Goal: Task Accomplishment & Management: Manage account settings

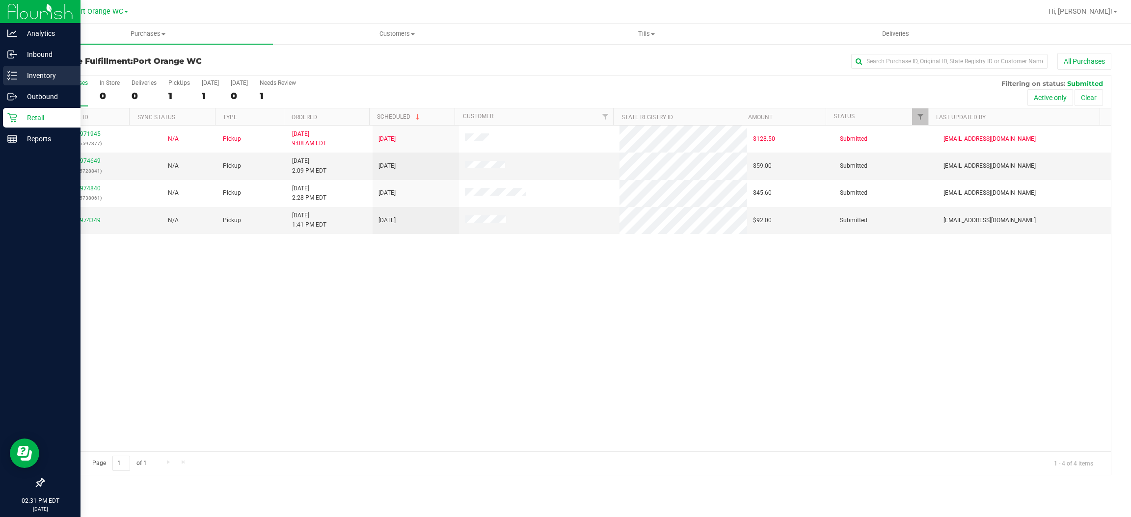
click at [50, 72] on p "Inventory" at bounding box center [46, 76] width 59 height 12
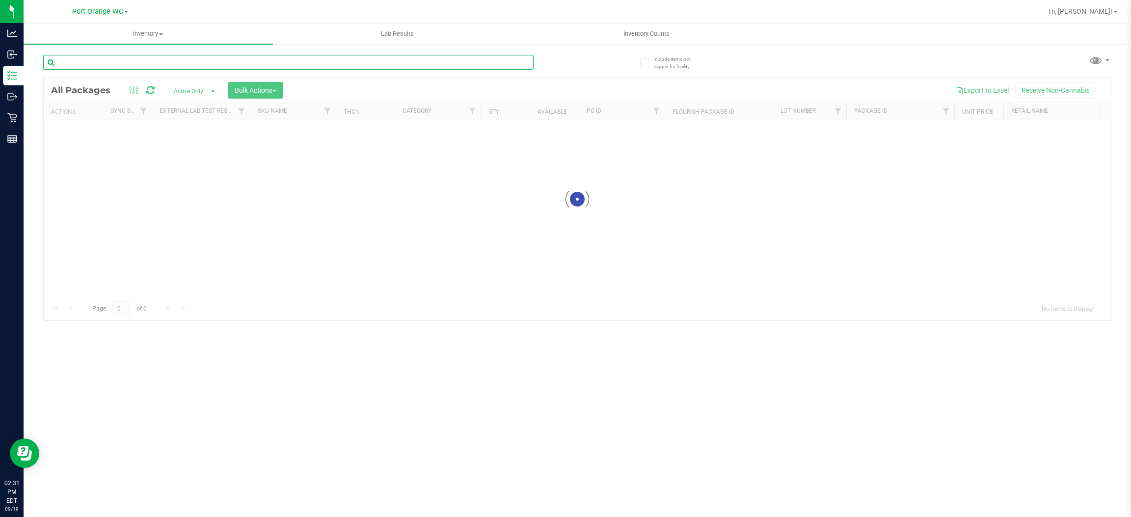
click at [135, 58] on input "text" at bounding box center [288, 62] width 490 height 15
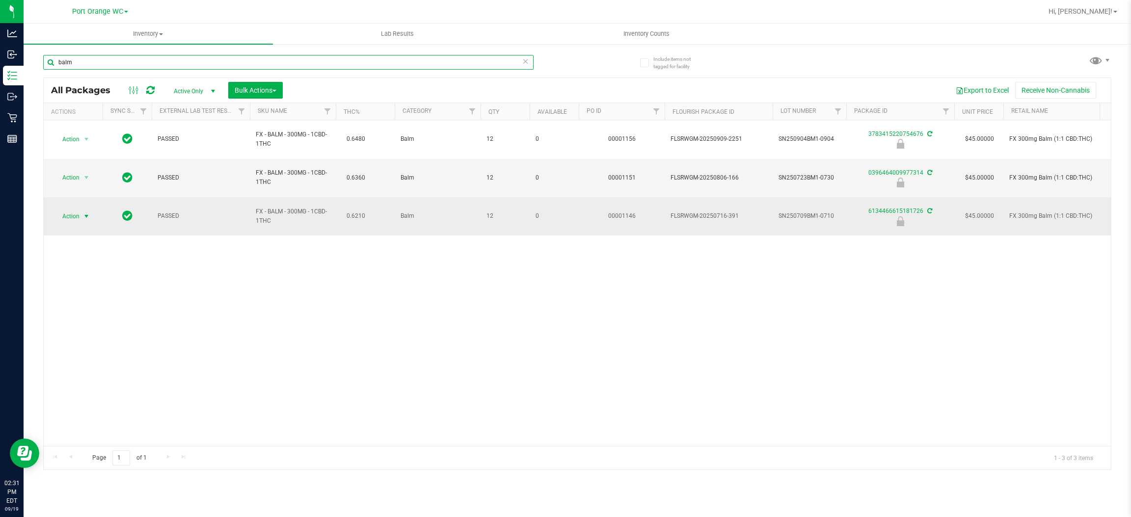
type input "balm"
click at [90, 210] on span "select" at bounding box center [86, 217] width 12 height 14
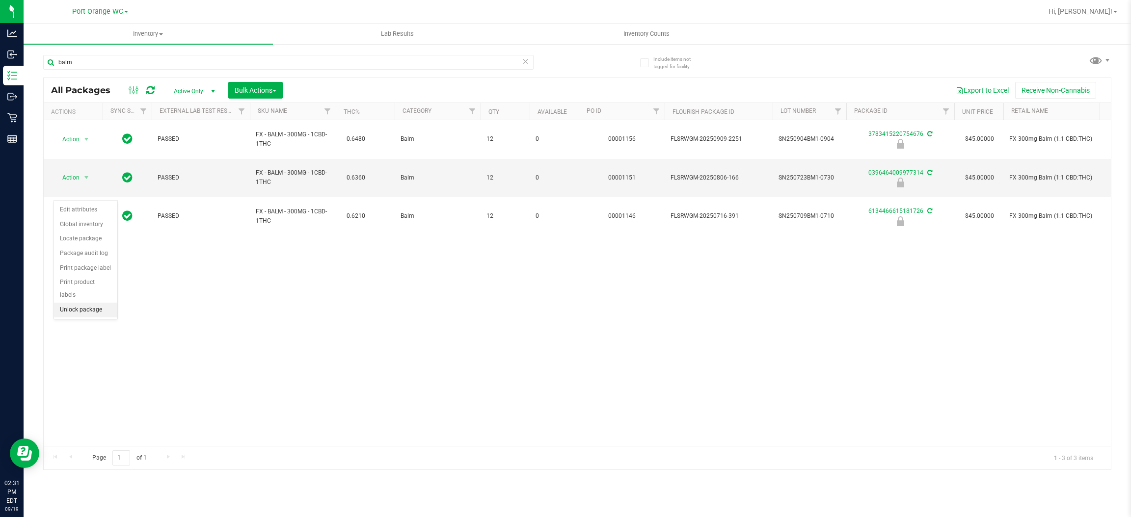
click at [93, 303] on li "Unlock package" at bounding box center [85, 310] width 63 height 15
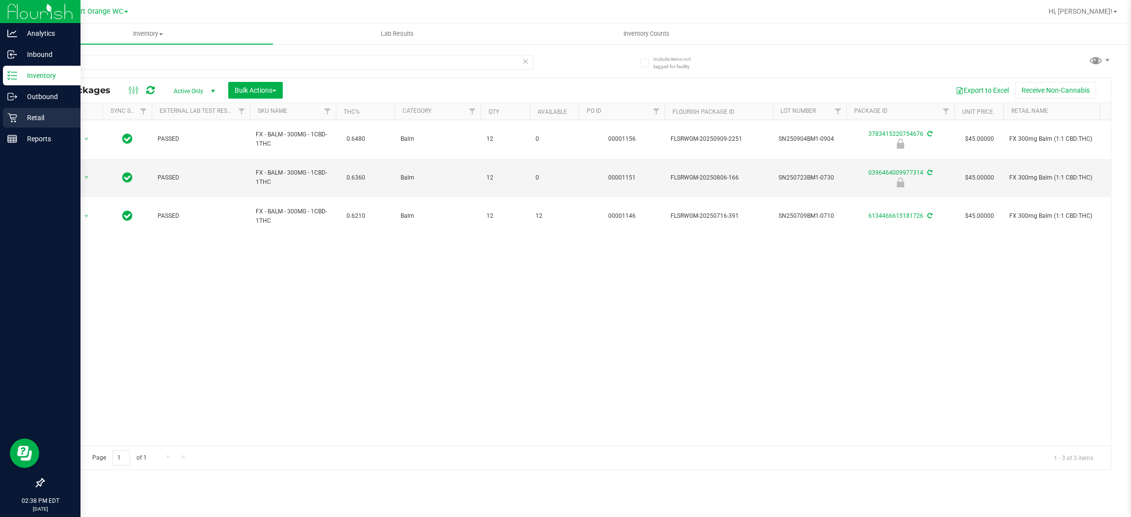
click at [39, 118] on p "Retail" at bounding box center [46, 118] width 59 height 12
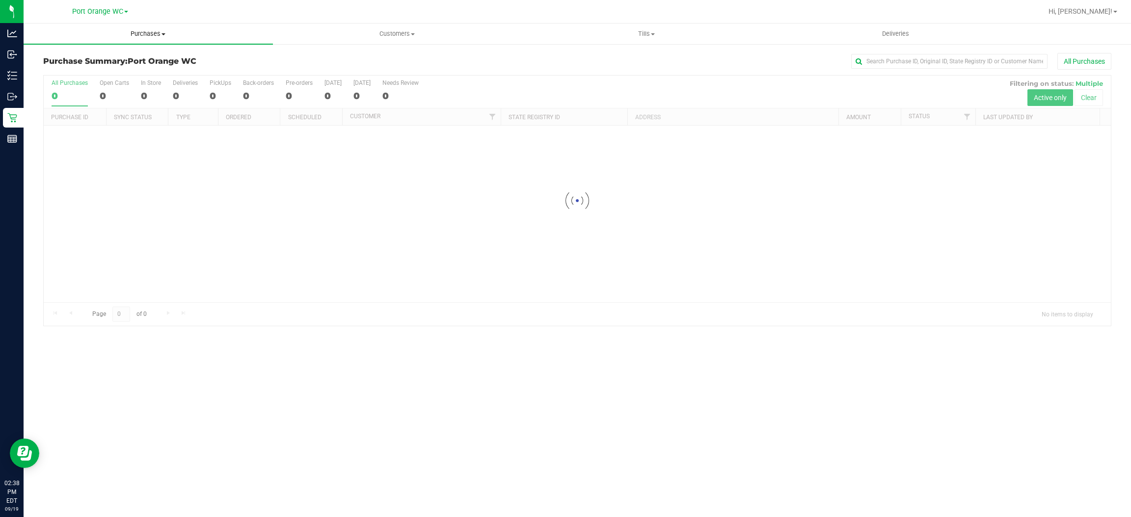
click at [150, 32] on span "Purchases" at bounding box center [148, 33] width 249 height 9
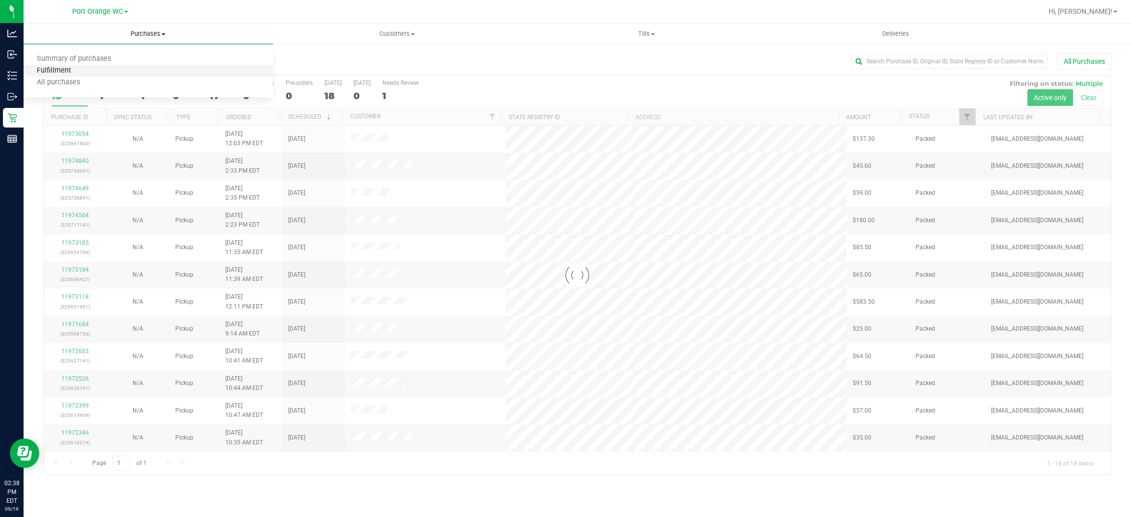
click at [66, 69] on span "Fulfillment" at bounding box center [54, 71] width 61 height 8
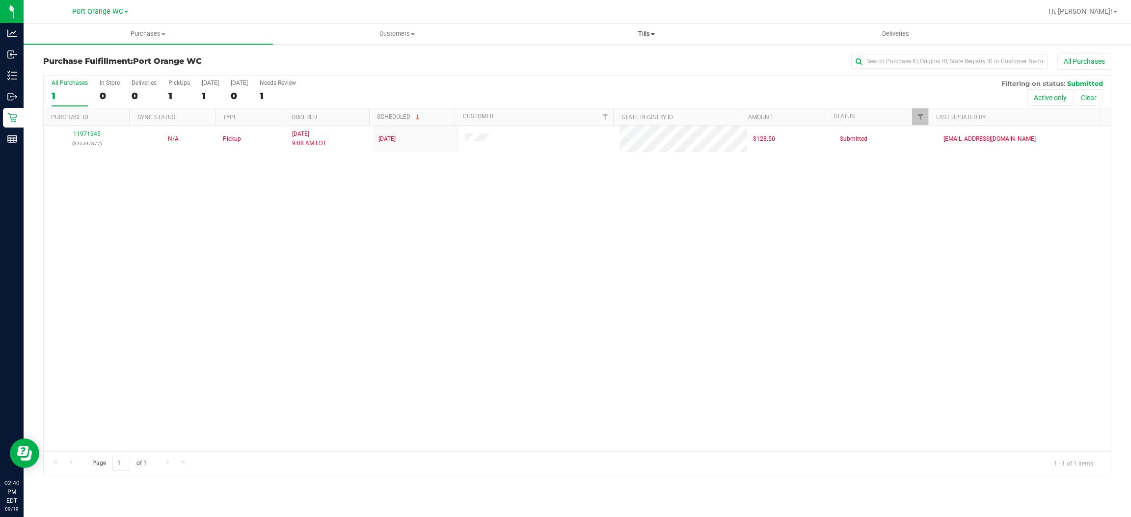
click at [645, 31] on span "Tills" at bounding box center [646, 33] width 248 height 9
click at [555, 55] on span "Manage tills" at bounding box center [555, 59] width 66 height 8
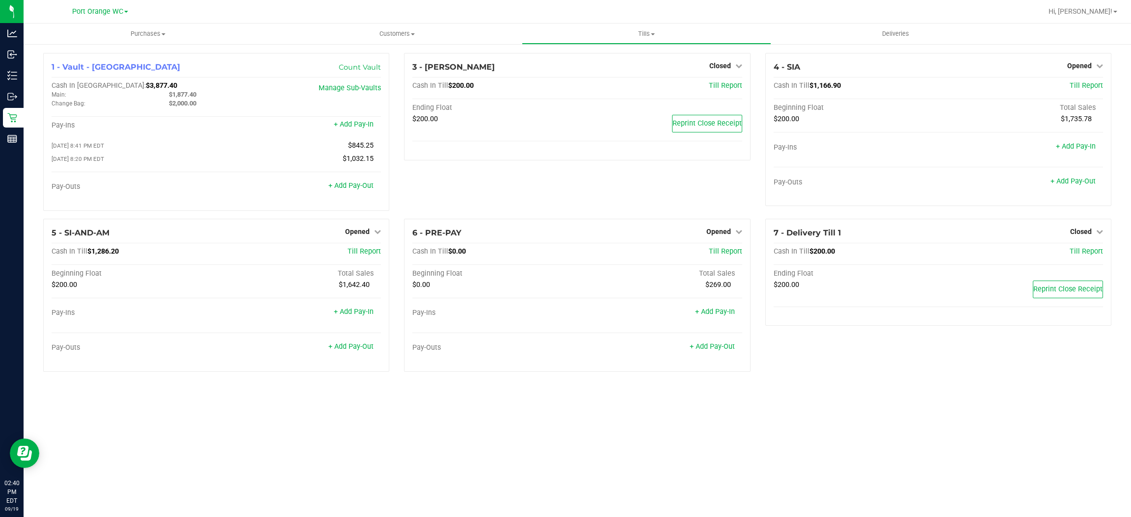
click at [399, 274] on div "6 - PRE-PAY Opened Close Till Cash In Till $0.00 Till Report Beginning Float To…" at bounding box center [576, 299] width 361 height 161
click at [345, 346] on link "+ Add Pay-Out" at bounding box center [350, 346] width 45 height 8
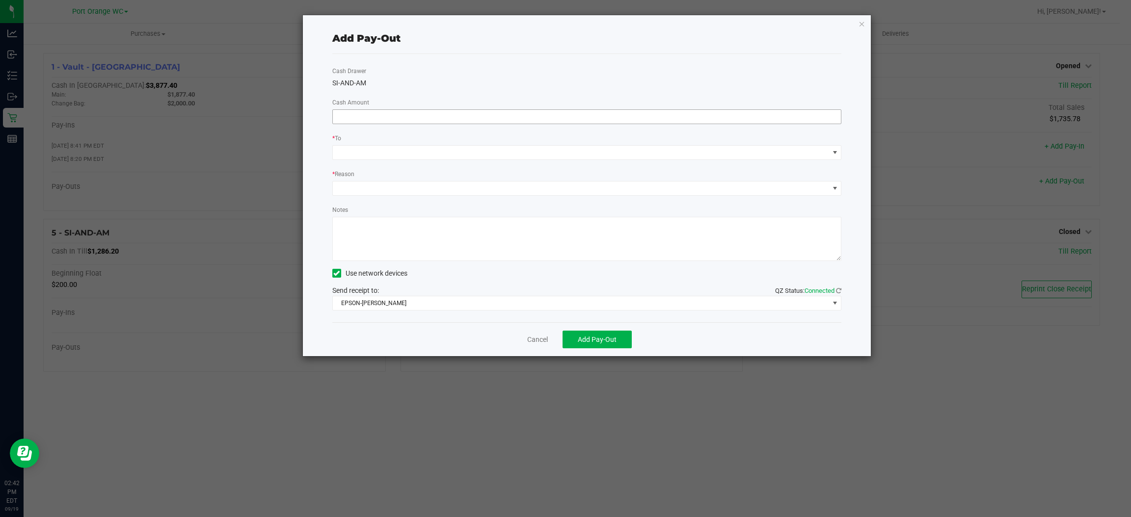
drag, startPoint x: 426, startPoint y: 103, endPoint x: 417, endPoint y: 115, distance: 15.0
click at [426, 105] on div "Cash Drawer SI-AND-AM Cash Amount * To * Reason Notes Use network devices Send …" at bounding box center [586, 188] width 509 height 268
click at [418, 112] on input at bounding box center [587, 117] width 508 height 14
type input "$1,050.00"
click at [388, 146] on span at bounding box center [581, 153] width 496 height 14
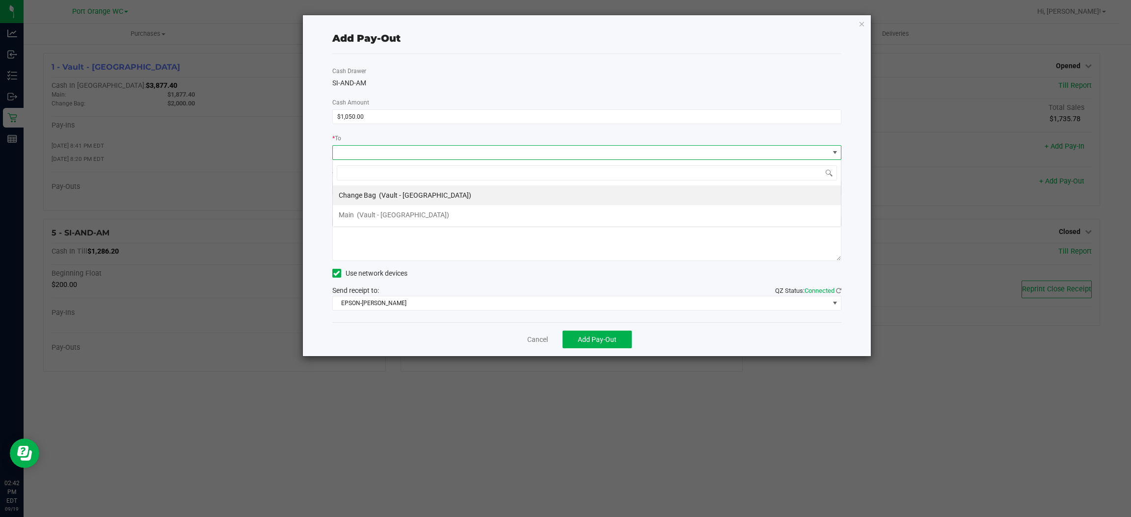
scroll to position [15, 509]
click at [355, 214] on div "Main (Vault - [GEOGRAPHIC_DATA])" at bounding box center [394, 215] width 110 height 18
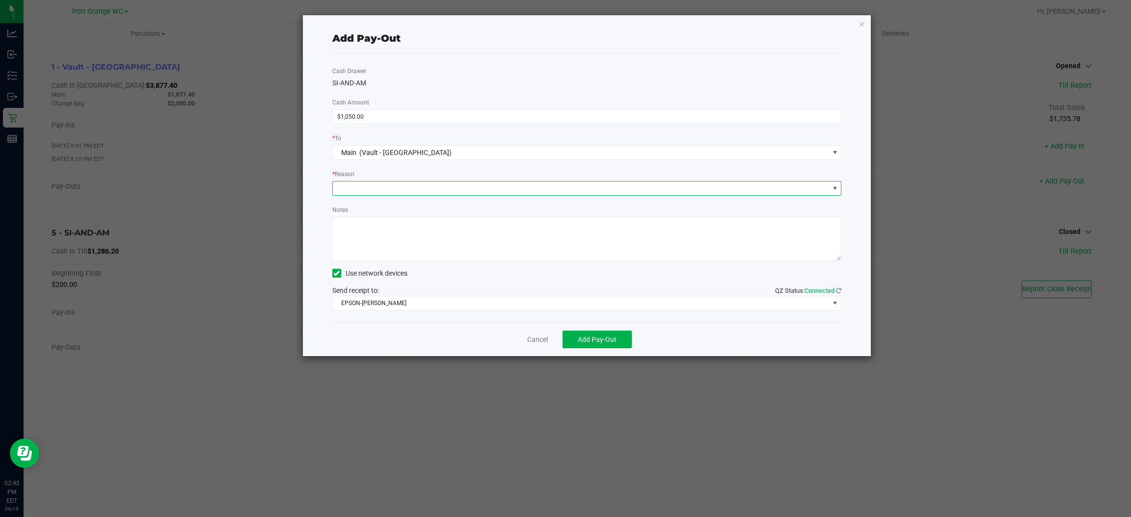
click at [379, 190] on span at bounding box center [581, 189] width 496 height 14
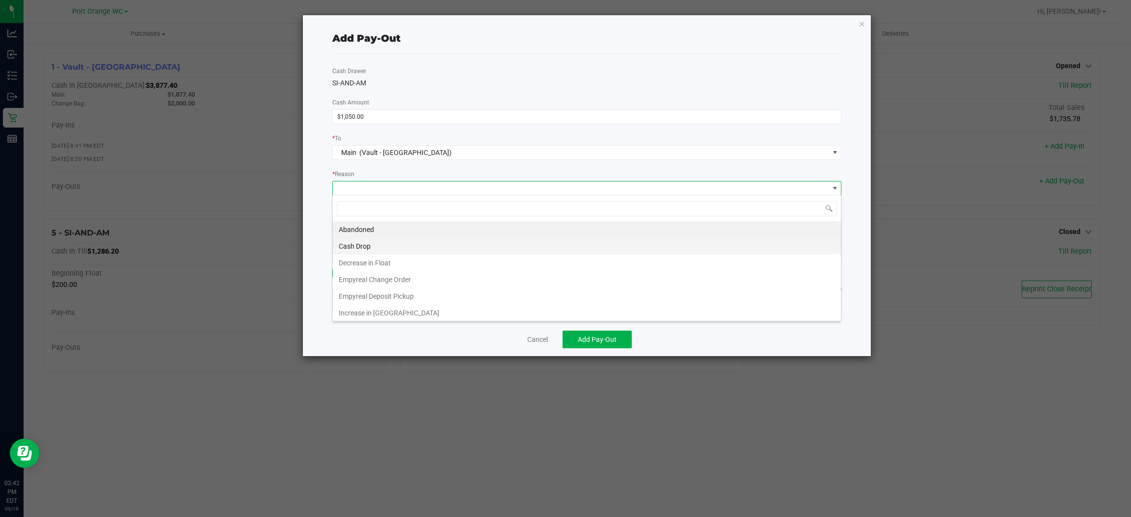
click at [357, 244] on li "Cash Drop" at bounding box center [587, 246] width 508 height 17
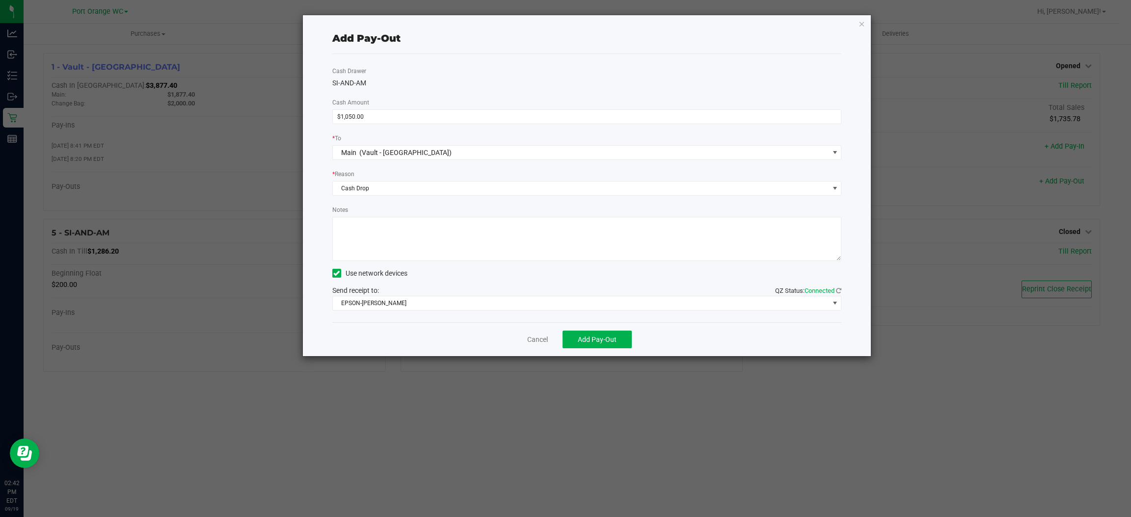
click at [398, 227] on textarea "Notes" at bounding box center [586, 239] width 509 height 44
type textarea "JJB"
click at [443, 300] on span "EPSON-[PERSON_NAME]" at bounding box center [581, 303] width 496 height 14
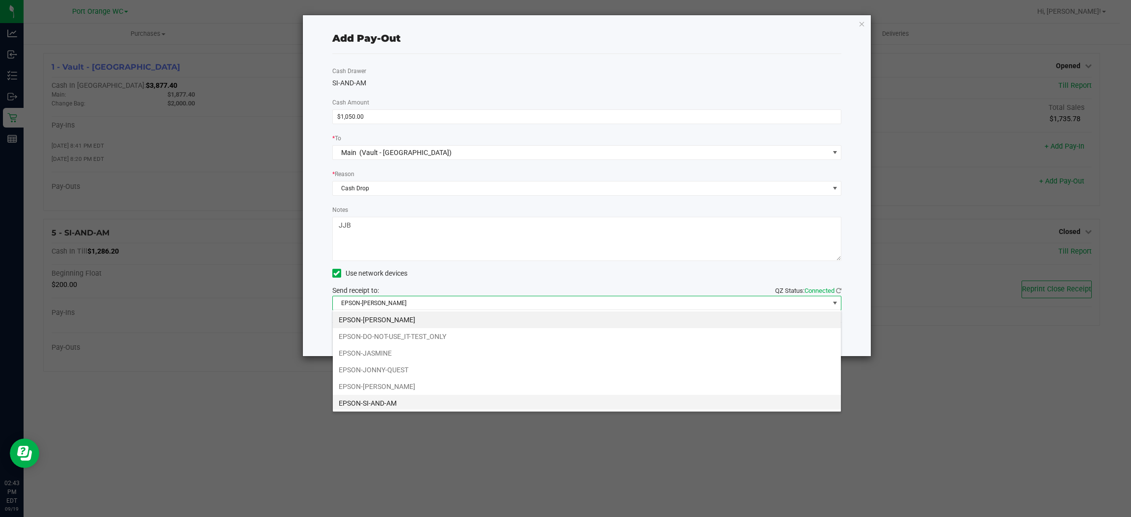
click at [375, 406] on li "EPSON-SI-AND-AM" at bounding box center [587, 403] width 508 height 17
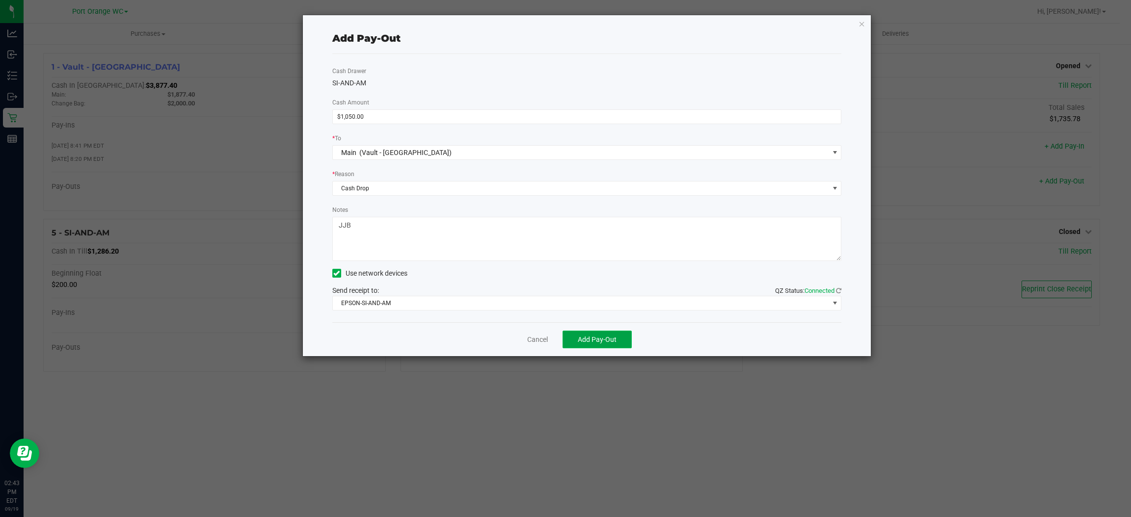
click at [607, 347] on button "Add Pay-Out" at bounding box center [596, 340] width 69 height 18
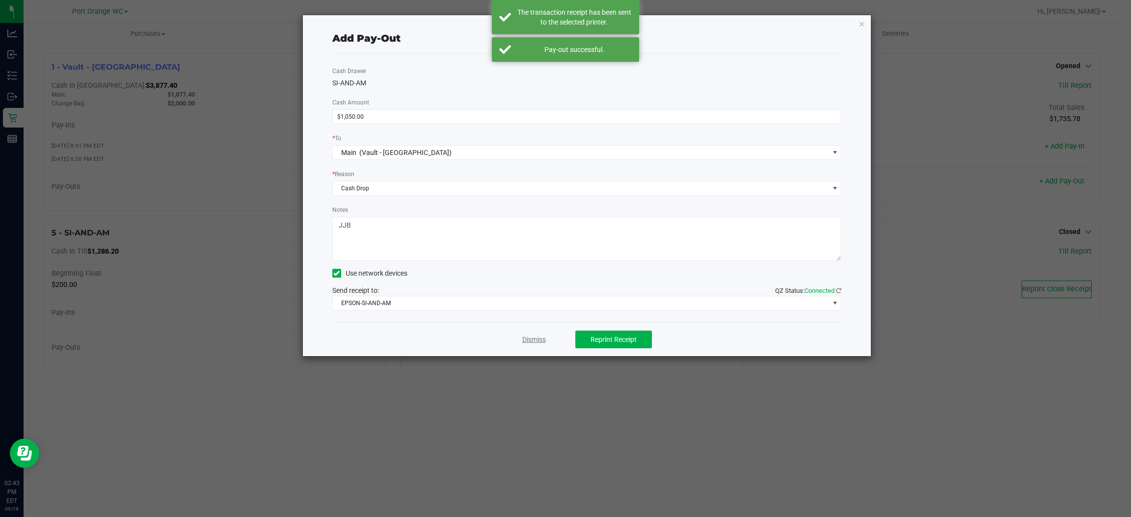
click at [538, 340] on link "Dismiss" at bounding box center [534, 340] width 24 height 10
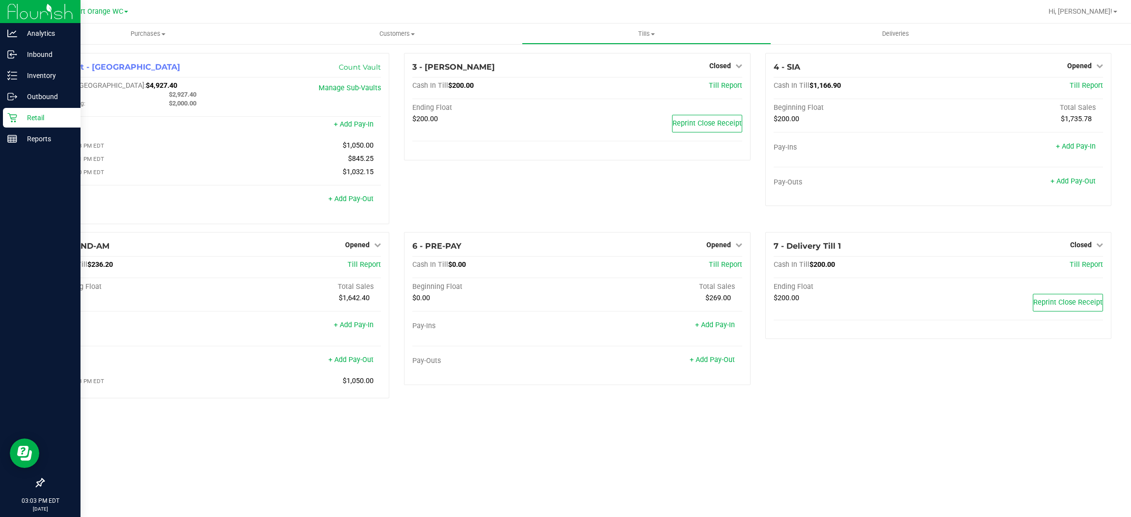
click at [8, 111] on div "Retail" at bounding box center [42, 118] width 78 height 20
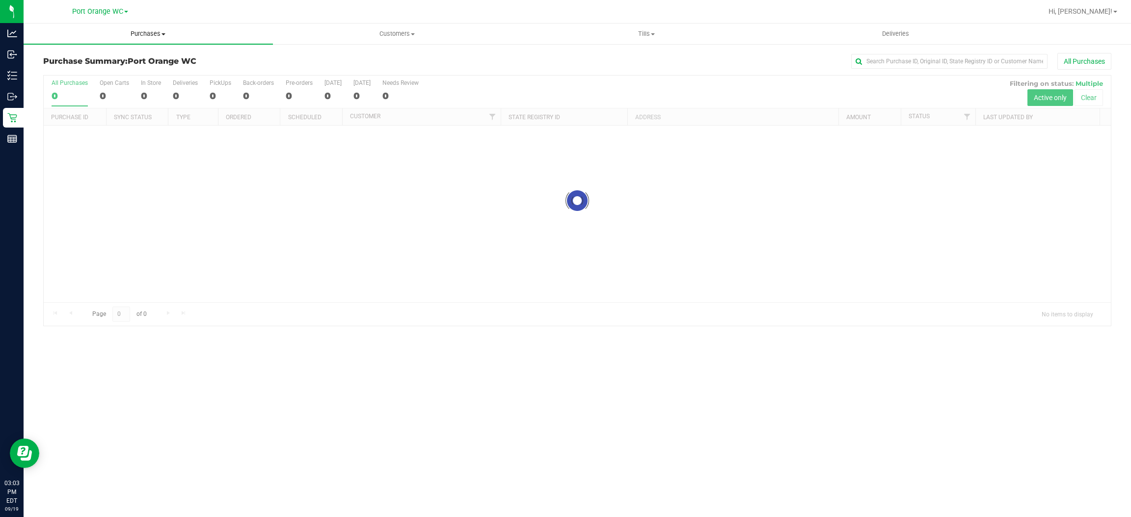
click at [146, 34] on span "Purchases" at bounding box center [148, 33] width 249 height 9
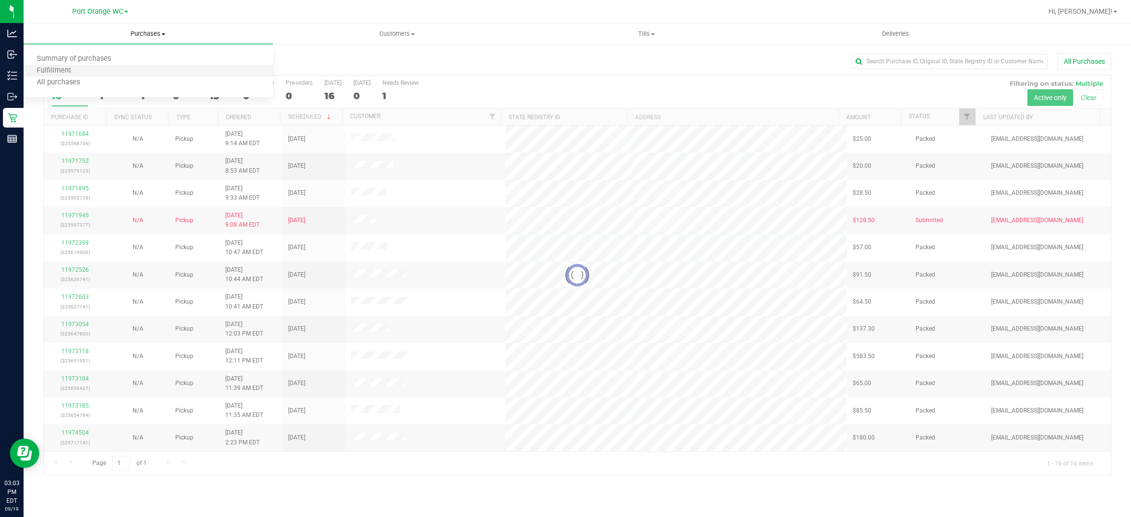
click at [113, 73] on li "Fulfillment" at bounding box center [148, 71] width 249 height 12
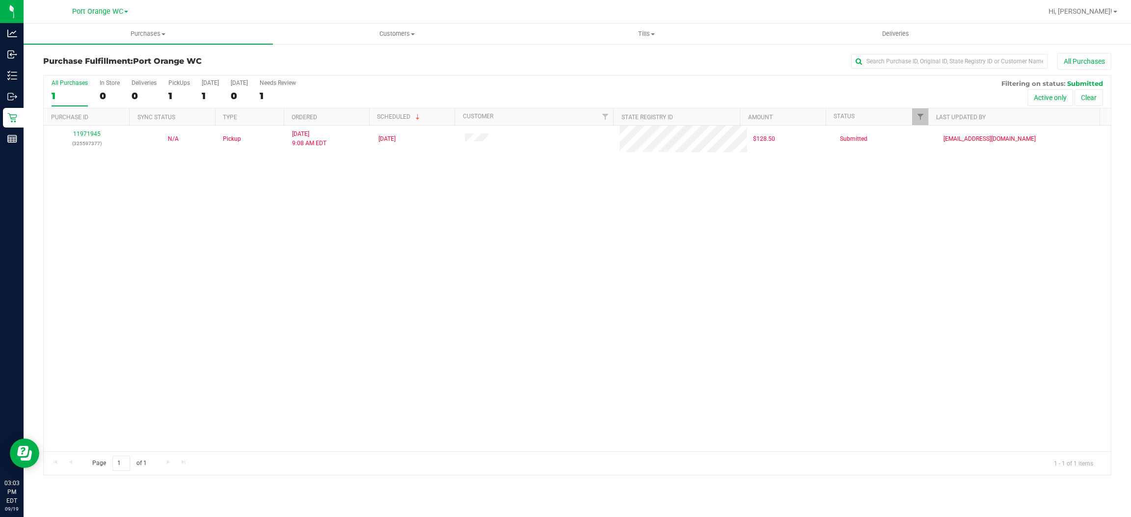
click at [314, 328] on div "11971945 (325597377) N/A Pickup [DATE] 9:08 AM EDT 9/19/2025 $128.50 Submitted …" at bounding box center [577, 289] width 1067 height 326
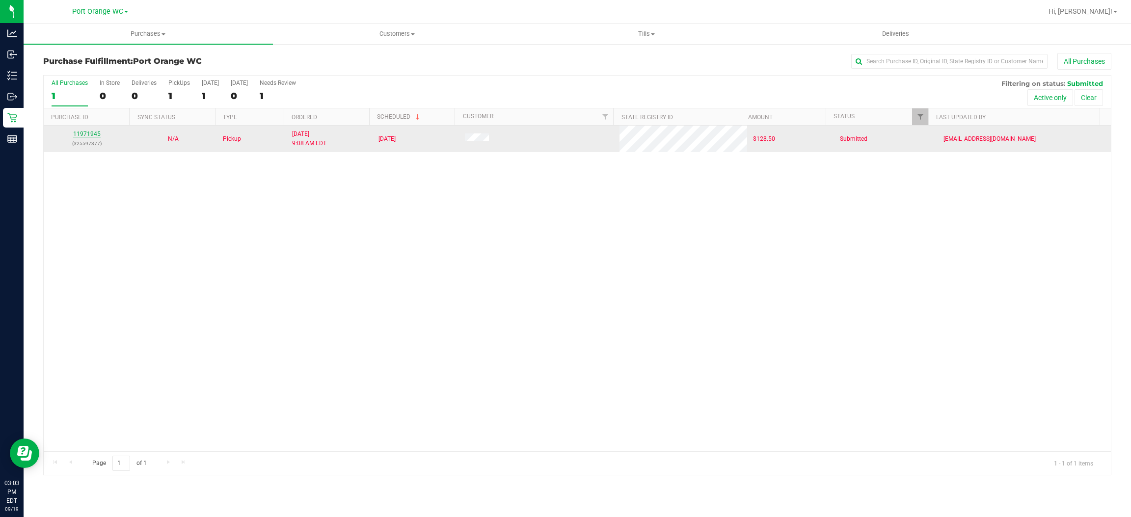
click at [89, 134] on link "11971945" at bounding box center [86, 134] width 27 height 7
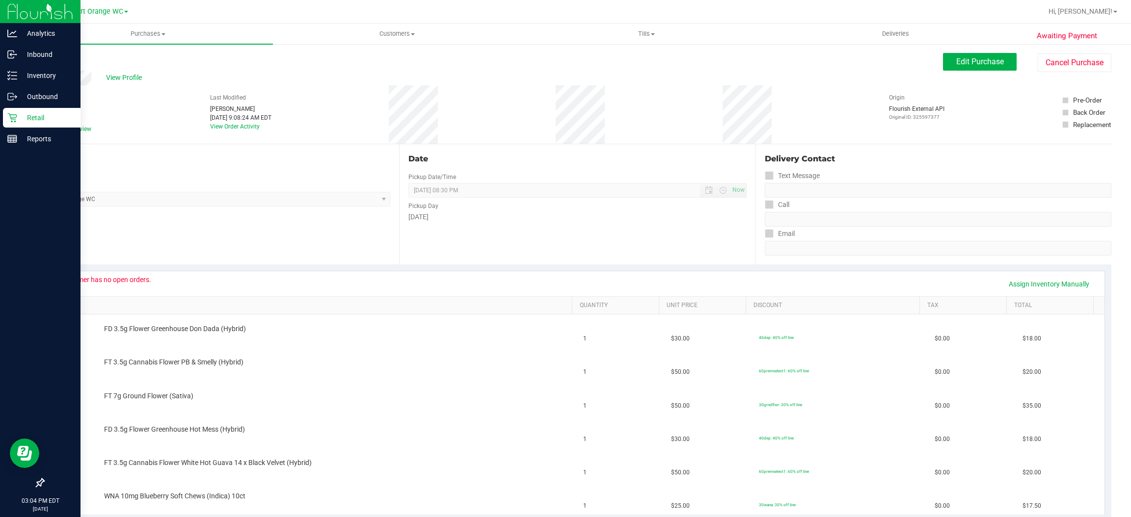
click at [18, 120] on p "Retail" at bounding box center [46, 118] width 59 height 12
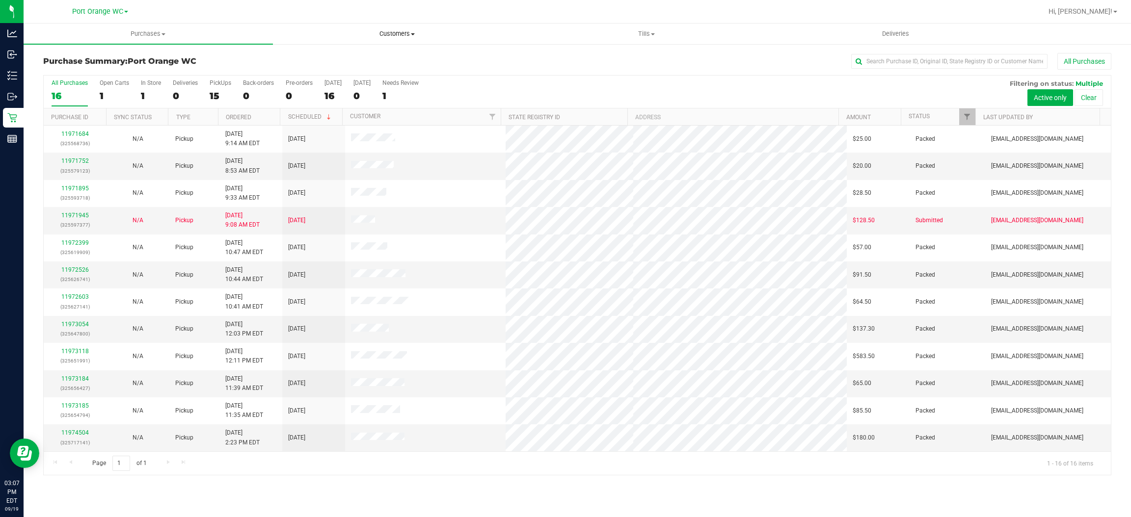
click at [498, 40] on uib-tab-heading "Customers All customers Add a new customer All physicians" at bounding box center [397, 34] width 248 height 20
click at [142, 37] on span "Purchases" at bounding box center [148, 33] width 248 height 9
click at [73, 72] on span "Fulfillment" at bounding box center [54, 71] width 61 height 8
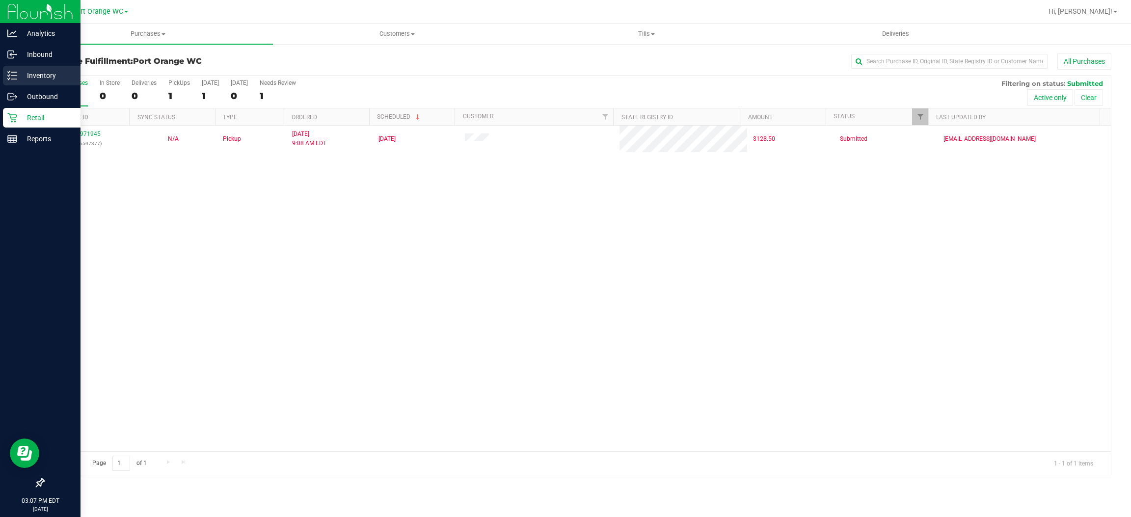
click at [21, 78] on p "Inventory" at bounding box center [46, 76] width 59 height 12
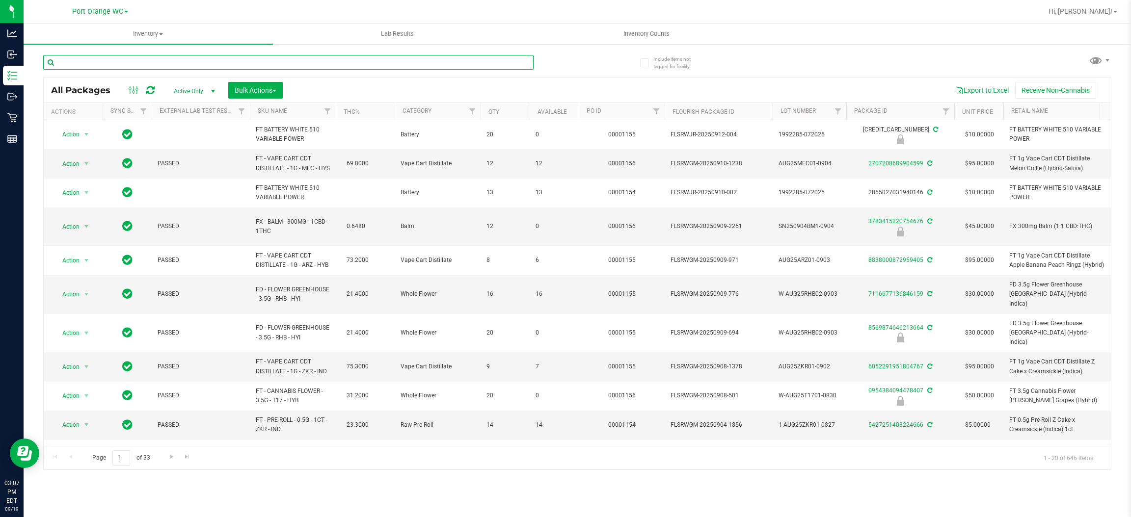
click at [119, 62] on input "text" at bounding box center [288, 62] width 490 height 15
type input "motor"
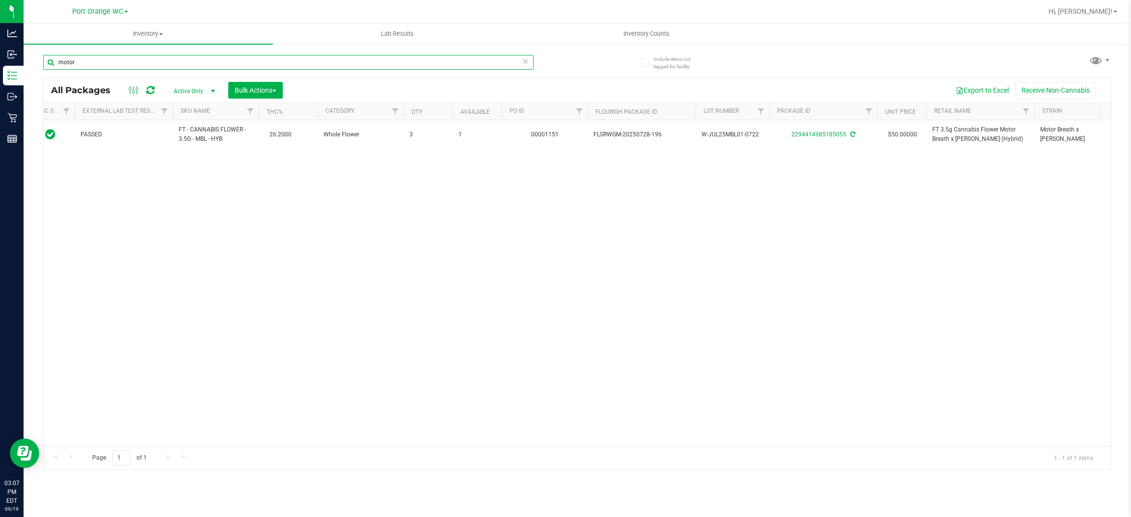
scroll to position [0, 111]
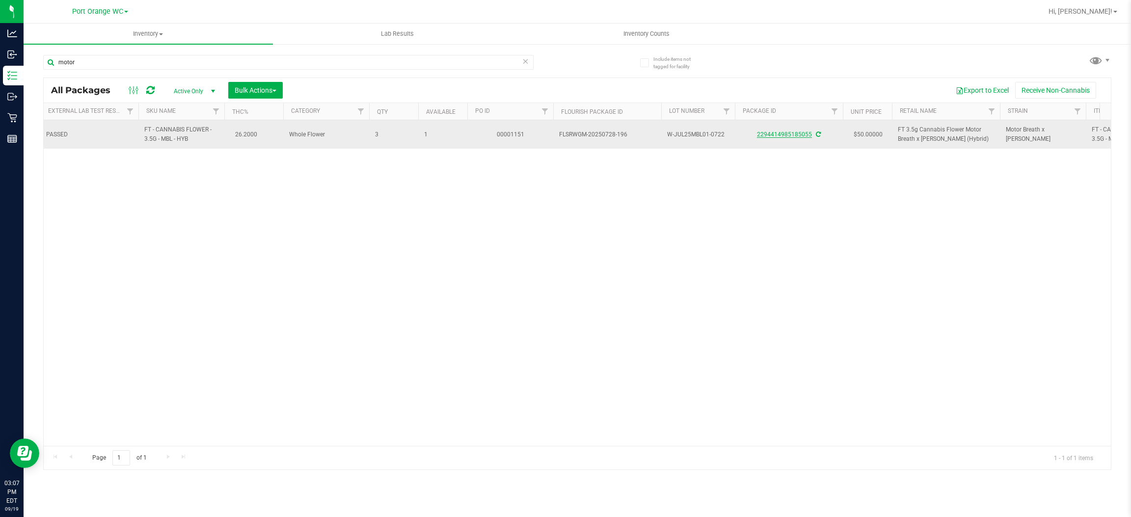
click at [790, 136] on link "2294414985185055" at bounding box center [784, 134] width 55 height 7
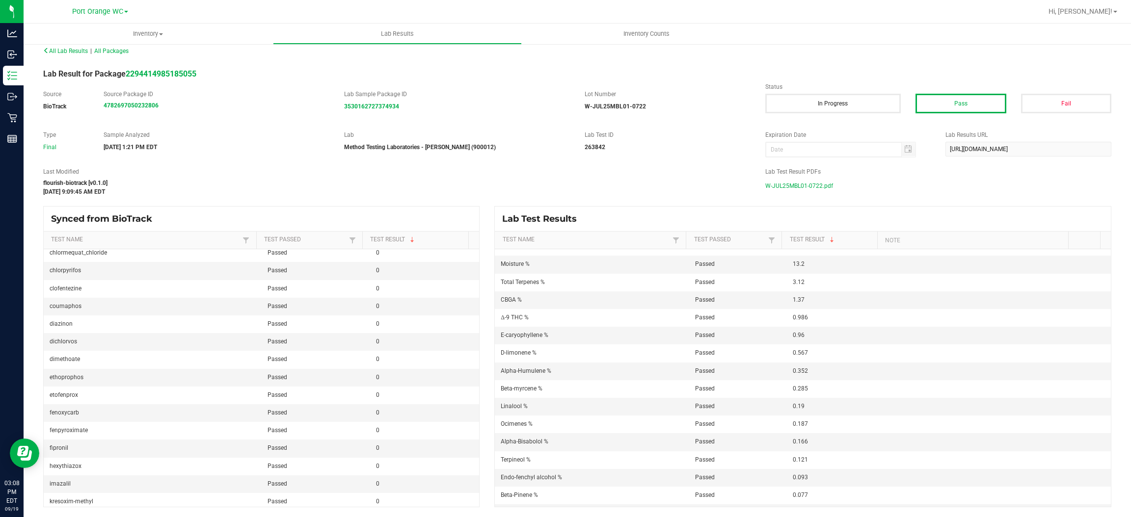
scroll to position [48, 0]
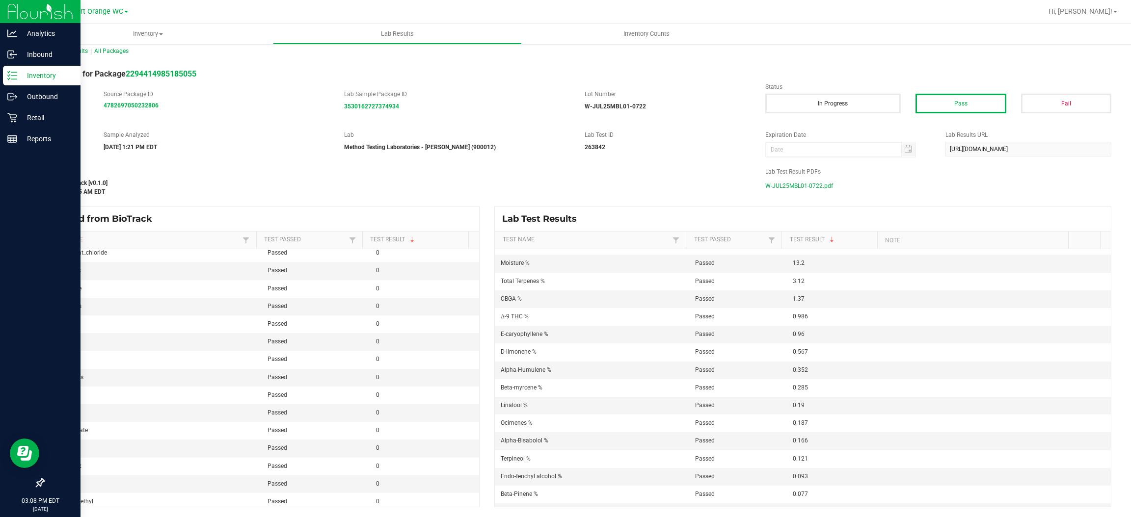
click at [12, 76] on line at bounding box center [13, 76] width 5 height 0
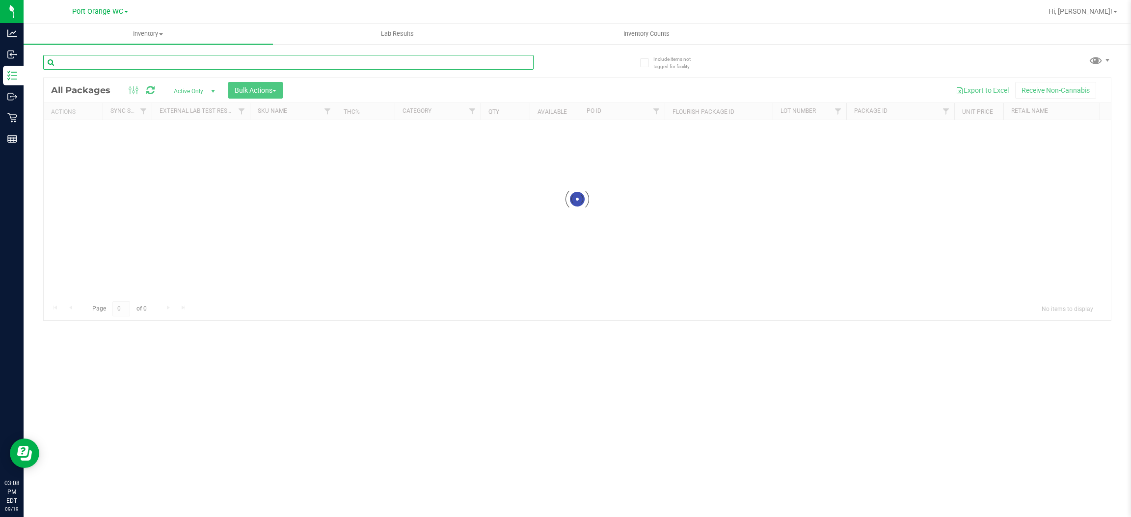
click at [278, 60] on input "text" at bounding box center [288, 62] width 490 height 15
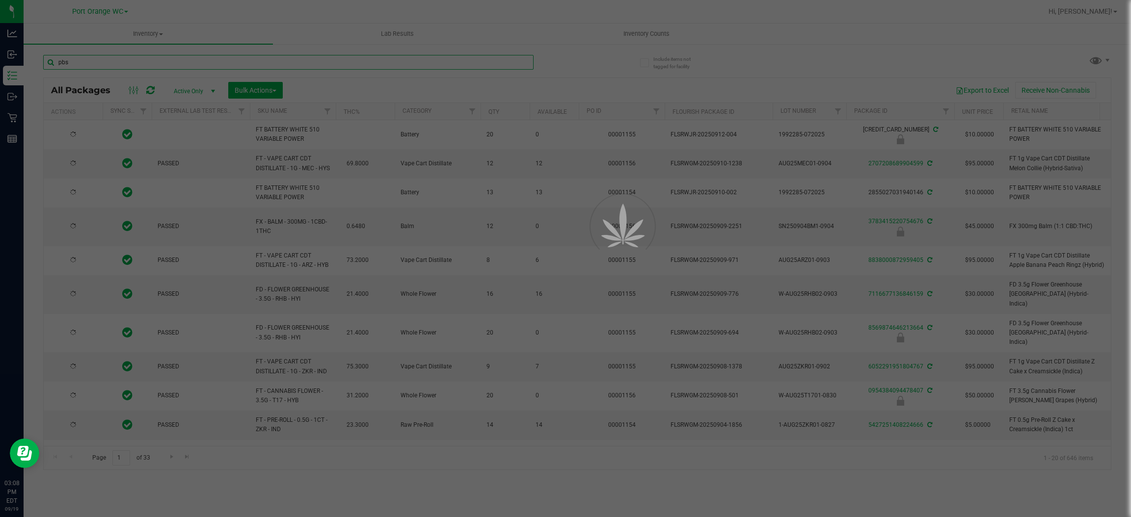
type input "pbs"
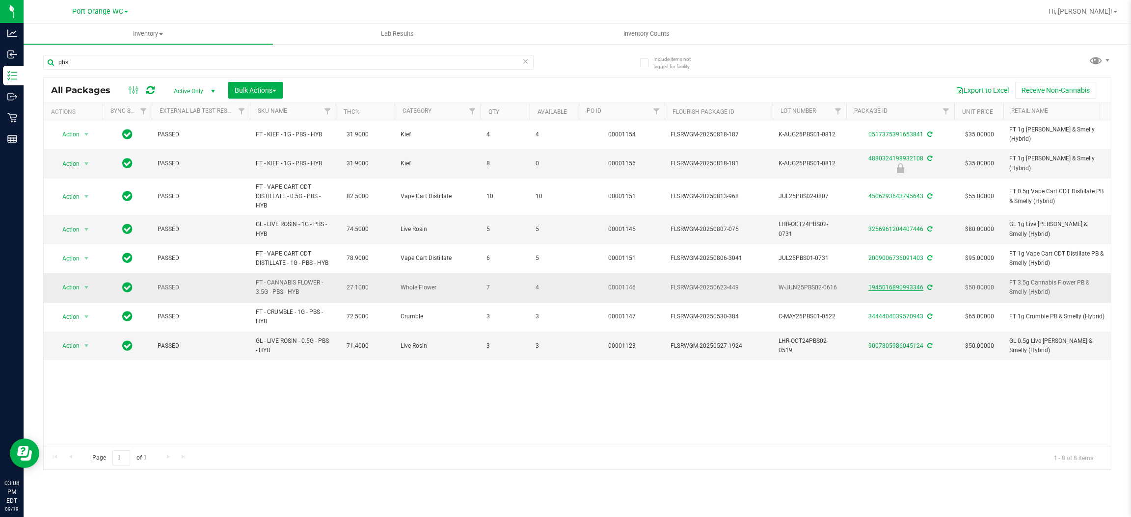
click at [892, 290] on link "1945016890993346" at bounding box center [895, 287] width 55 height 7
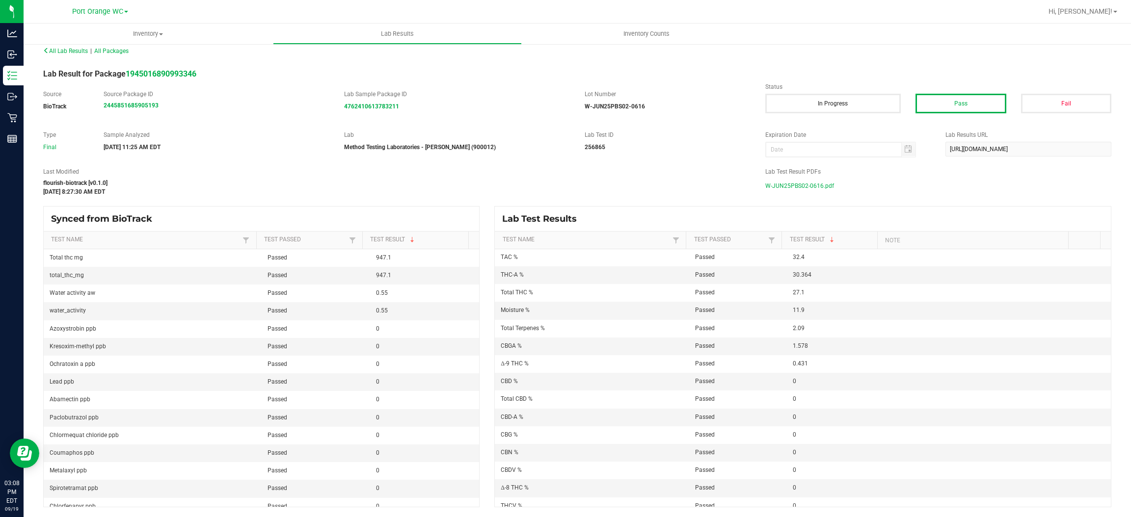
scroll to position [27, 0]
click at [806, 190] on span "W-JUN25PBS02-0616.pdf" at bounding box center [799, 186] width 69 height 15
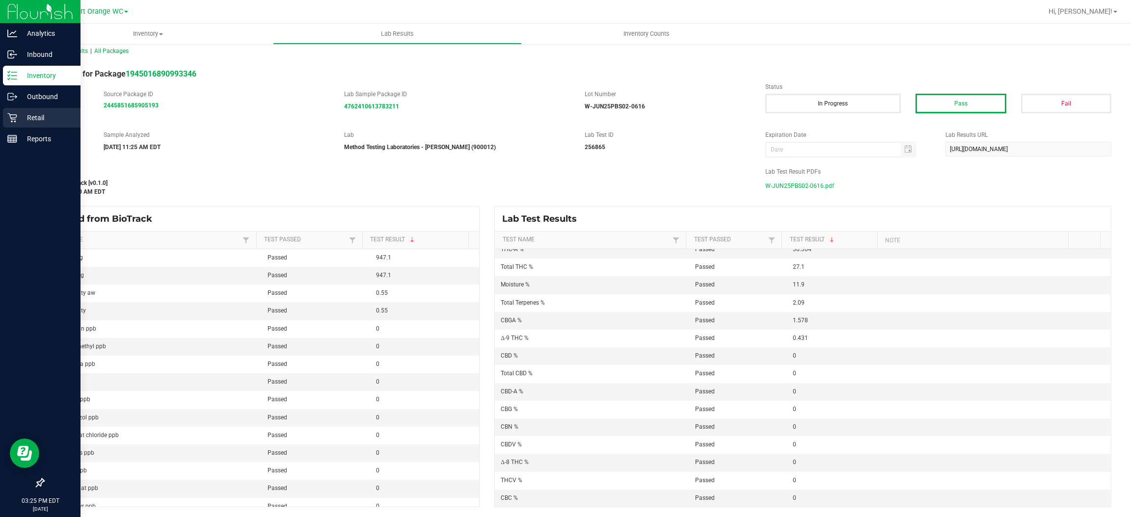
click at [11, 115] on icon at bounding box center [12, 118] width 10 height 10
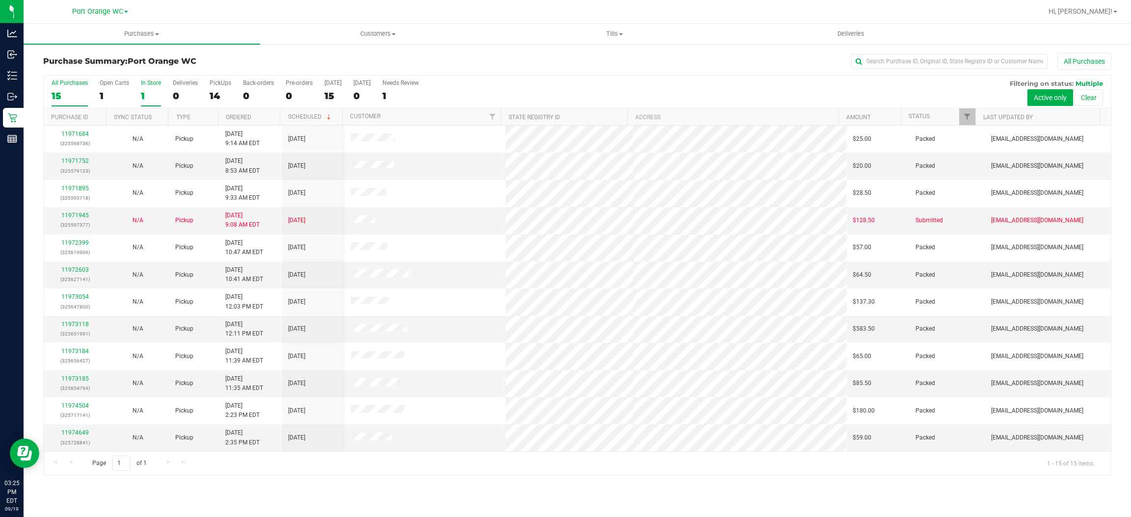
click at [143, 95] on div "1" at bounding box center [151, 95] width 20 height 11
click at [0, 0] on input "In Store 1" at bounding box center [0, 0] width 0 height 0
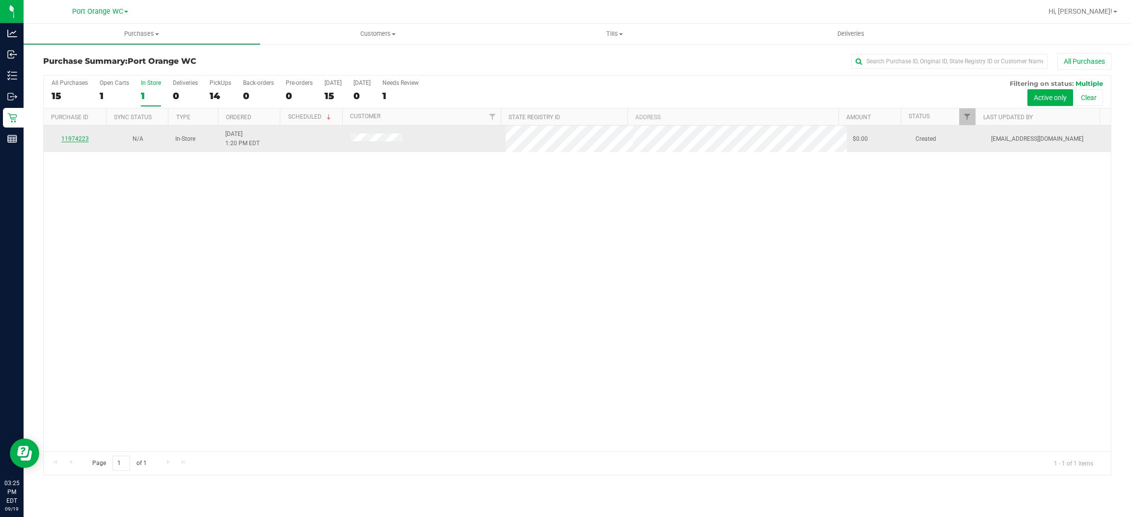
click at [82, 142] on link "11974223" at bounding box center [74, 138] width 27 height 7
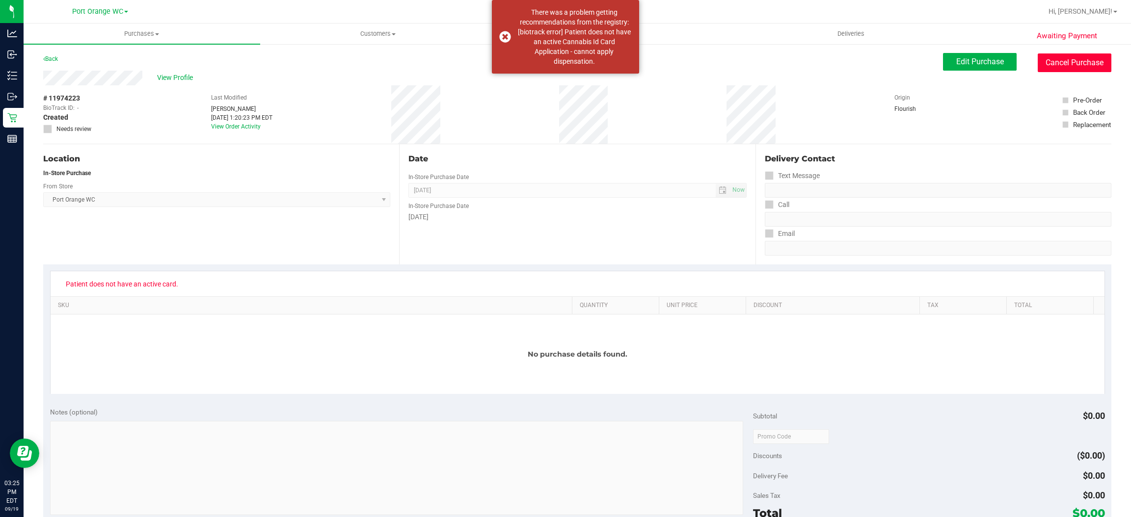
click at [1065, 61] on button "Cancel Purchase" at bounding box center [1074, 62] width 74 height 19
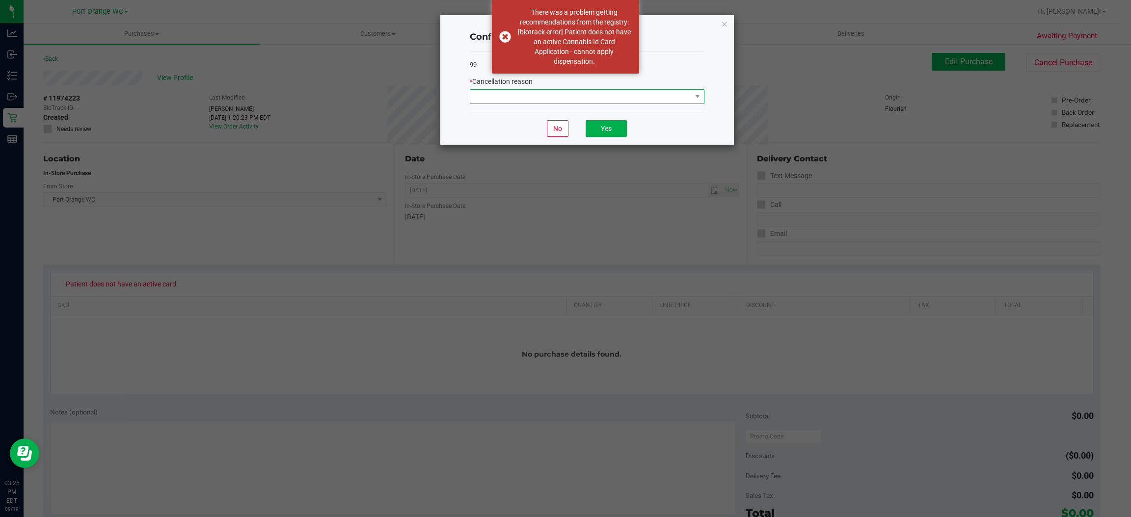
click at [527, 92] on span at bounding box center [580, 97] width 221 height 14
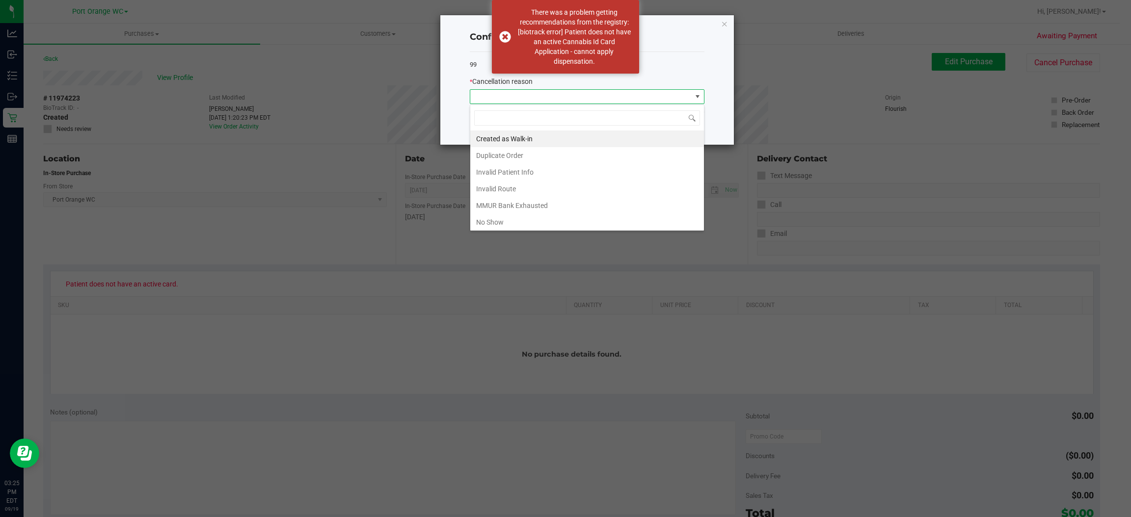
scroll to position [53, 0]
click at [492, 185] on li "Other" at bounding box center [587, 187] width 234 height 17
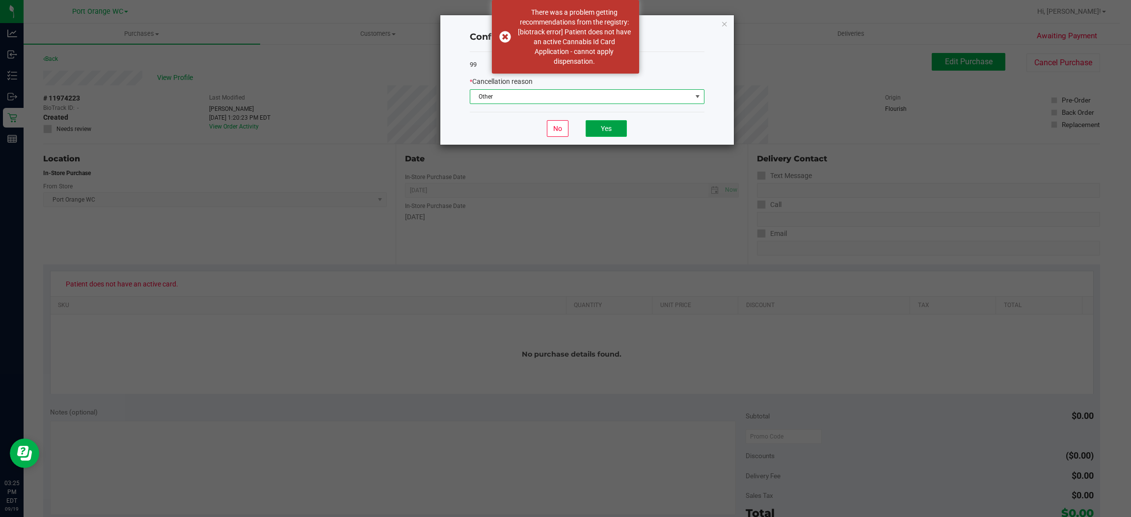
click at [613, 133] on button "Yes" at bounding box center [605, 128] width 41 height 17
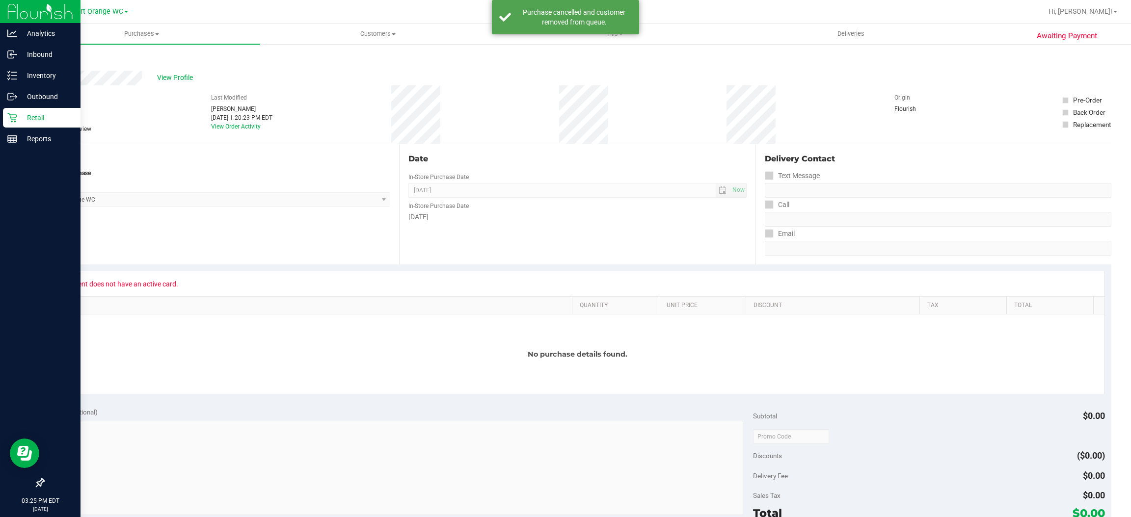
click at [11, 116] on icon at bounding box center [12, 118] width 10 height 10
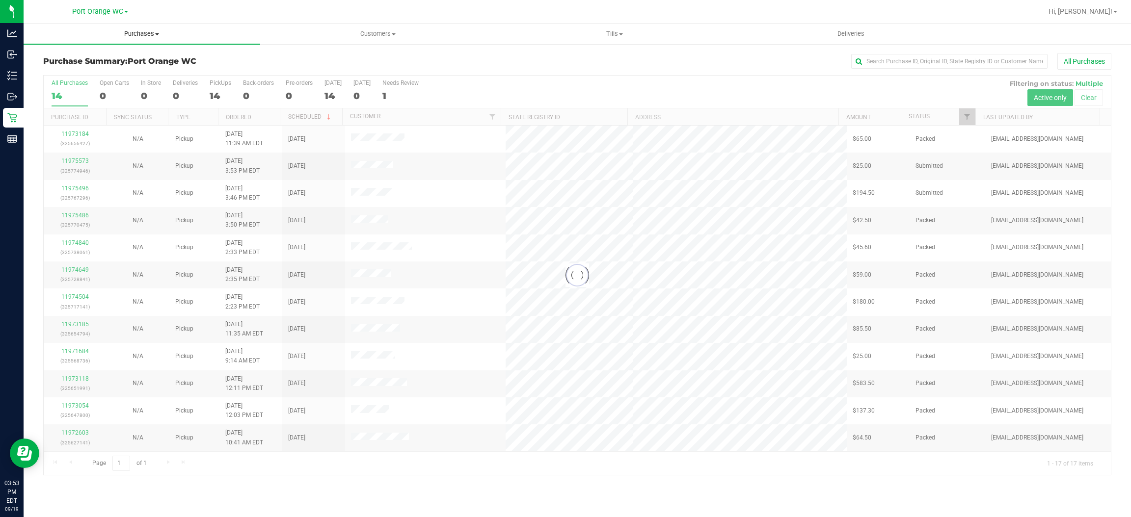
click at [128, 35] on span "Purchases" at bounding box center [142, 33] width 237 height 9
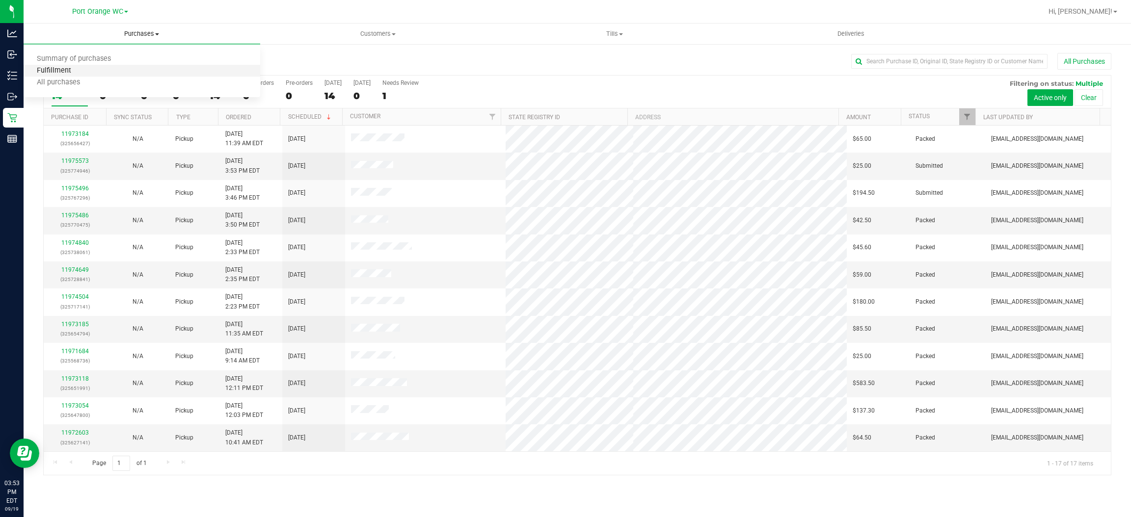
click at [67, 67] on span "Fulfillment" at bounding box center [54, 71] width 61 height 8
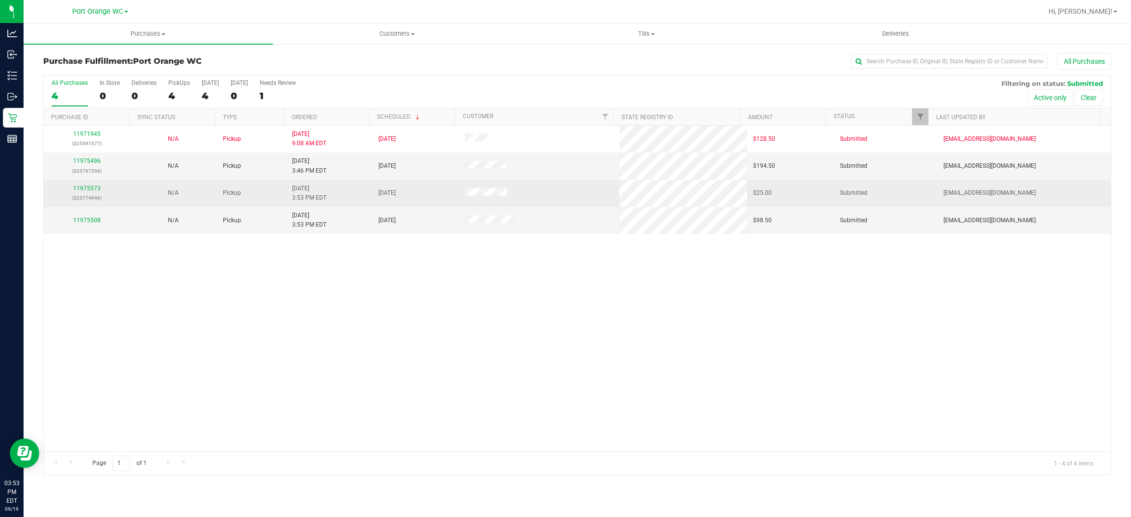
click at [95, 182] on td "11975573 (325774946)" at bounding box center [87, 193] width 86 height 27
click at [89, 190] on link "11975573" at bounding box center [86, 188] width 27 height 7
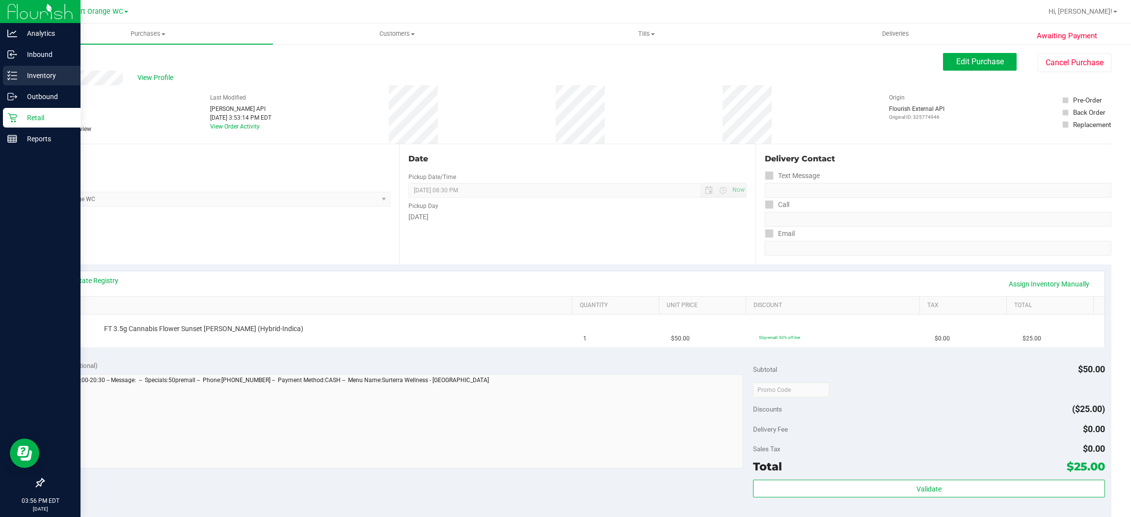
click at [46, 70] on p "Inventory" at bounding box center [46, 76] width 59 height 12
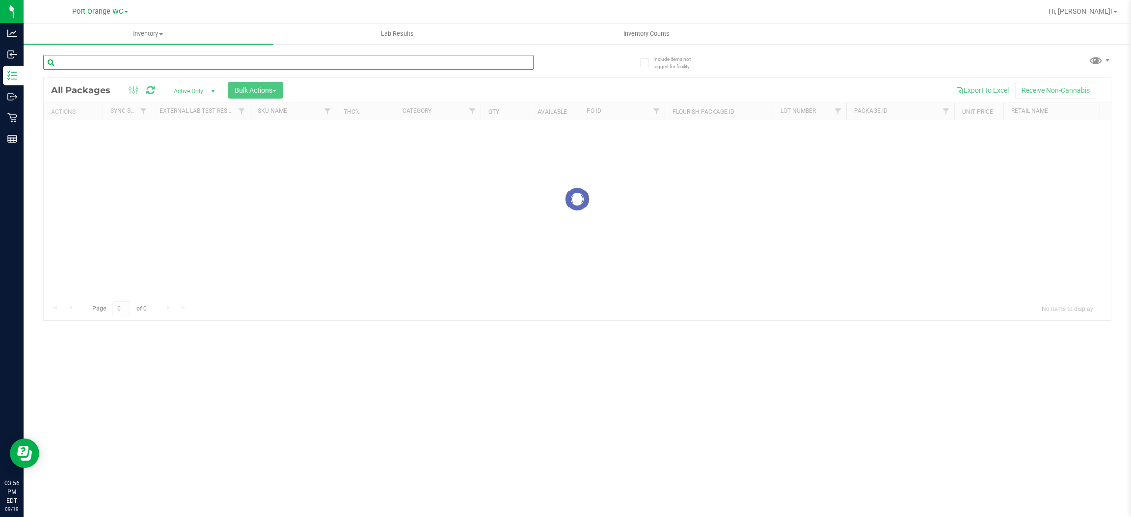
click at [105, 67] on input "text" at bounding box center [288, 62] width 490 height 15
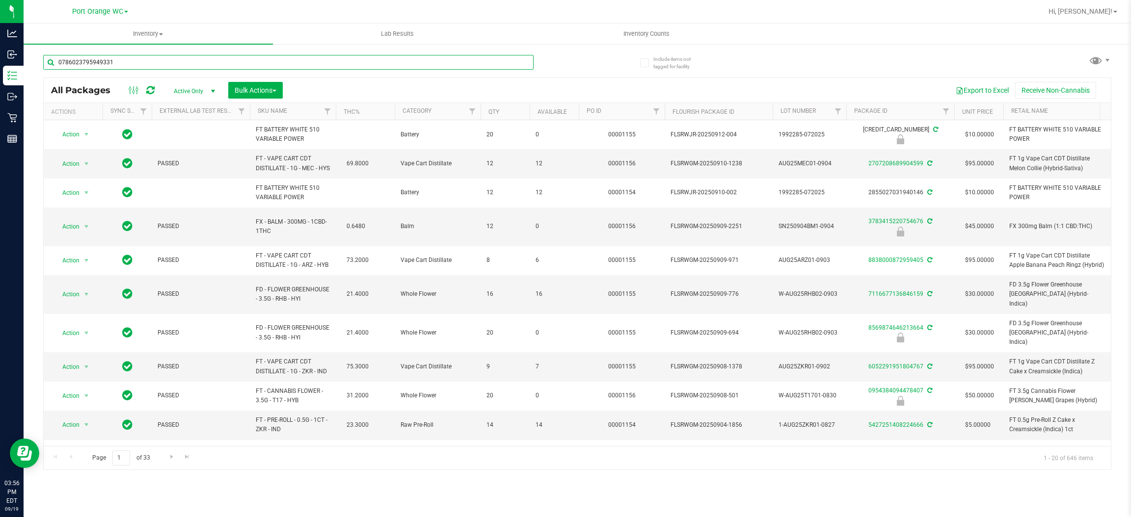
type input "0786023795949331"
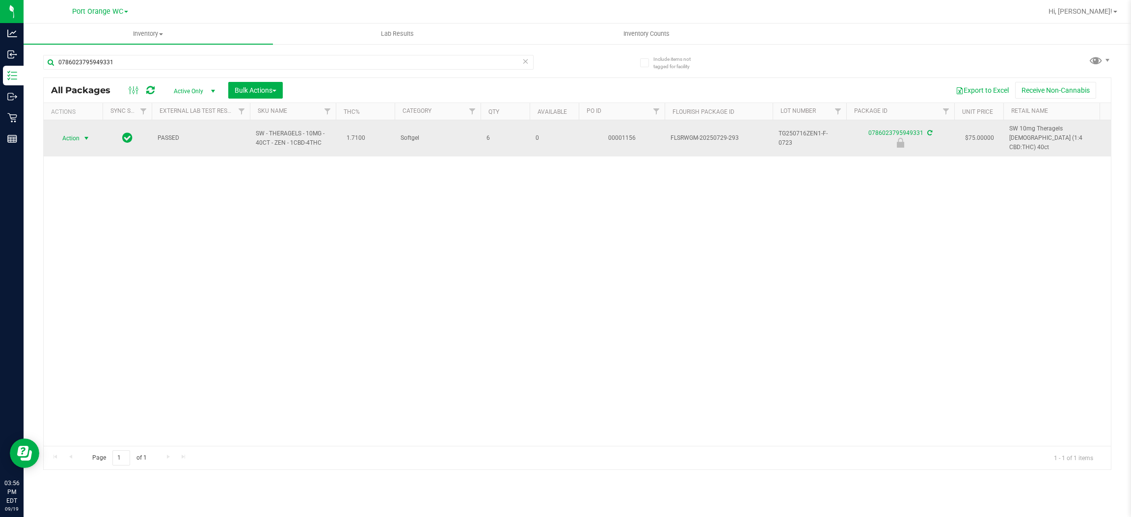
click at [75, 137] on span "Action" at bounding box center [66, 139] width 26 height 14
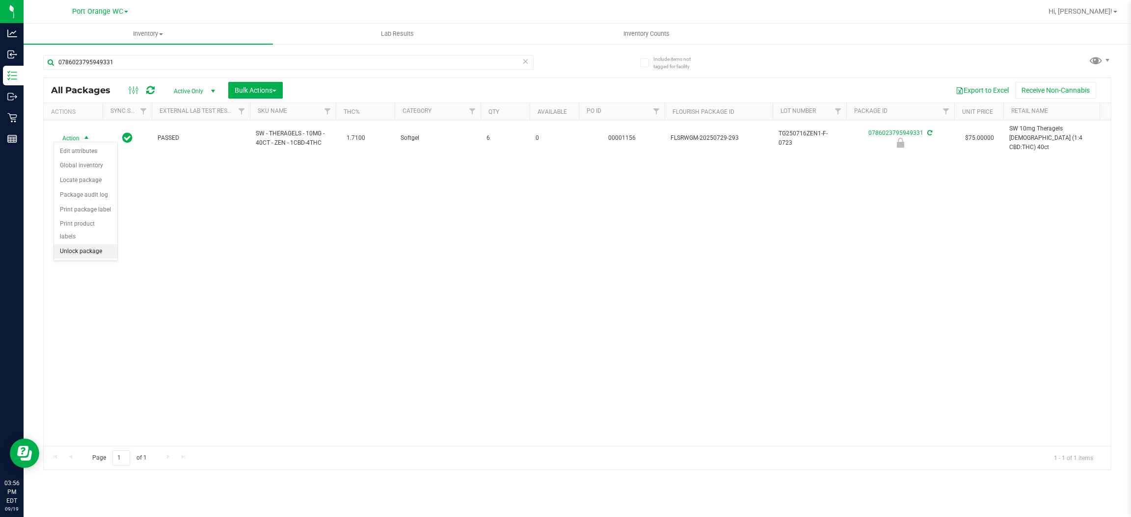
click at [78, 244] on li "Unlock package" at bounding box center [85, 251] width 63 height 15
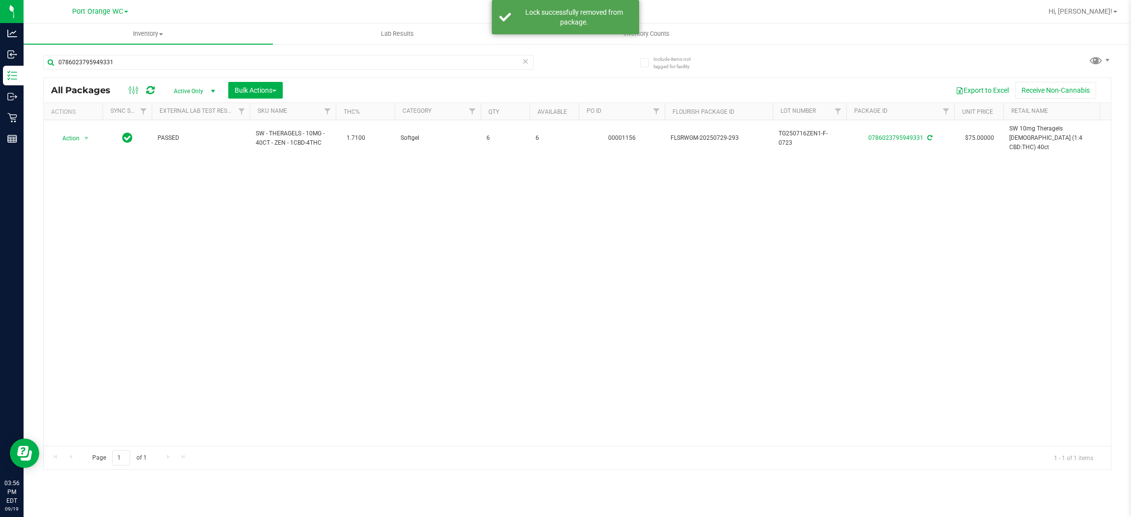
click at [357, 243] on div "Action Action Adjust qty Create package Edit attributes Global inventory Locate…" at bounding box center [577, 283] width 1067 height 326
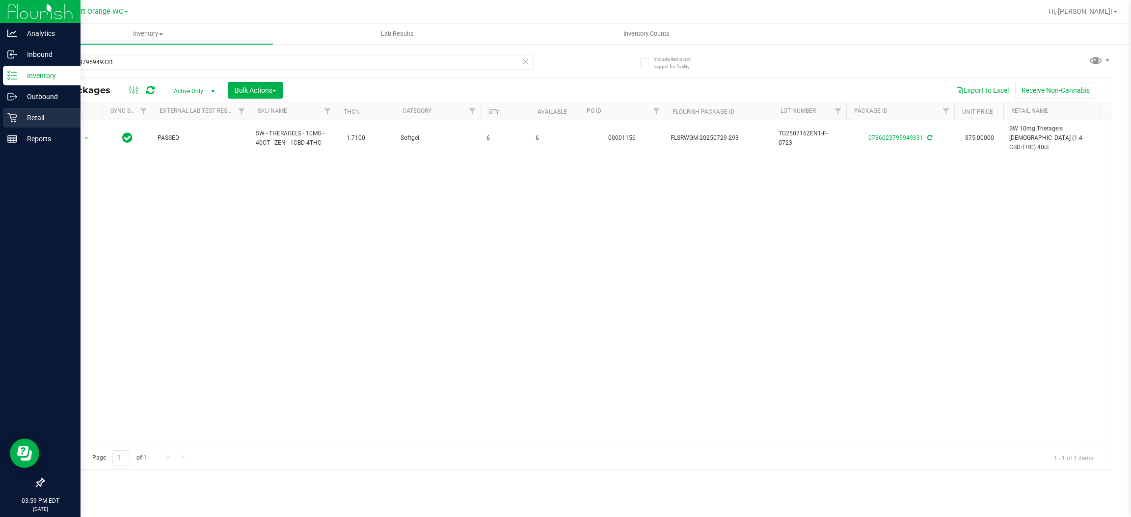
click at [30, 114] on p "Retail" at bounding box center [46, 118] width 59 height 12
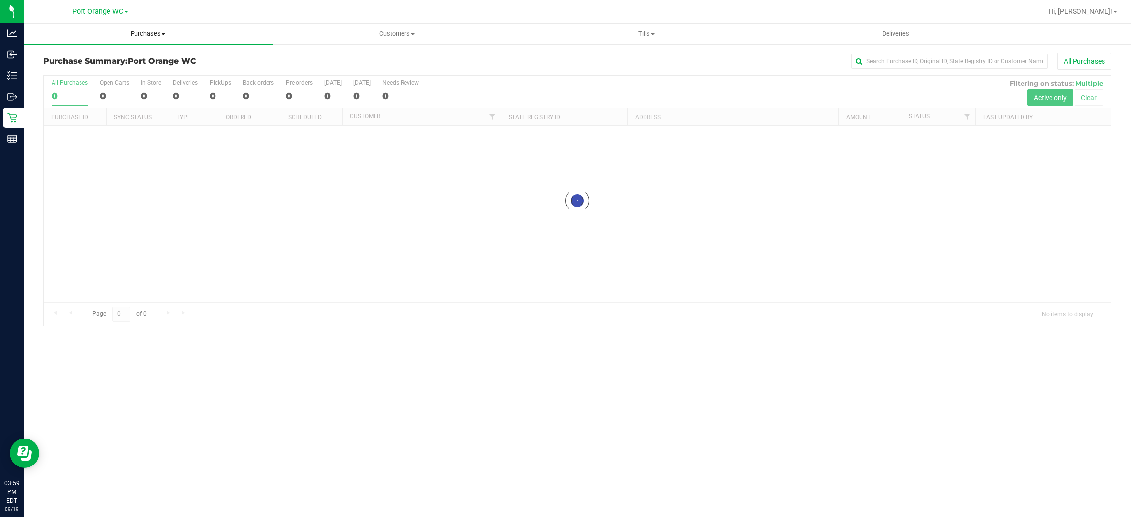
click at [152, 26] on uib-tab-heading "Purchases Summary of purchases Fulfillment All purchases" at bounding box center [148, 34] width 249 height 21
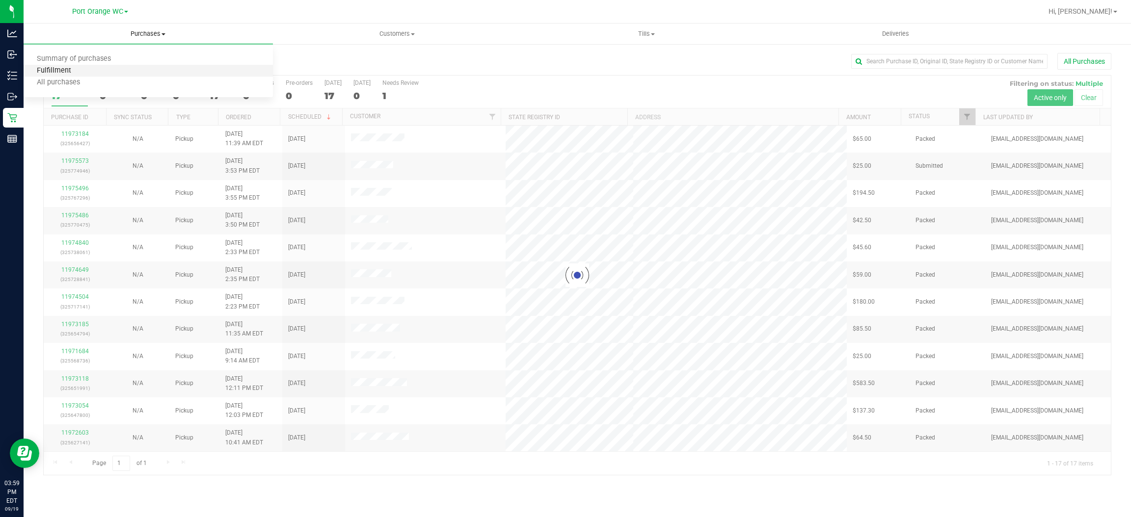
click at [54, 69] on span "Fulfillment" at bounding box center [54, 71] width 61 height 8
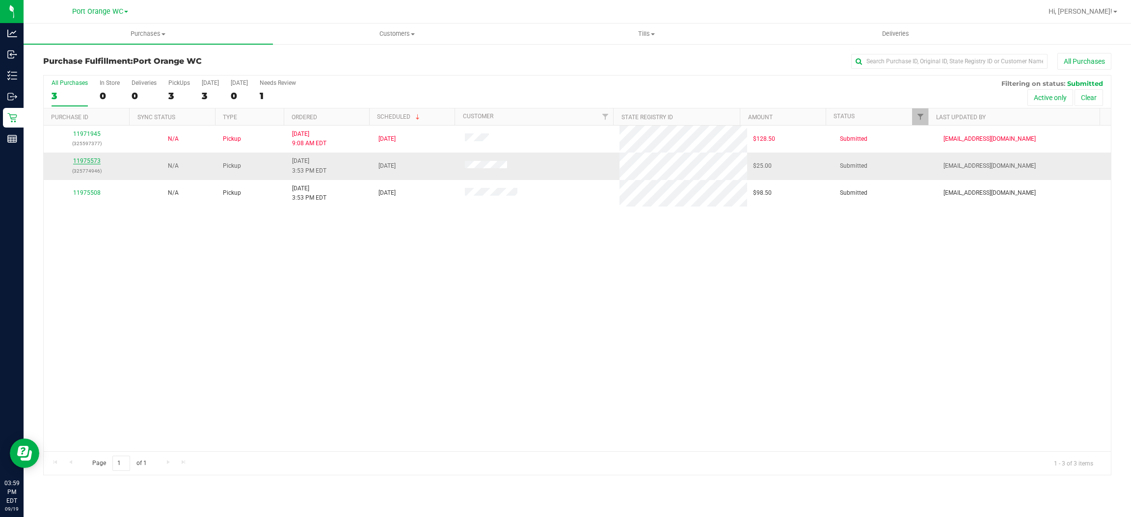
click at [87, 158] on link "11975573" at bounding box center [86, 161] width 27 height 7
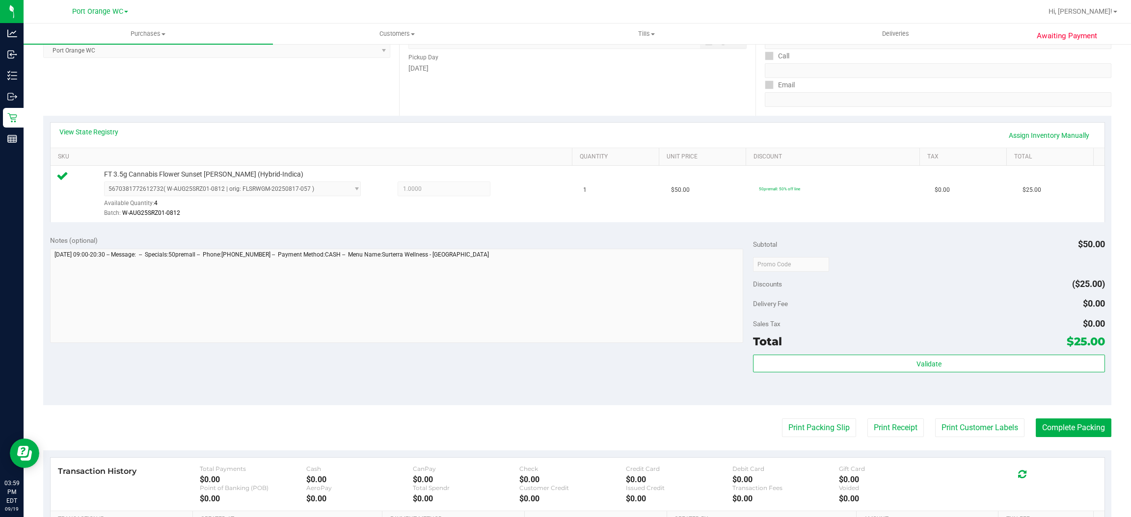
scroll to position [287, 0]
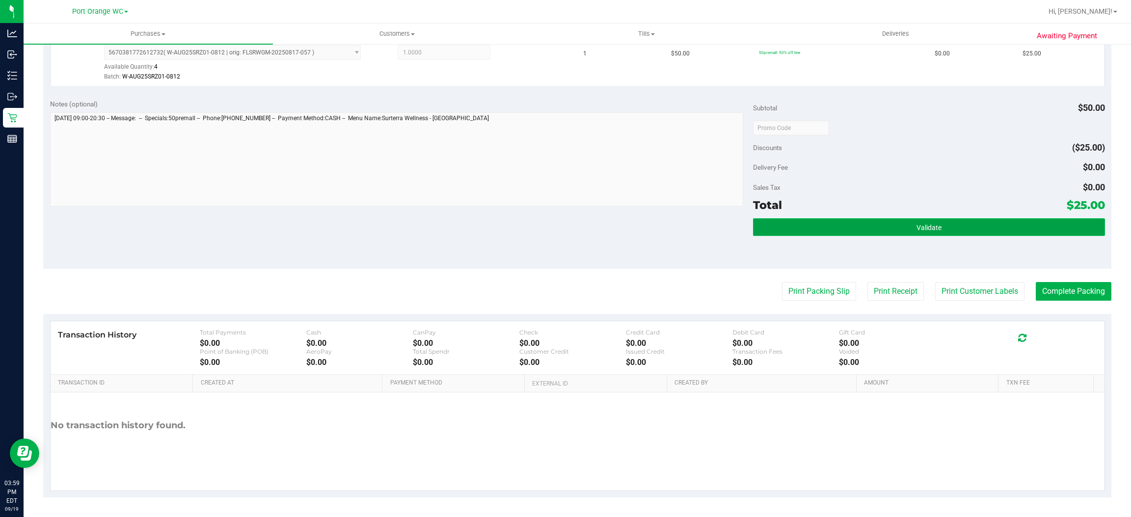
click at [940, 232] on button "Validate" at bounding box center [928, 227] width 351 height 18
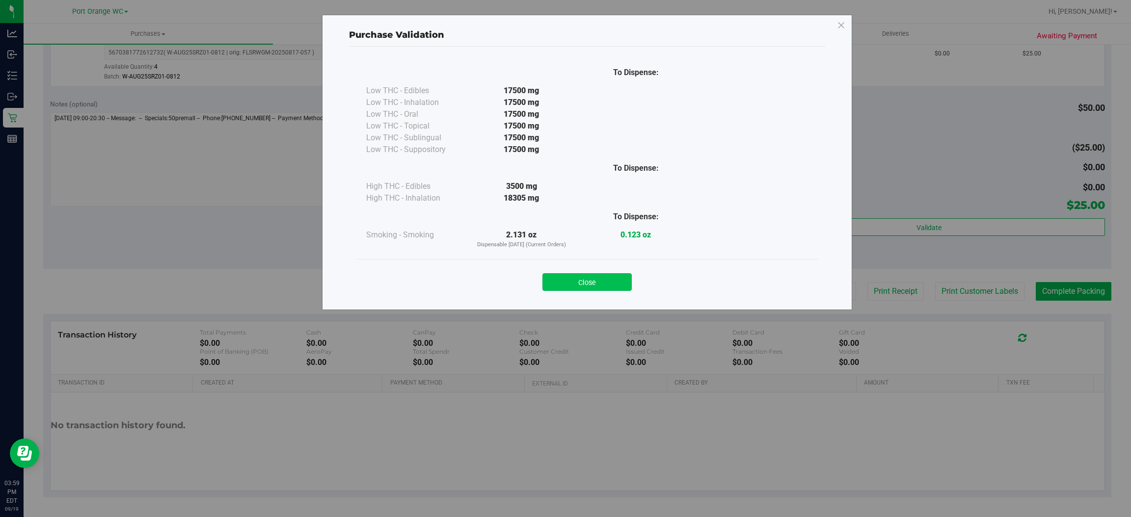
click at [587, 284] on button "Close" at bounding box center [586, 282] width 89 height 18
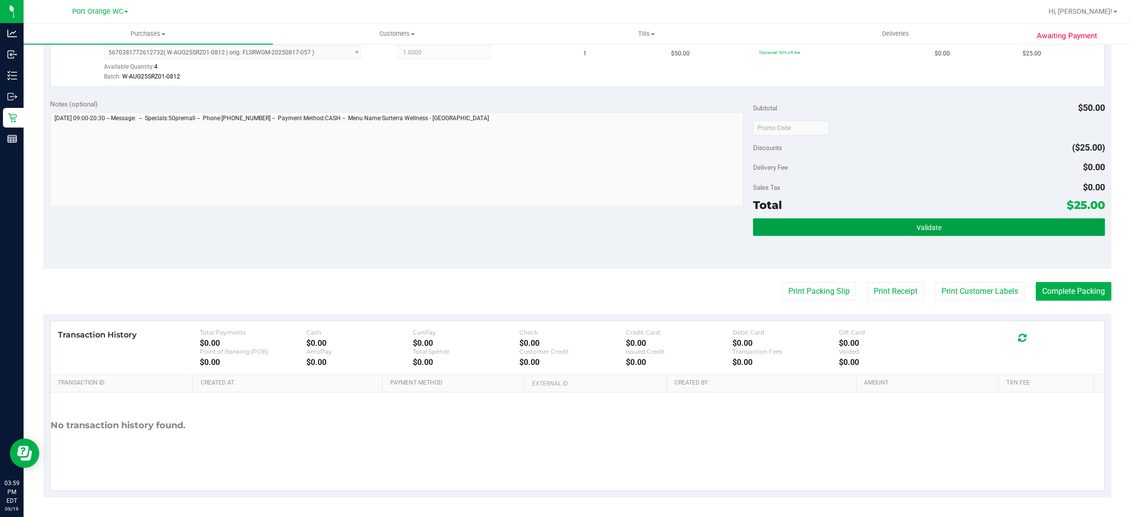
click at [921, 229] on span "Validate" at bounding box center [928, 228] width 25 height 8
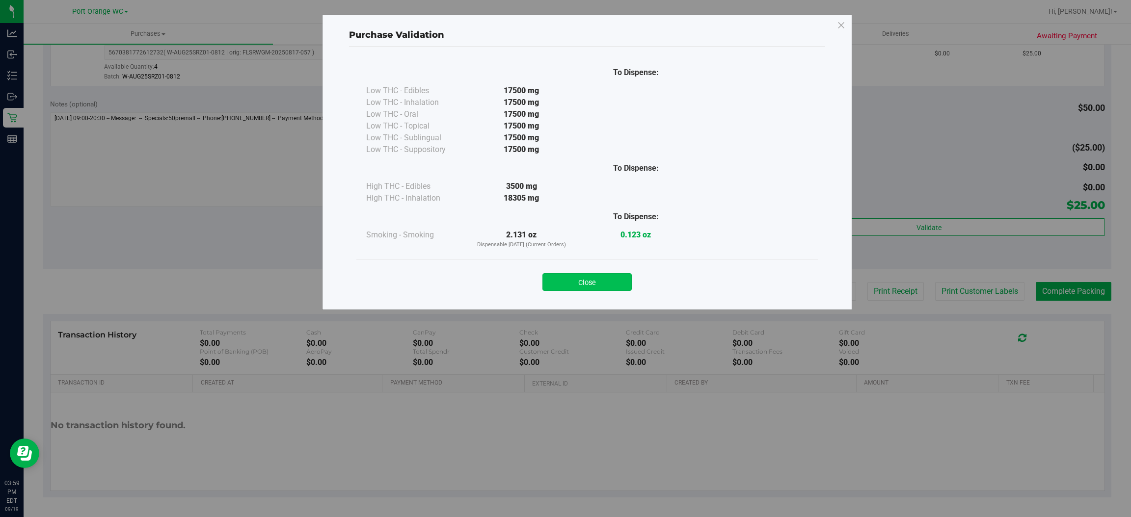
click at [595, 288] on button "Close" at bounding box center [586, 282] width 89 height 18
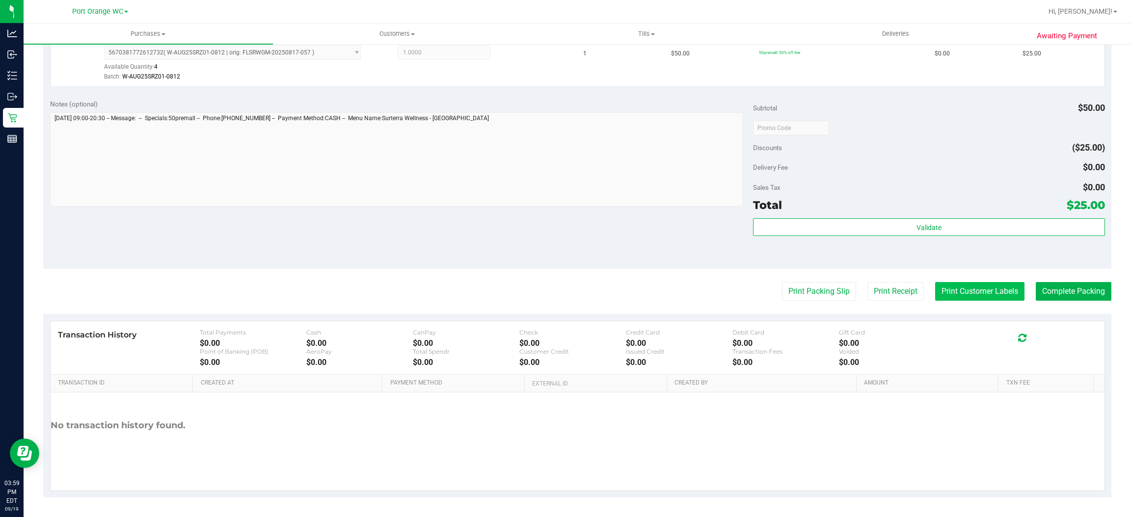
click at [944, 289] on button "Print Customer Labels" at bounding box center [979, 291] width 89 height 19
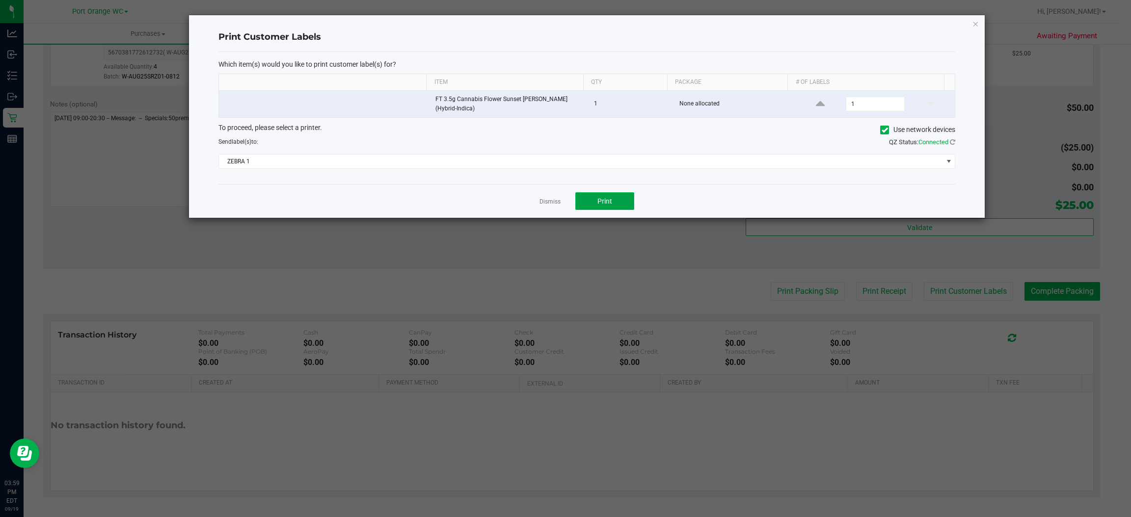
click at [582, 194] on button "Print" at bounding box center [604, 201] width 59 height 18
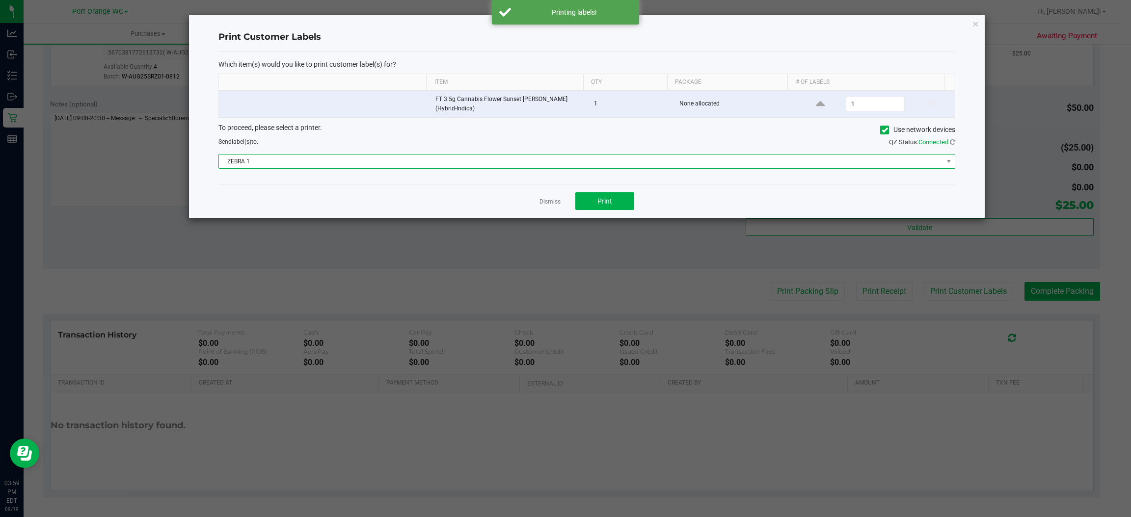
click at [518, 161] on span "ZEBRA 1" at bounding box center [580, 162] width 723 height 14
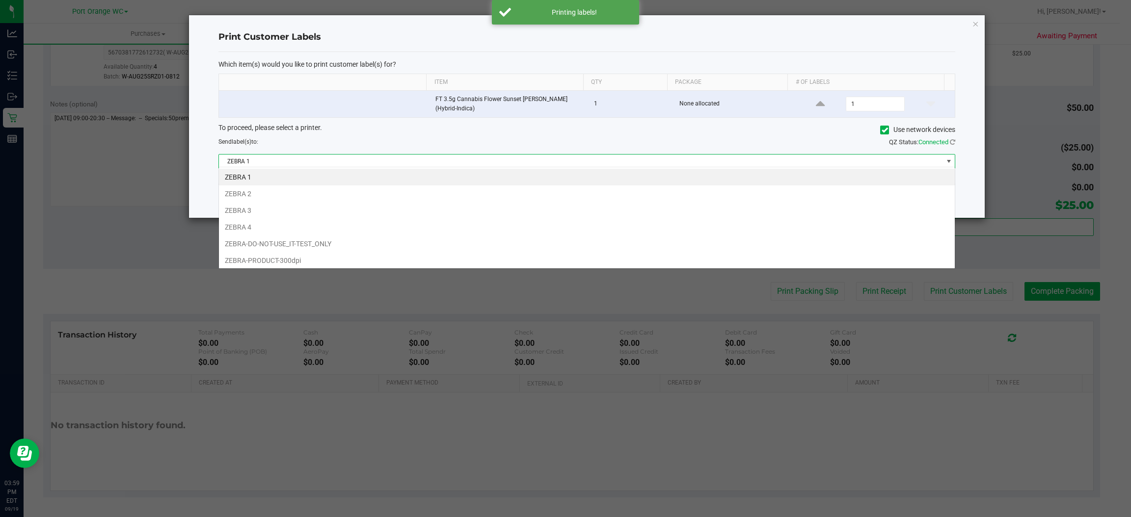
scroll to position [15, 737]
click at [248, 211] on li "ZEBRA 3" at bounding box center [587, 210] width 736 height 17
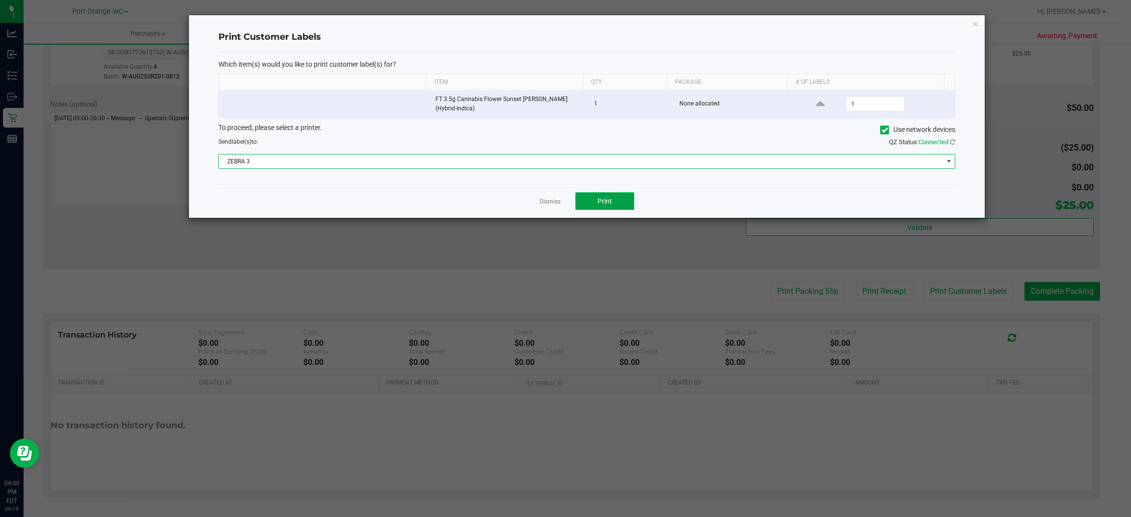
click at [606, 197] on span "Print" at bounding box center [604, 201] width 15 height 8
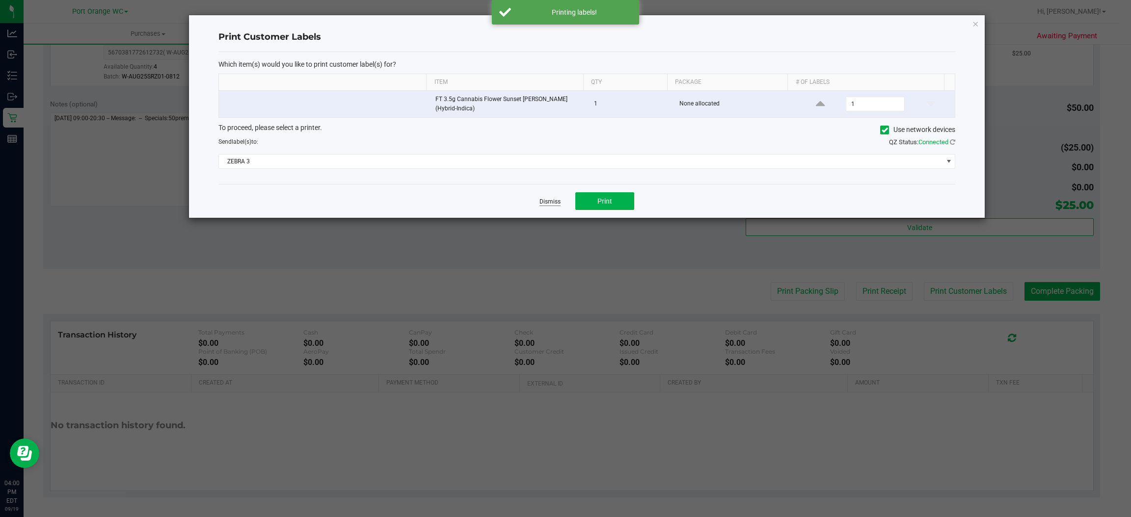
click at [545, 201] on link "Dismiss" at bounding box center [549, 202] width 21 height 8
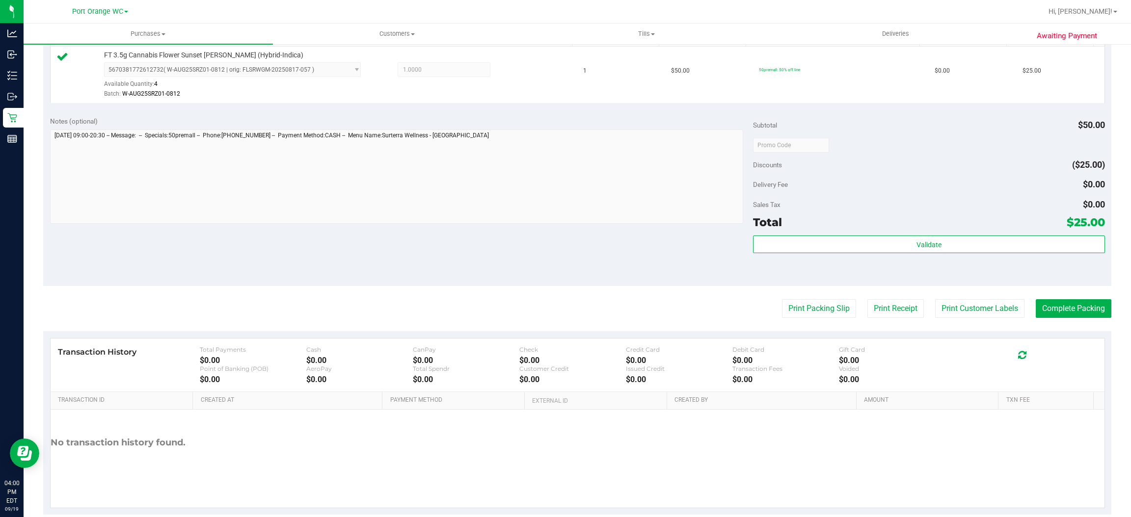
scroll to position [287, 0]
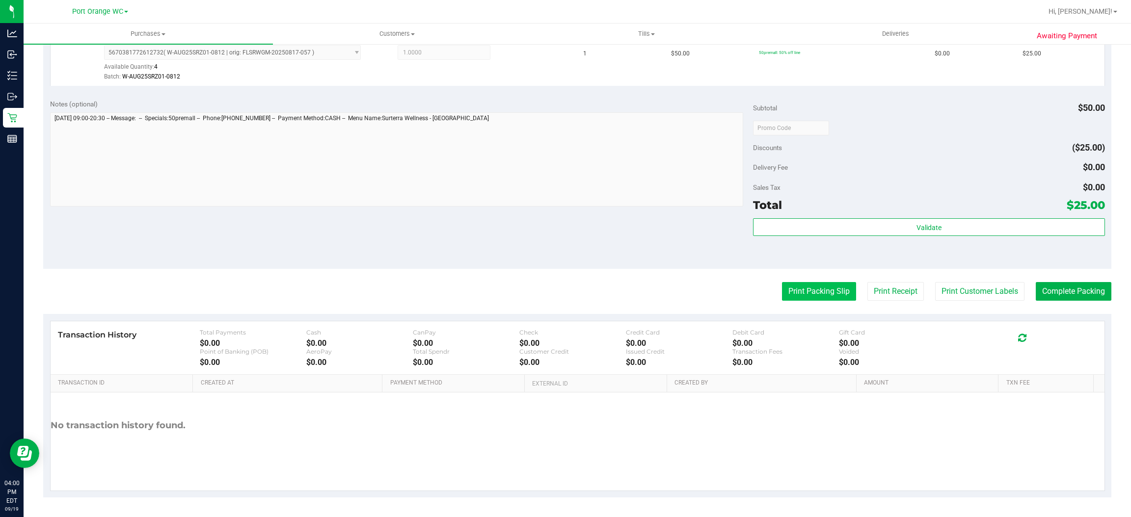
click at [826, 288] on button "Print Packing Slip" at bounding box center [819, 291] width 74 height 19
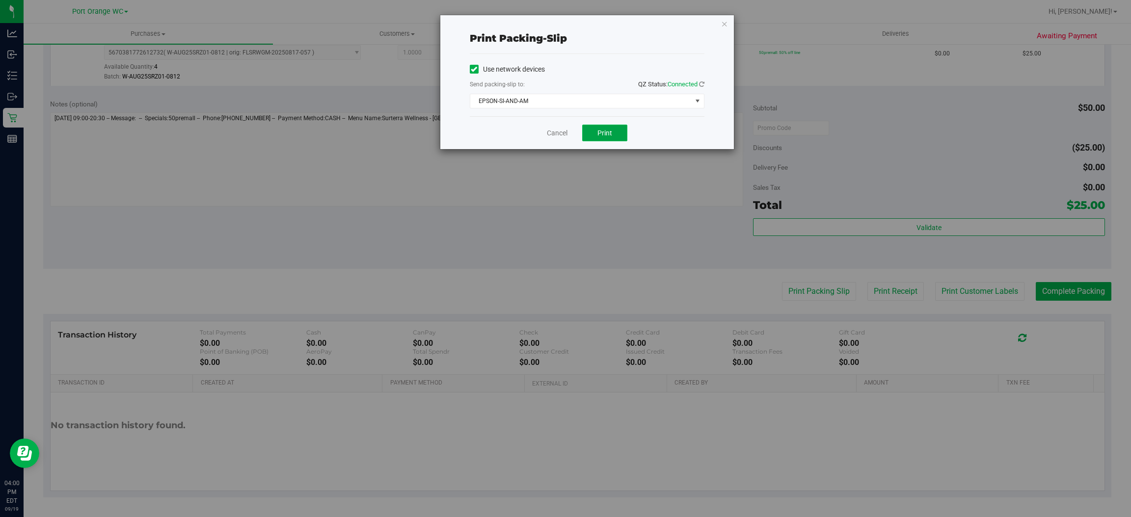
click at [608, 131] on span "Print" at bounding box center [604, 133] width 15 height 8
click at [550, 130] on link "Cancel" at bounding box center [557, 133] width 21 height 10
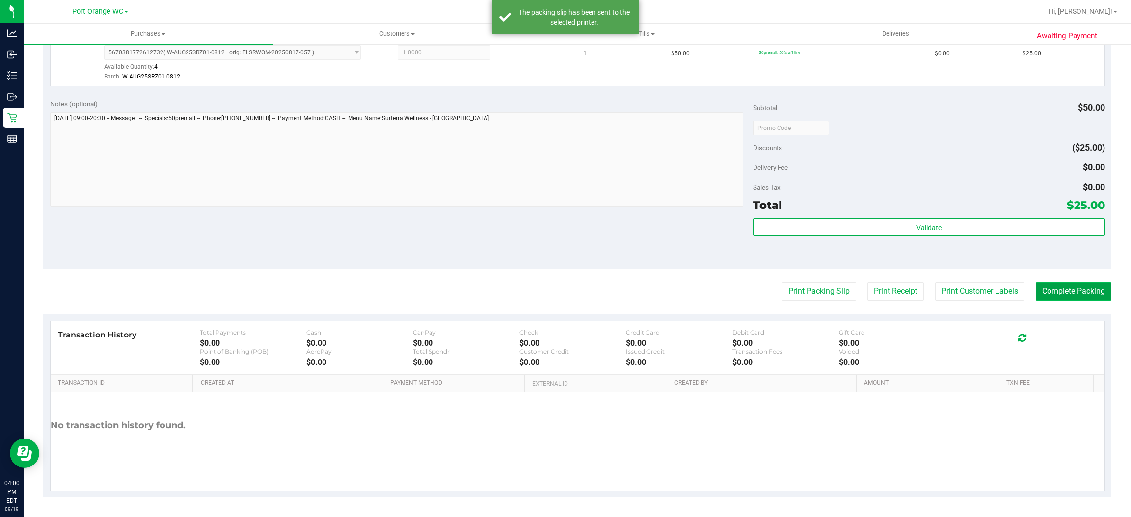
click at [1076, 285] on button "Complete Packing" at bounding box center [1073, 291] width 76 height 19
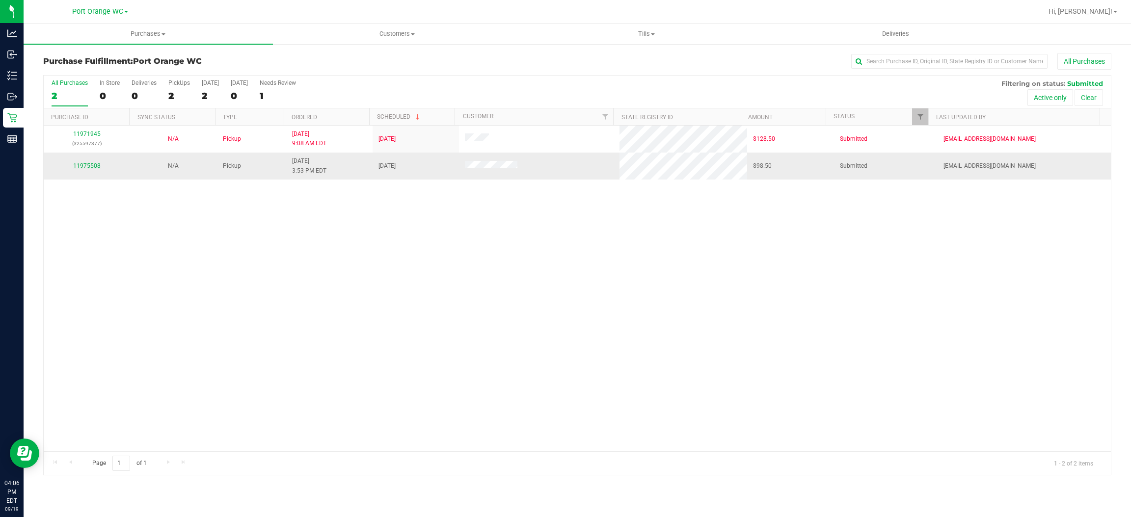
click at [83, 169] on link "11975508" at bounding box center [86, 165] width 27 height 7
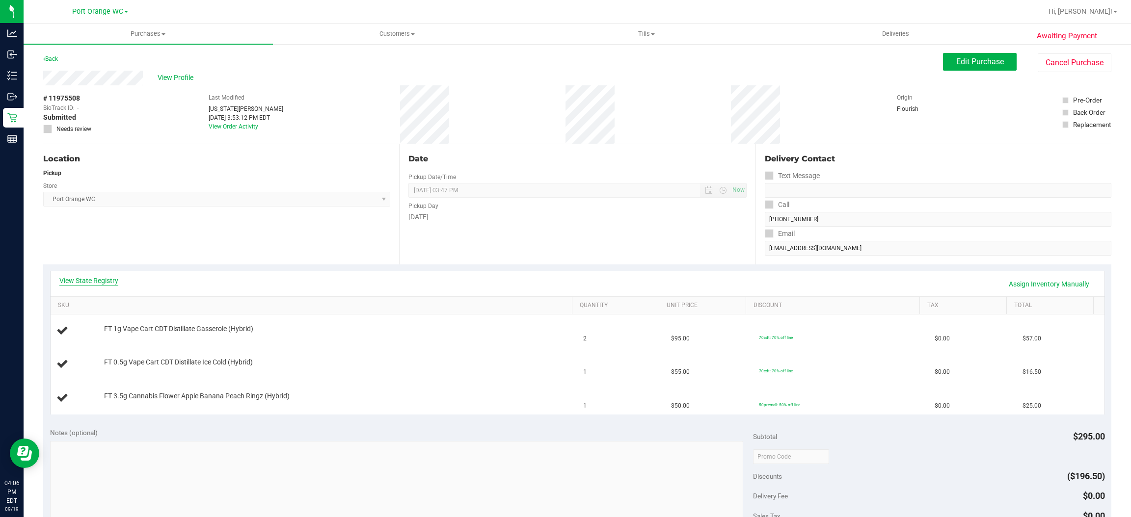
click at [84, 281] on link "View State Registry" at bounding box center [88, 281] width 59 height 10
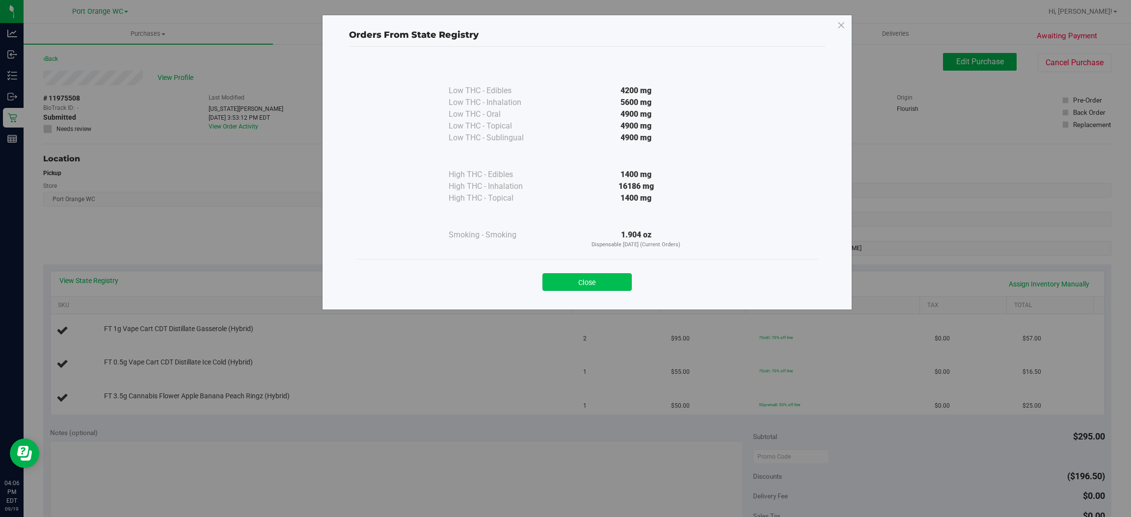
click at [599, 278] on button "Close" at bounding box center [586, 282] width 89 height 18
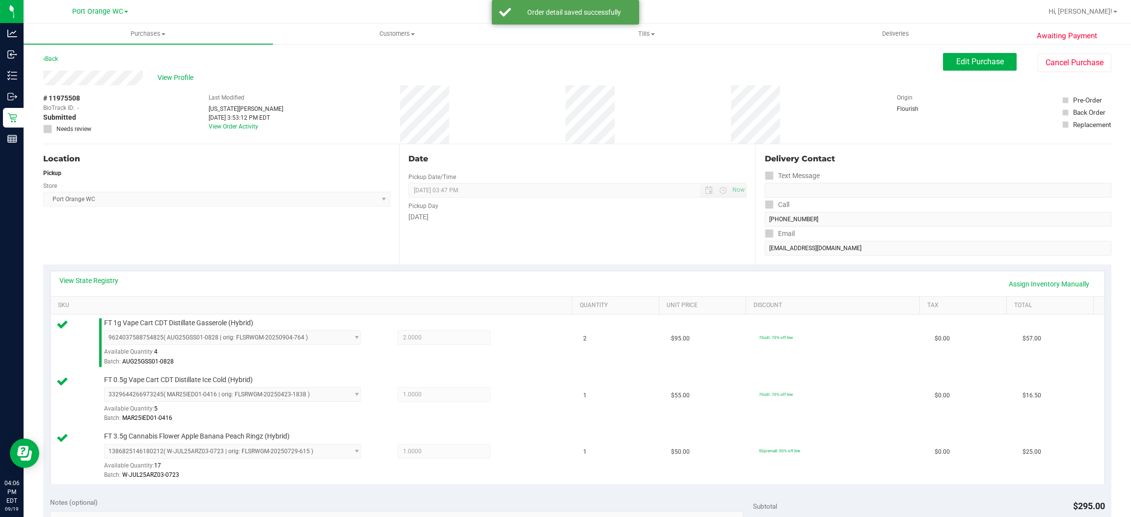
scroll to position [401, 0]
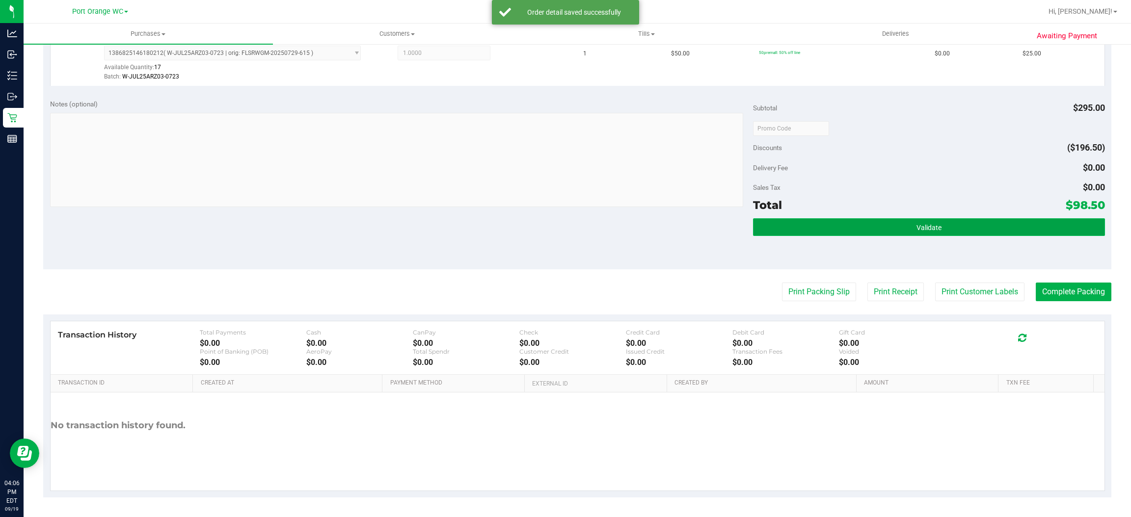
click at [986, 218] on button "Validate" at bounding box center [928, 227] width 351 height 18
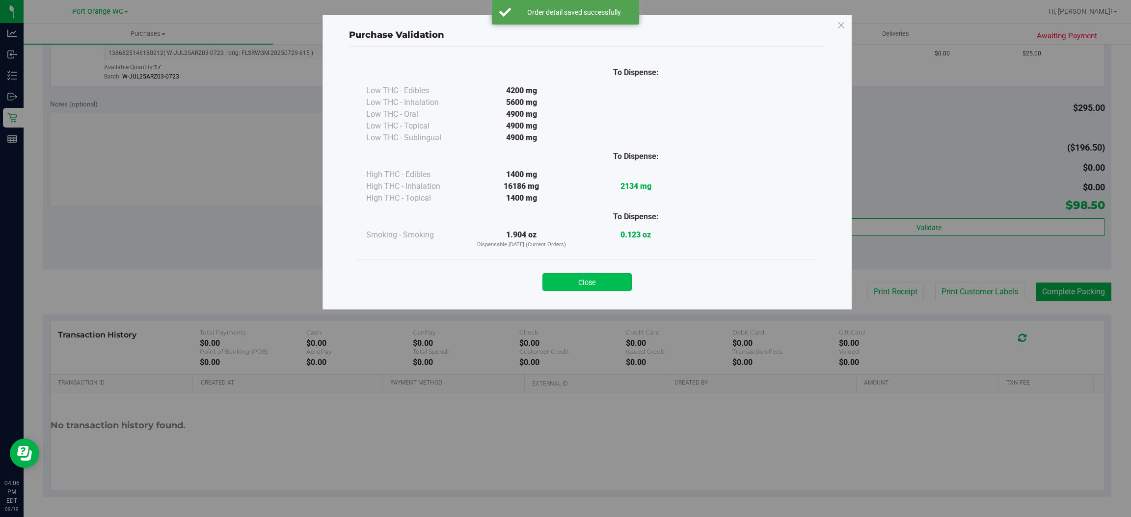
click at [597, 279] on button "Close" at bounding box center [586, 282] width 89 height 18
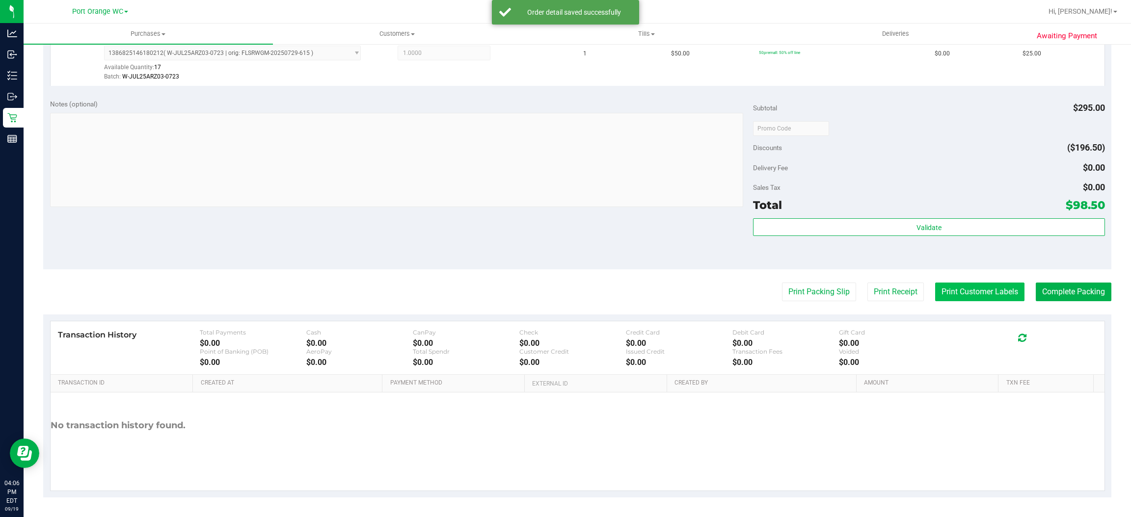
click at [969, 293] on button "Print Customer Labels" at bounding box center [979, 292] width 89 height 19
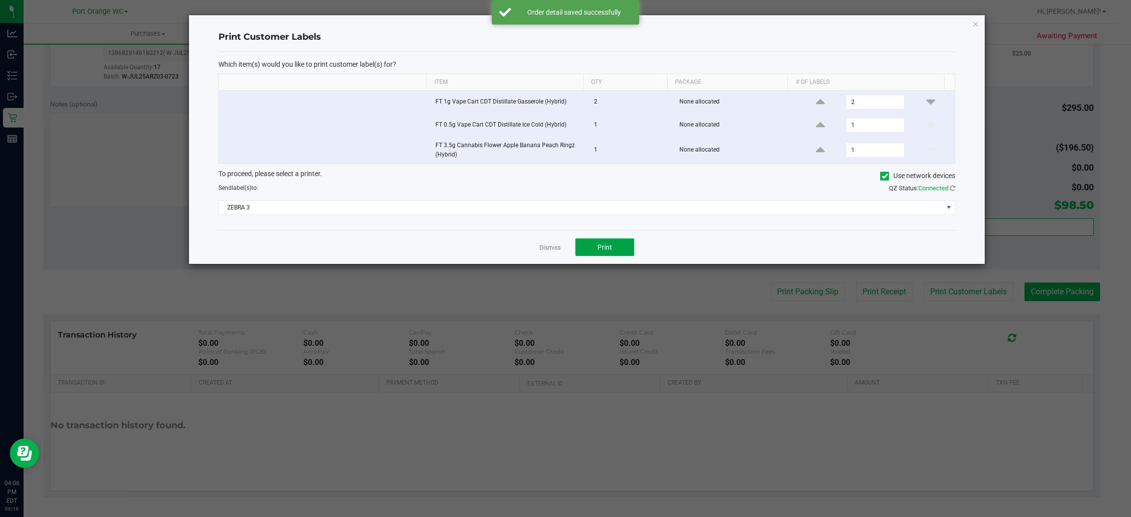
click at [604, 249] on span "Print" at bounding box center [604, 247] width 15 height 8
click at [544, 251] on link "Dismiss" at bounding box center [549, 248] width 21 height 8
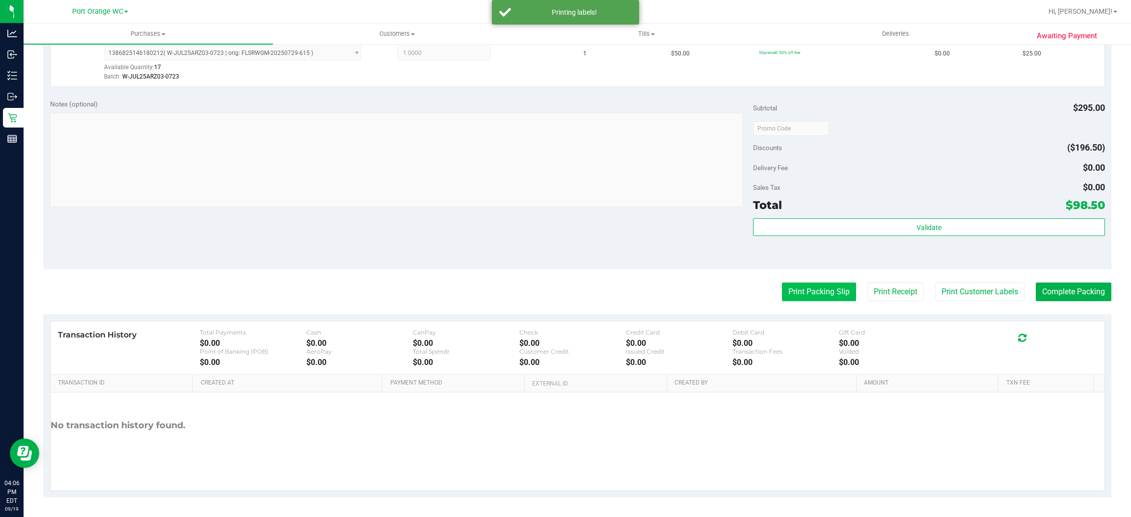
click at [803, 294] on button "Print Packing Slip" at bounding box center [819, 292] width 74 height 19
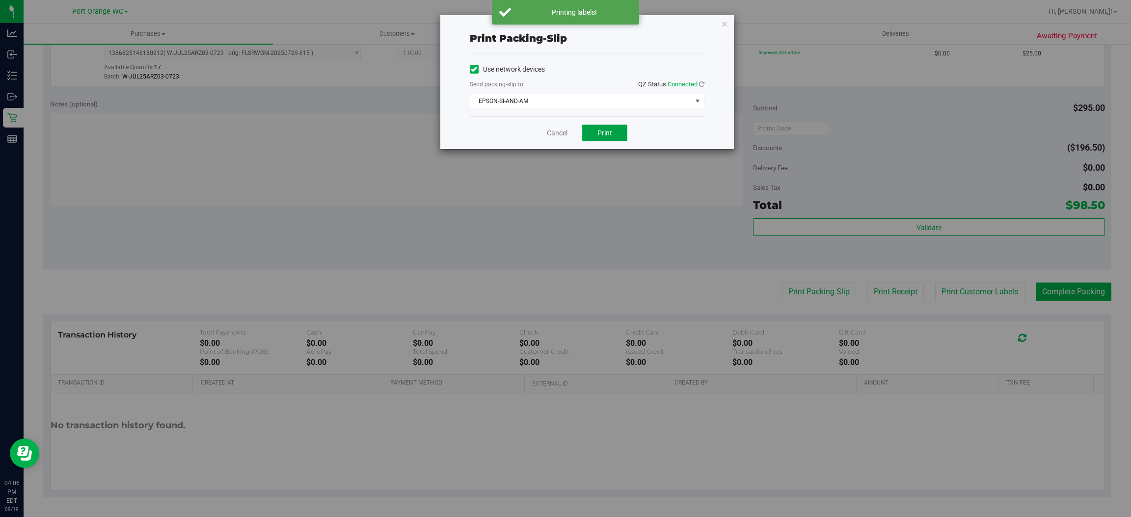
click at [598, 129] on span "Print" at bounding box center [604, 133] width 15 height 8
click at [552, 133] on link "Cancel" at bounding box center [557, 133] width 21 height 10
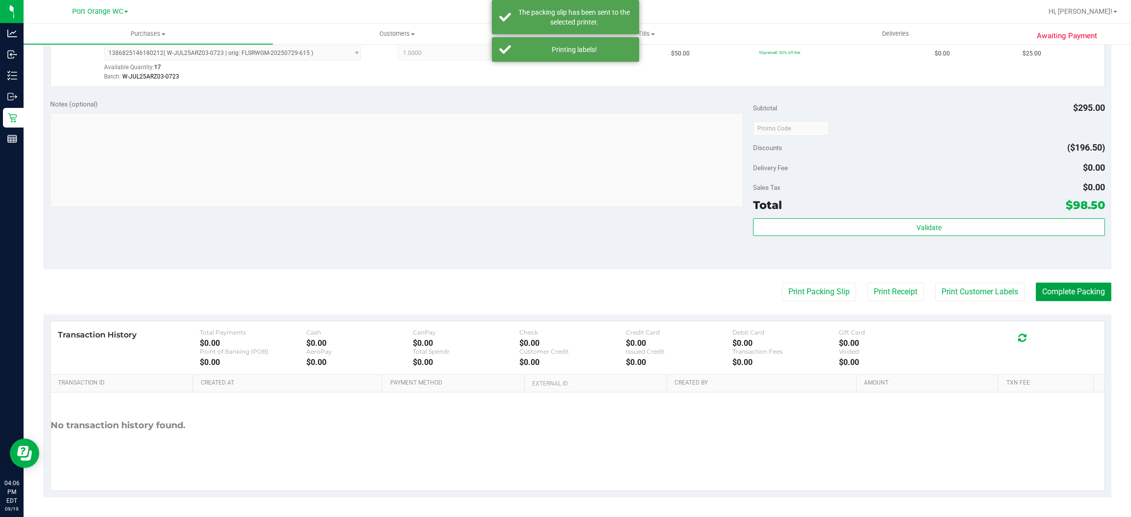
click at [1067, 290] on button "Complete Packing" at bounding box center [1073, 292] width 76 height 19
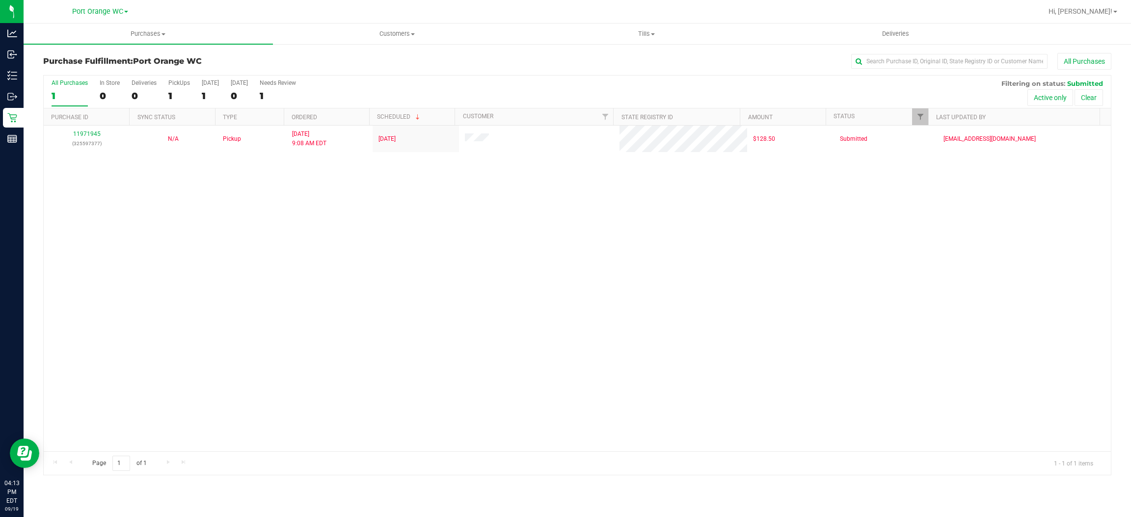
click at [452, 399] on div "11971945 (325597377) N/A Pickup [DATE] 9:08 AM EDT 9/19/2025 $128.50 Submitted …" at bounding box center [577, 289] width 1067 height 326
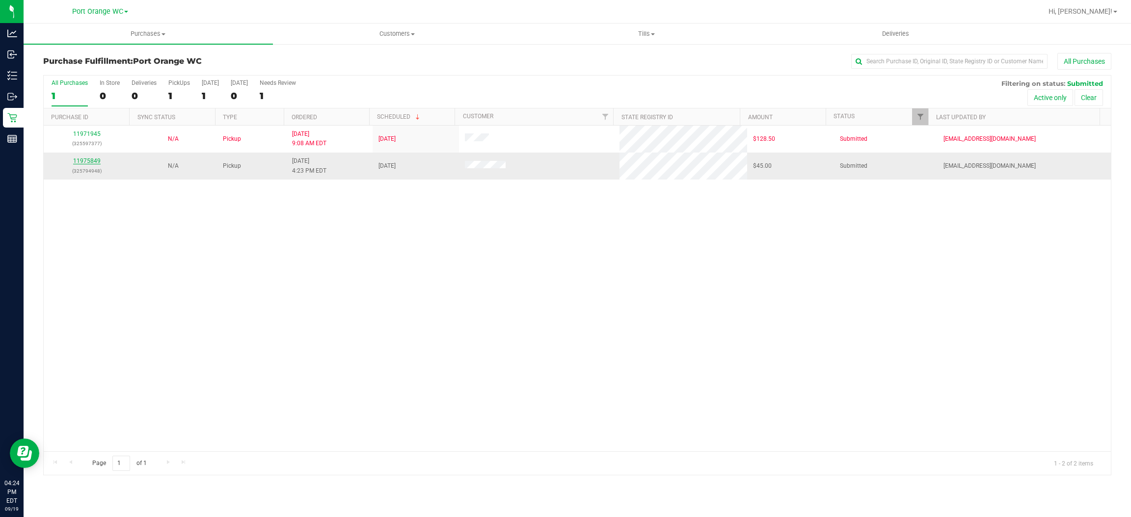
click at [88, 163] on link "11975849" at bounding box center [86, 161] width 27 height 7
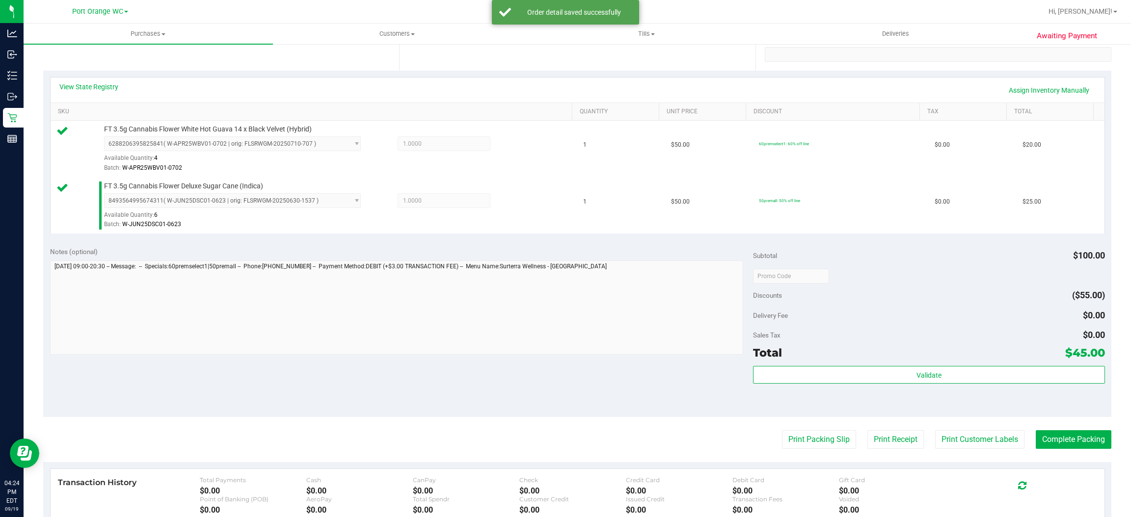
scroll to position [343, 0]
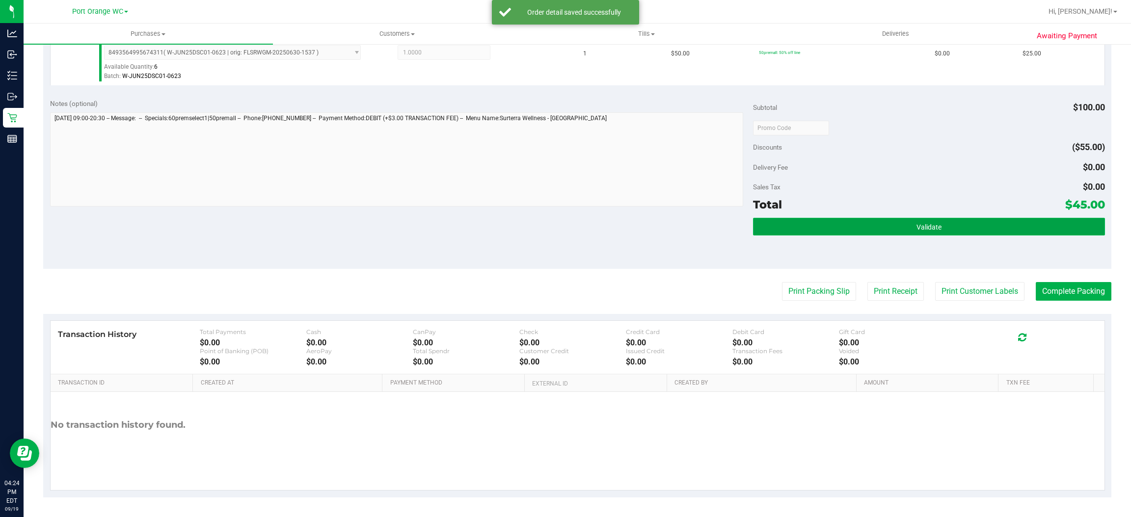
click at [980, 225] on button "Validate" at bounding box center [928, 227] width 351 height 18
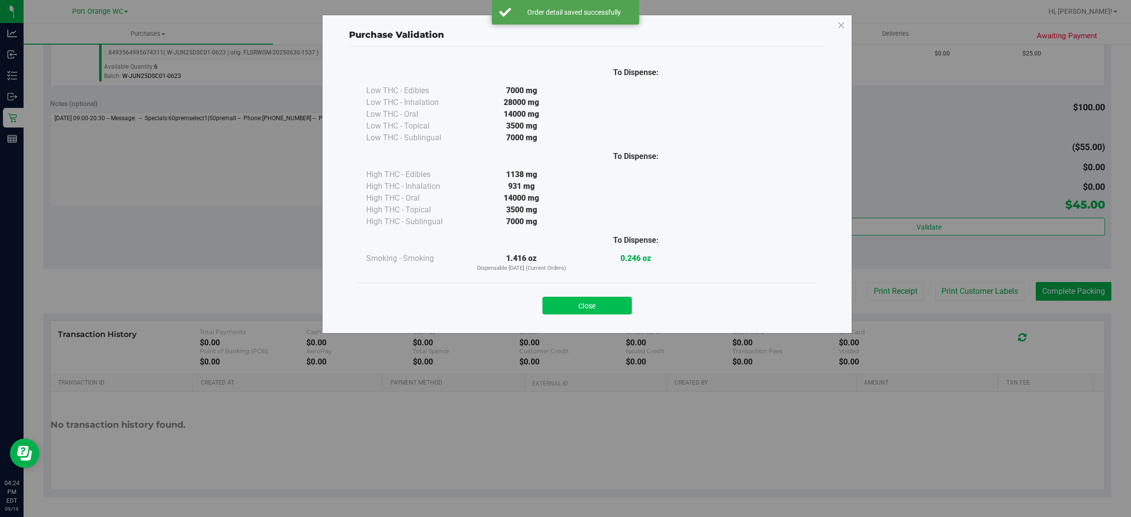
click at [591, 302] on button "Close" at bounding box center [586, 306] width 89 height 18
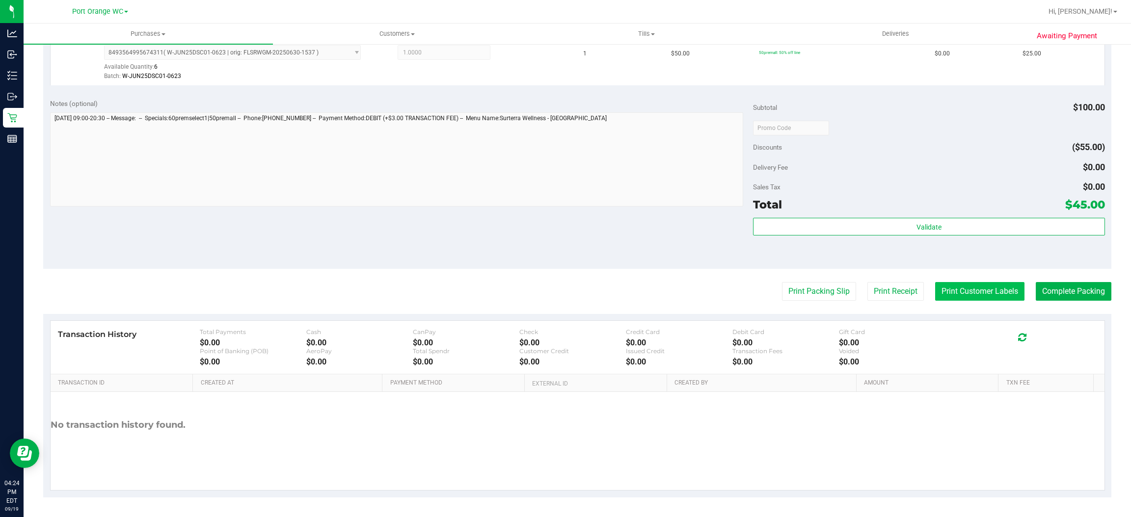
click at [968, 292] on button "Print Customer Labels" at bounding box center [979, 291] width 89 height 19
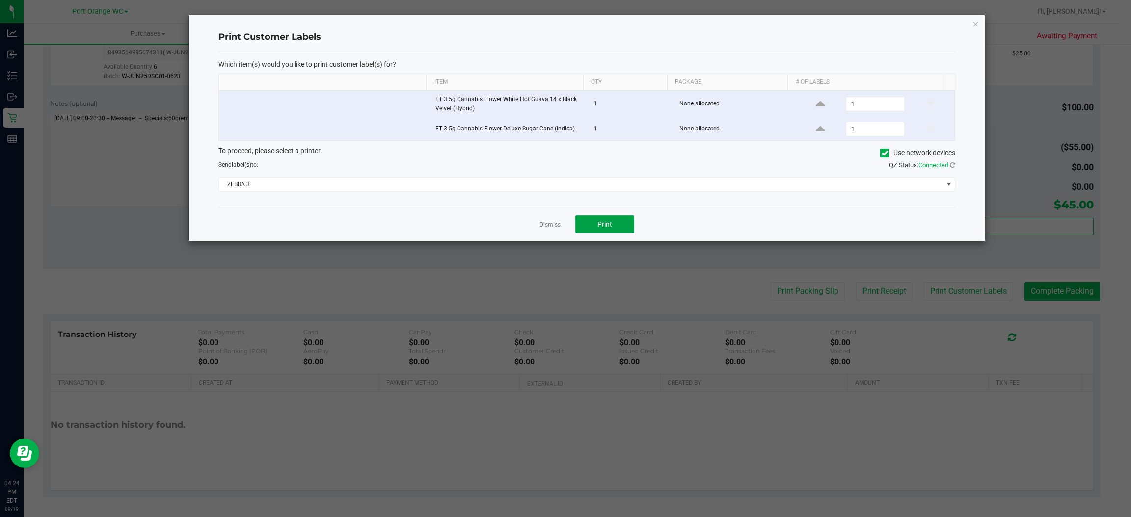
click at [616, 223] on button "Print" at bounding box center [604, 224] width 59 height 18
click at [553, 229] on link "Dismiss" at bounding box center [549, 225] width 21 height 8
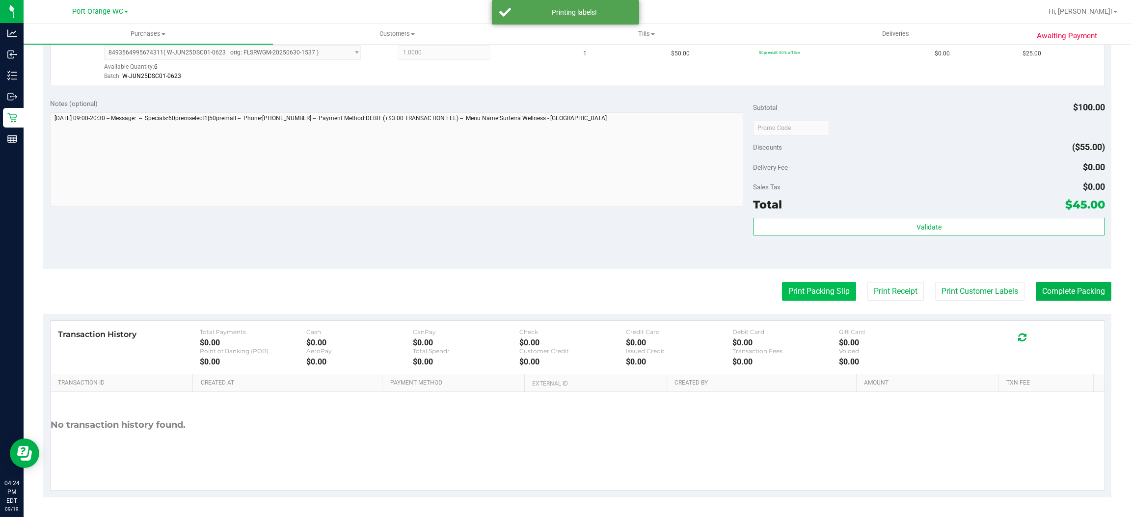
click at [821, 282] on button "Print Packing Slip" at bounding box center [819, 291] width 74 height 19
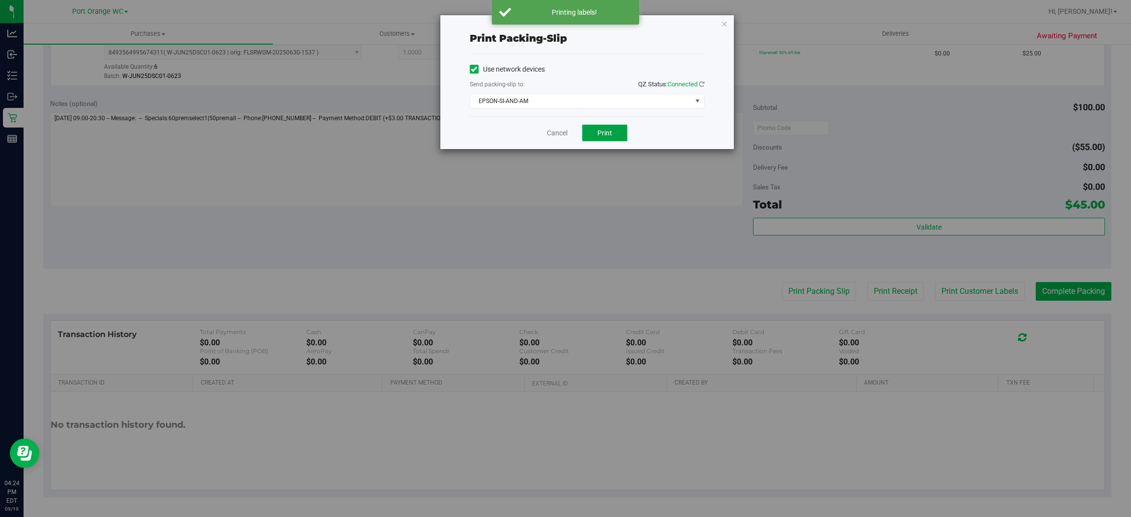
click at [599, 133] on span "Print" at bounding box center [604, 133] width 15 height 8
click at [555, 132] on link "Cancel" at bounding box center [557, 133] width 21 height 10
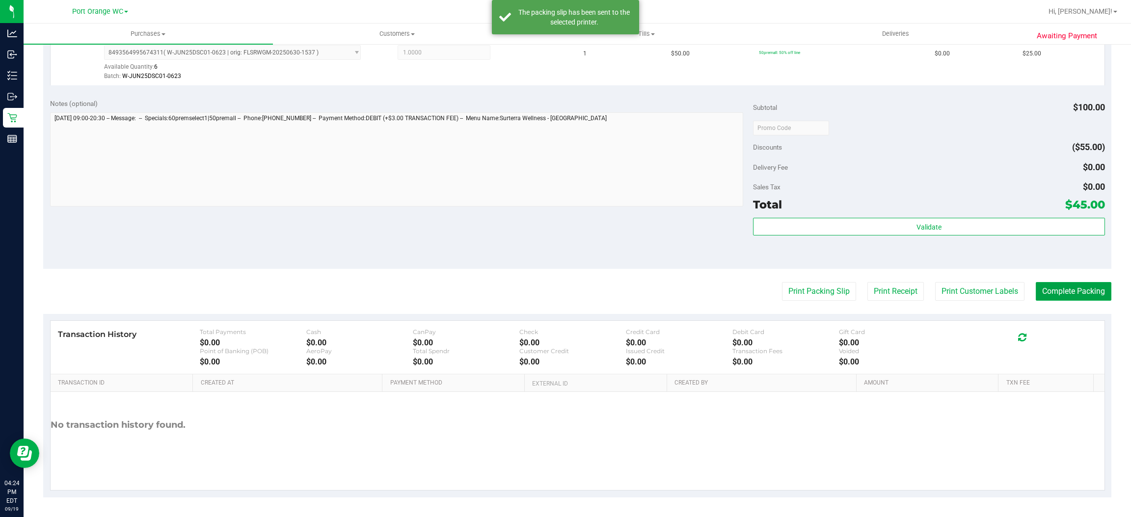
drag, startPoint x: 1085, startPoint y: 296, endPoint x: 1006, endPoint y: 279, distance: 81.3
click at [1085, 296] on button "Complete Packing" at bounding box center [1073, 291] width 76 height 19
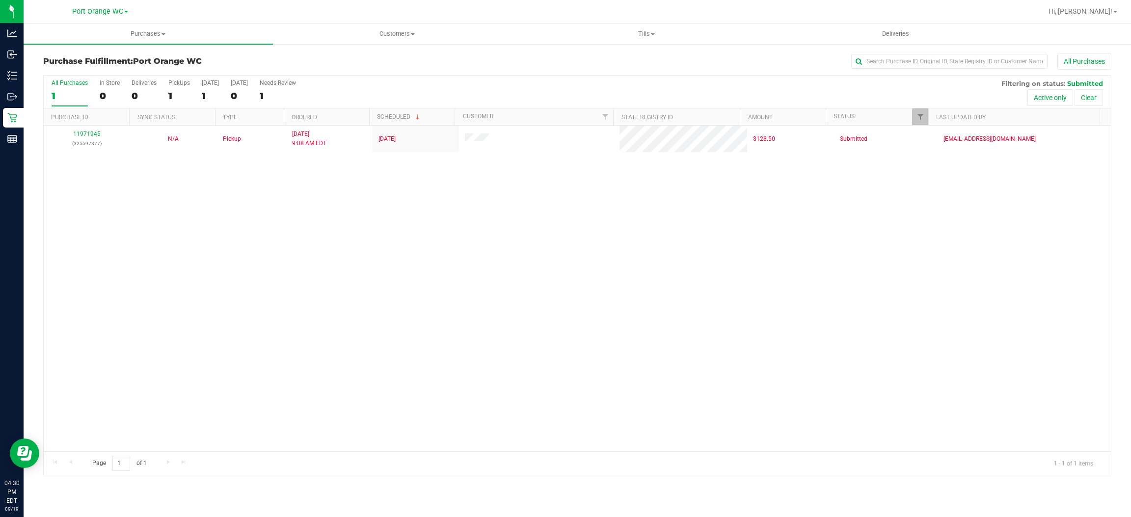
click at [315, 276] on div "11971945 (325597377) N/A Pickup [DATE] 9:08 AM EDT 9/19/2025 $128.50 Submitted …" at bounding box center [577, 289] width 1067 height 326
click at [544, 279] on div "11971945 (325597377) N/A Pickup [DATE] 9:08 AM EDT 9/19/2025 $128.50 Submitted …" at bounding box center [577, 289] width 1067 height 326
click at [264, 261] on div "11971945 (325597377) N/A Pickup [DATE] 9:08 AM EDT 9/19/2025 $128.50 Submitted …" at bounding box center [577, 289] width 1067 height 326
click at [388, 276] on div "11971945 (325597377) N/A Pickup [DATE] 9:08 AM EDT 9/19/2025 $128.50 Submitted …" at bounding box center [577, 289] width 1067 height 326
drag, startPoint x: 196, startPoint y: 306, endPoint x: 228, endPoint y: 279, distance: 41.8
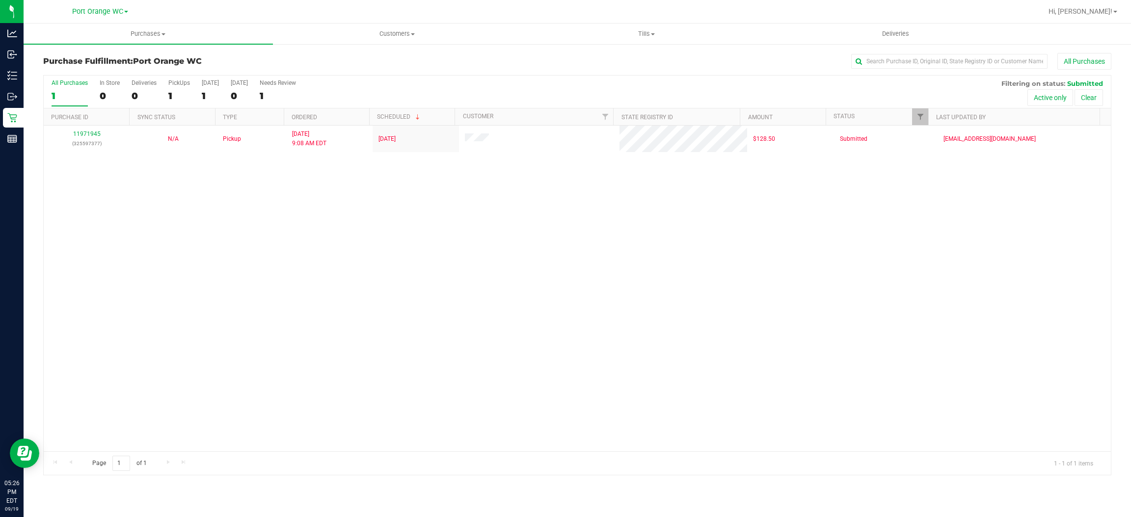
click at [198, 304] on div "11971945 (325597377) N/A Pickup [DATE] 9:08 AM EDT 9/19/2025 $128.50 Submitted …" at bounding box center [577, 289] width 1067 height 326
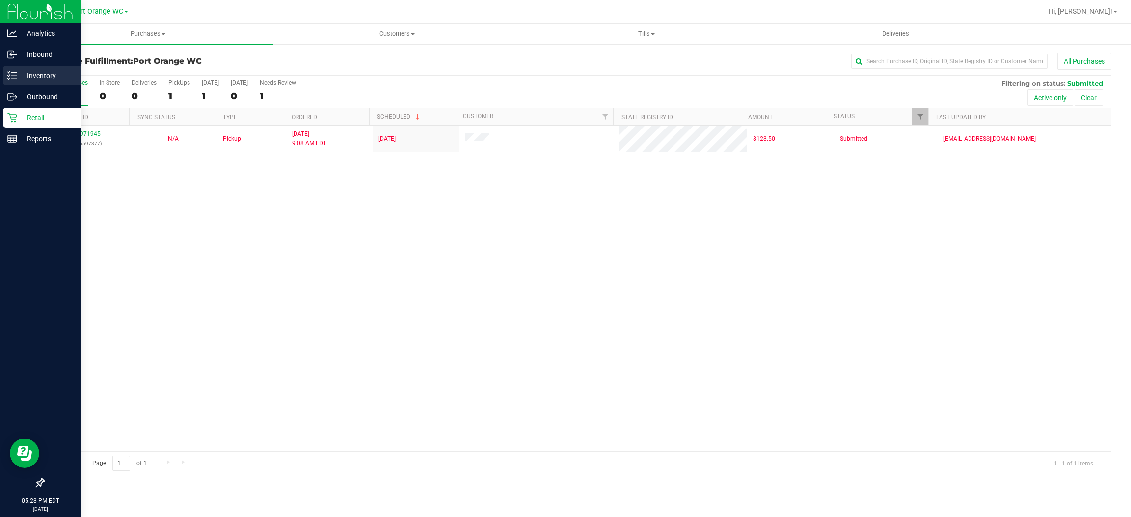
click at [45, 73] on p "Inventory" at bounding box center [46, 76] width 59 height 12
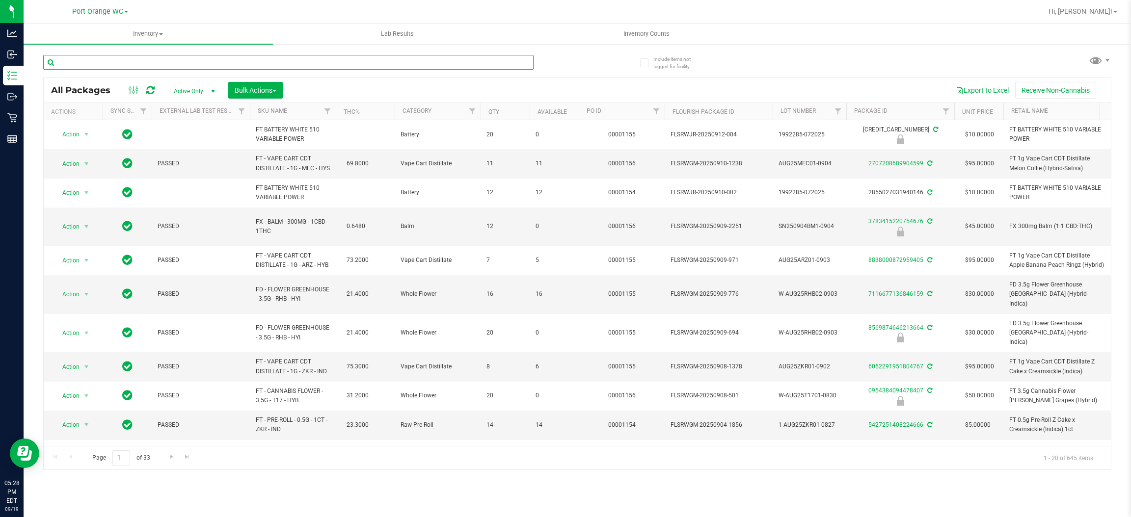
click at [110, 61] on input "text" at bounding box center [288, 62] width 490 height 15
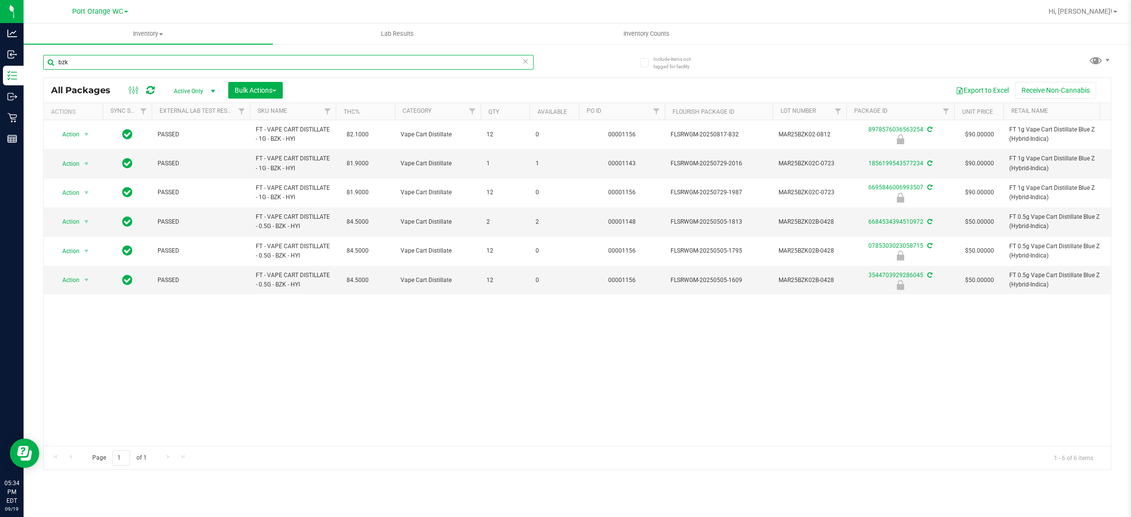
click at [92, 63] on input "bzk" at bounding box center [288, 62] width 490 height 15
click at [93, 63] on input "bzk" at bounding box center [288, 62] width 490 height 15
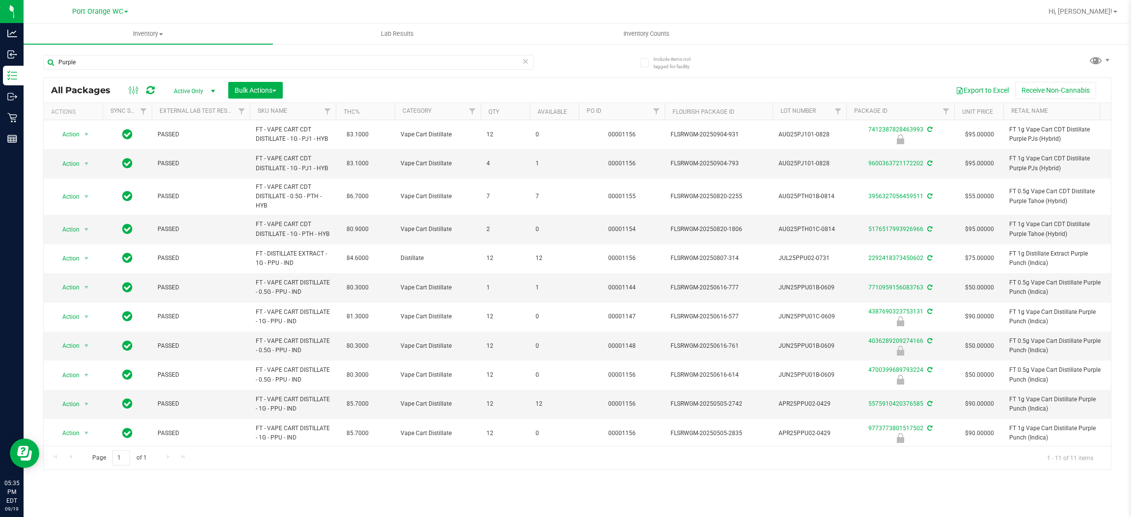
click at [122, 53] on div "Purple" at bounding box center [310, 61] width 534 height 31
click at [135, 61] on input "Purple" at bounding box center [288, 62] width 490 height 15
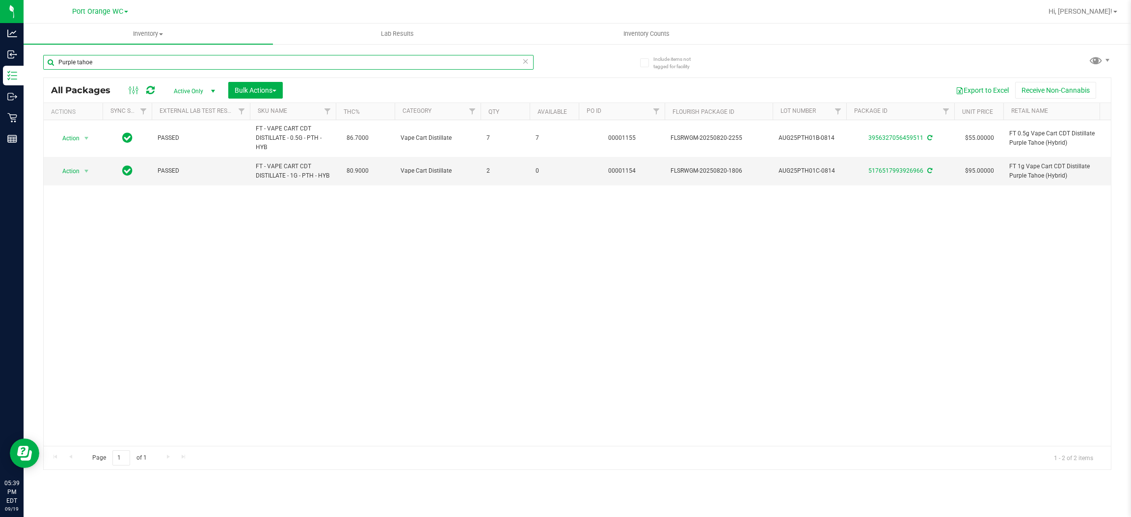
click at [139, 64] on input "Purple tahoe" at bounding box center [288, 62] width 490 height 15
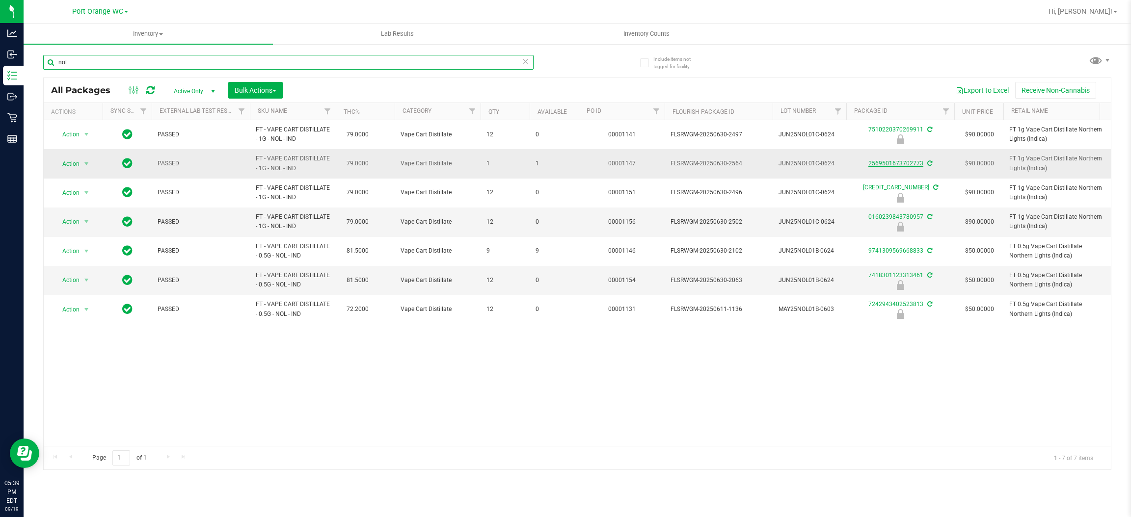
type input "nol"
click at [890, 165] on link "2569501673702773" at bounding box center [895, 163] width 55 height 7
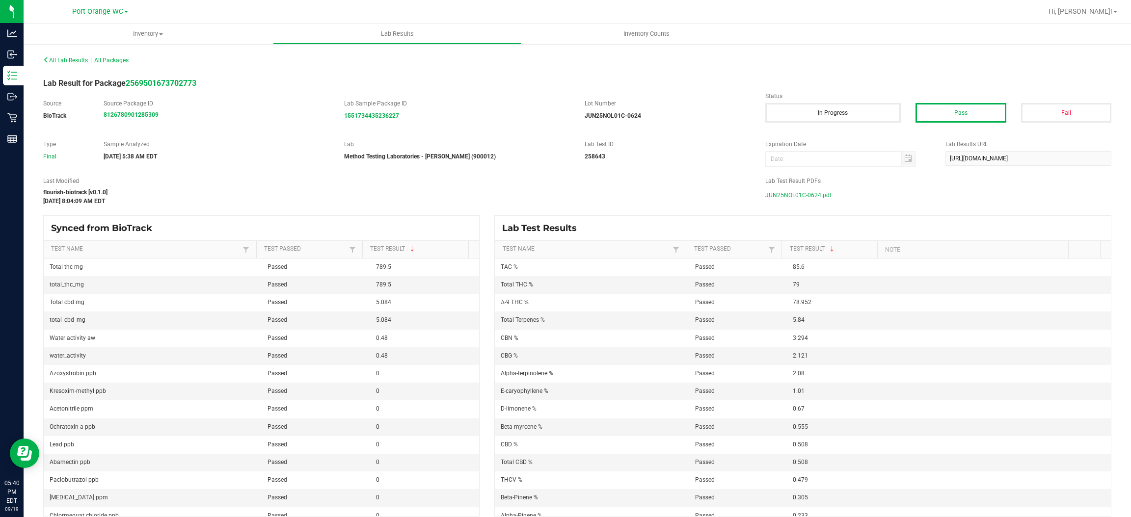
click at [801, 194] on span "JUN25NOL01C-0624.pdf" at bounding box center [798, 195] width 66 height 15
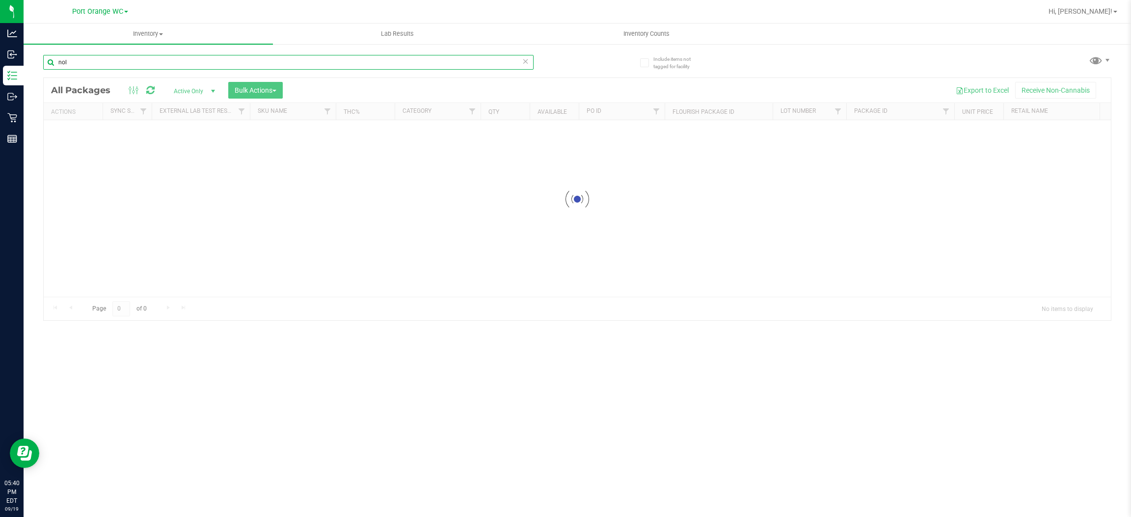
click at [120, 55] on input "nol" at bounding box center [288, 62] width 490 height 15
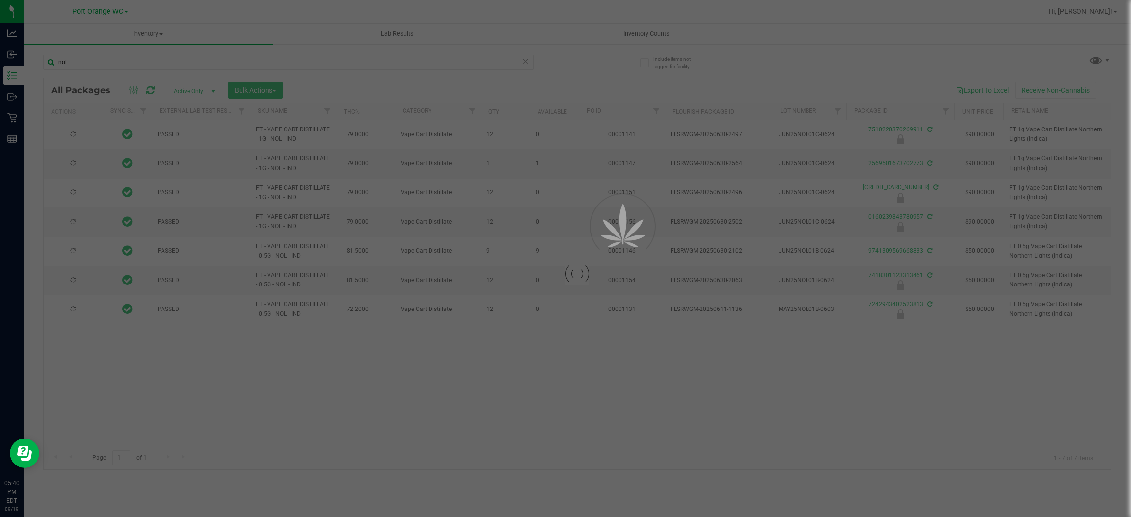
click at [116, 60] on div at bounding box center [565, 258] width 1131 height 517
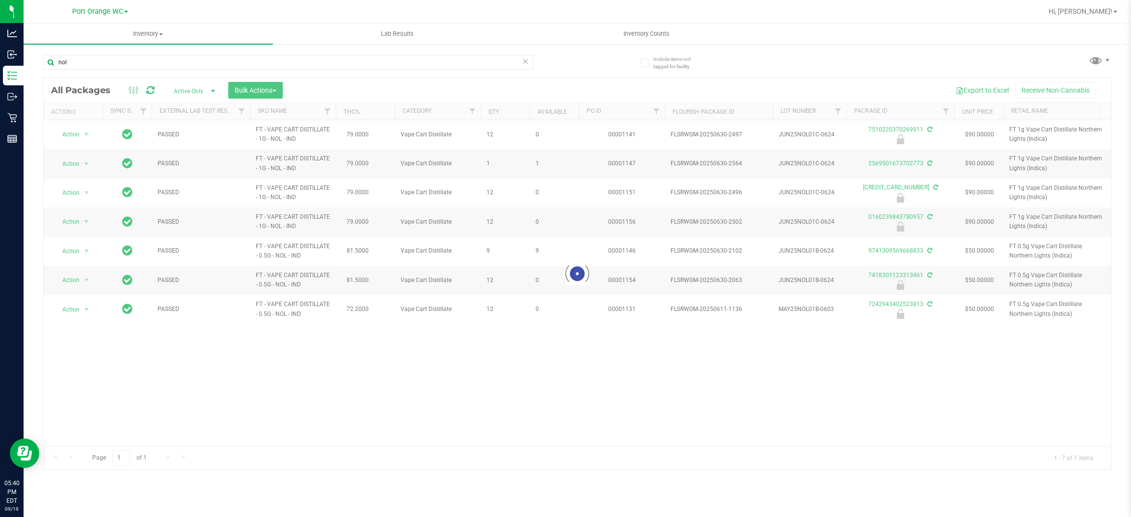
drag, startPoint x: 116, startPoint y: 58, endPoint x: 85, endPoint y: 76, distance: 35.8
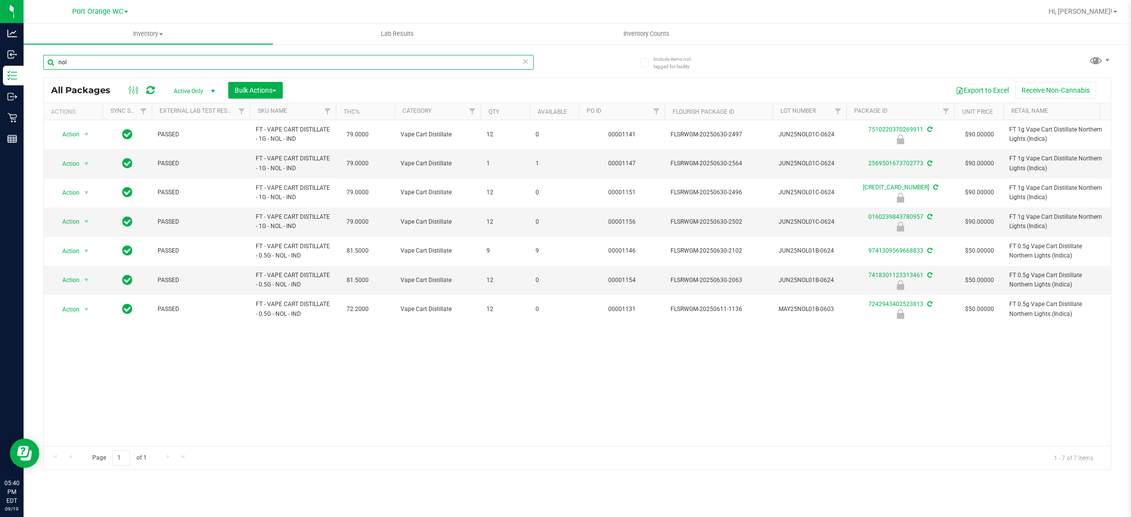
click at [80, 56] on input "nol" at bounding box center [288, 62] width 490 height 15
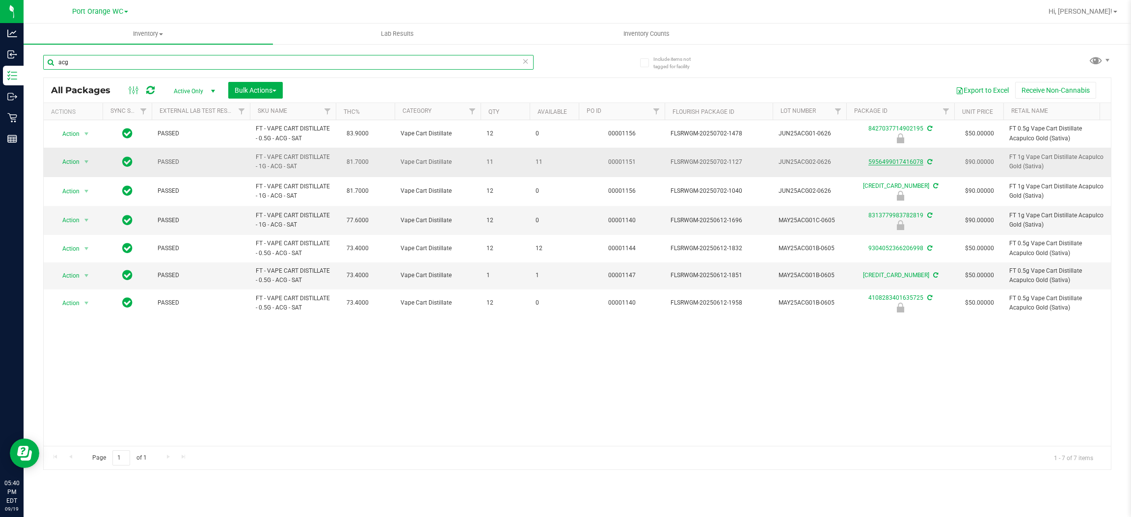
type input "acg"
click at [881, 160] on link "5956499017416078" at bounding box center [895, 161] width 55 height 7
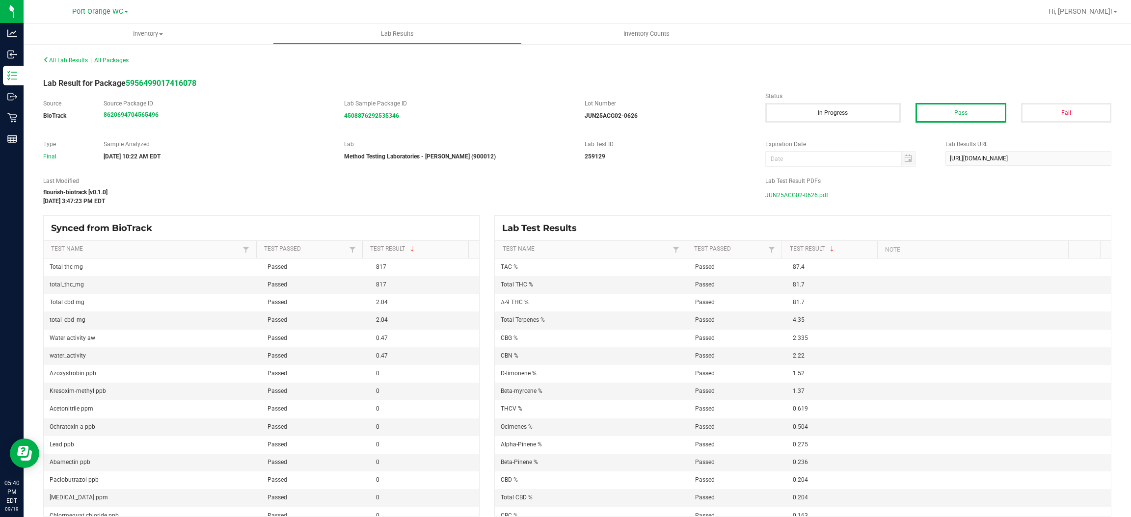
drag, startPoint x: 775, startPoint y: 190, endPoint x: 776, endPoint y: 199, distance: 8.8
click at [775, 199] on span "JUN25ACG02-0626.pdf" at bounding box center [796, 195] width 63 height 15
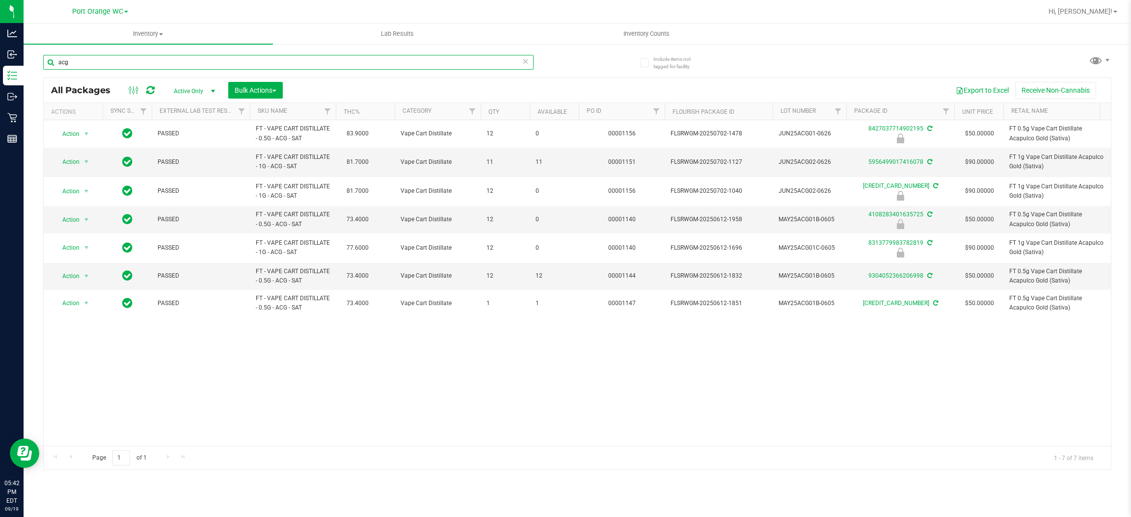
click at [98, 57] on input "acg" at bounding box center [288, 62] width 490 height 15
click at [99, 57] on input "acg" at bounding box center [288, 62] width 490 height 15
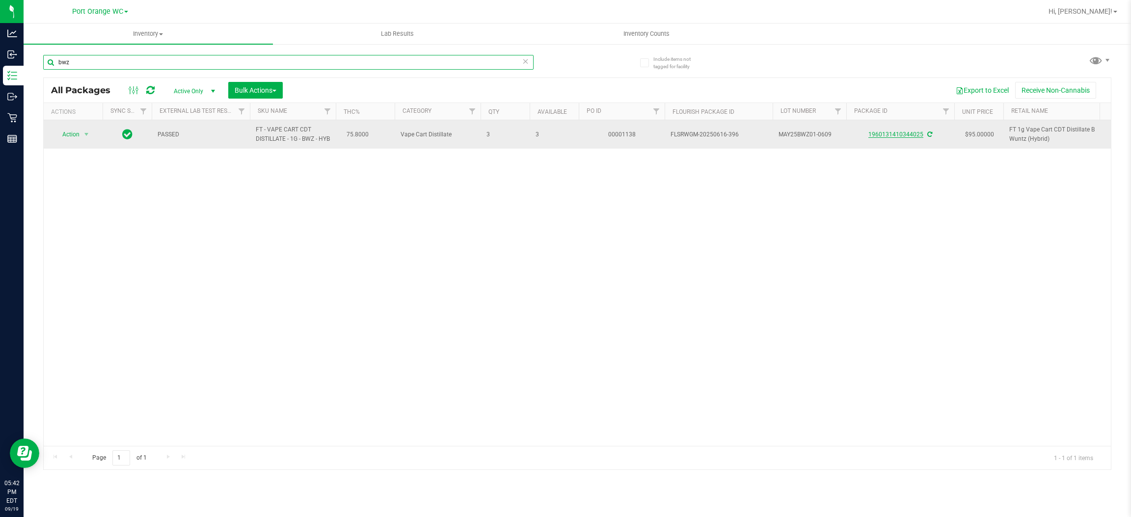
type input "bwz"
click at [888, 137] on link "1960131410344025" at bounding box center [895, 134] width 55 height 7
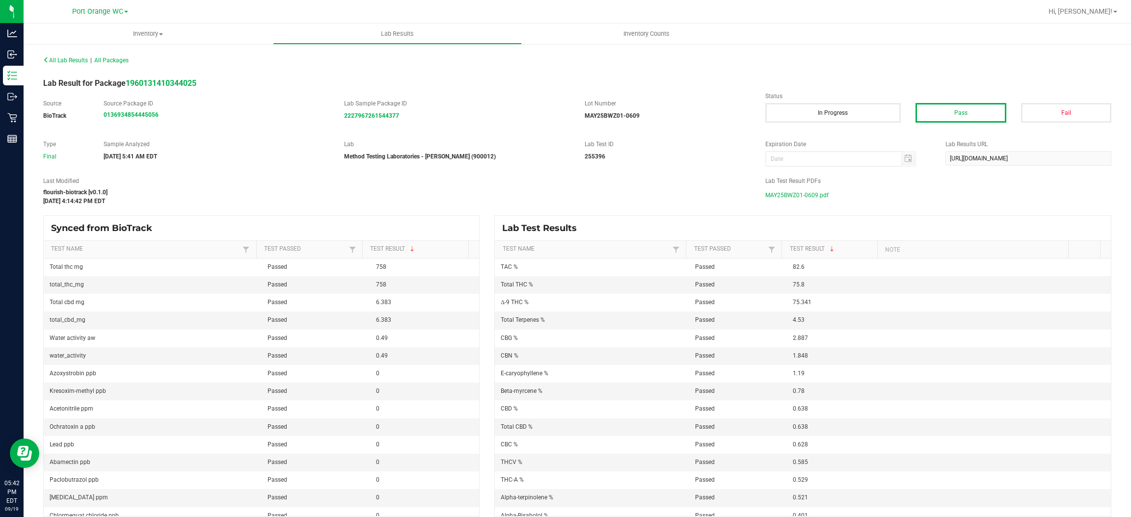
click at [791, 199] on span "MAY25BWZ01-0609.pdf" at bounding box center [796, 195] width 63 height 15
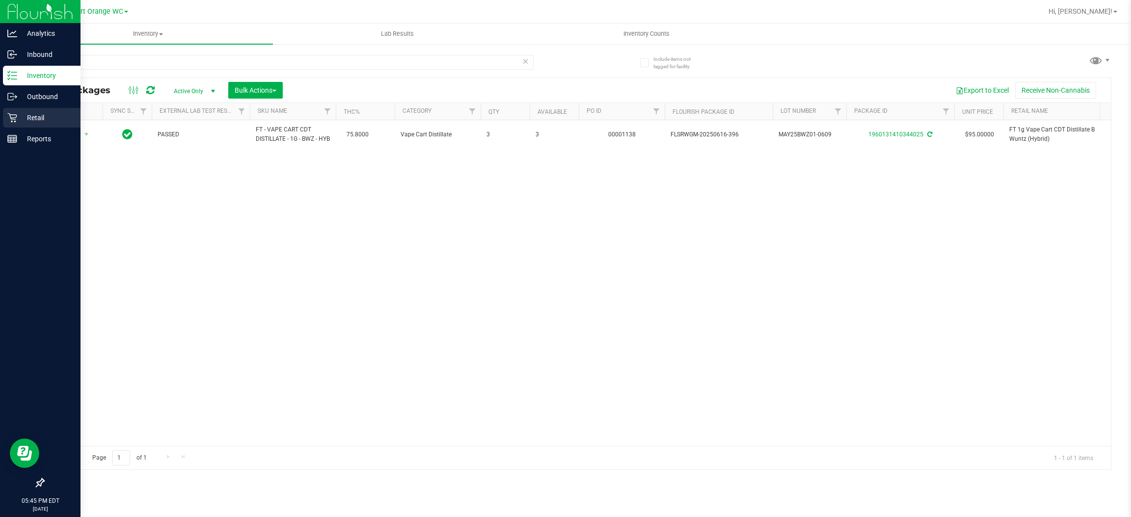
click at [41, 117] on p "Retail" at bounding box center [46, 118] width 59 height 12
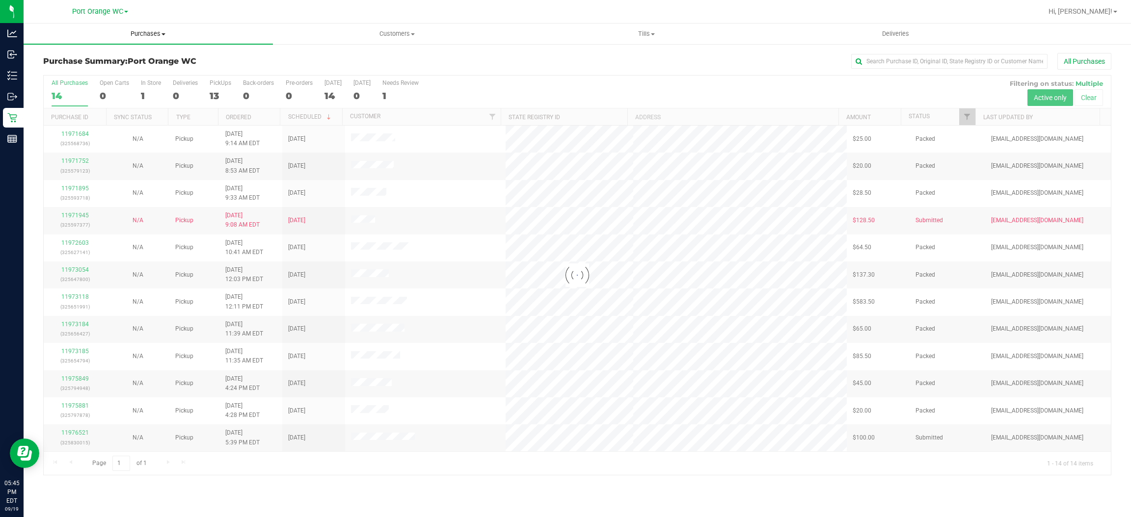
click at [146, 29] on span "Purchases" at bounding box center [148, 33] width 249 height 9
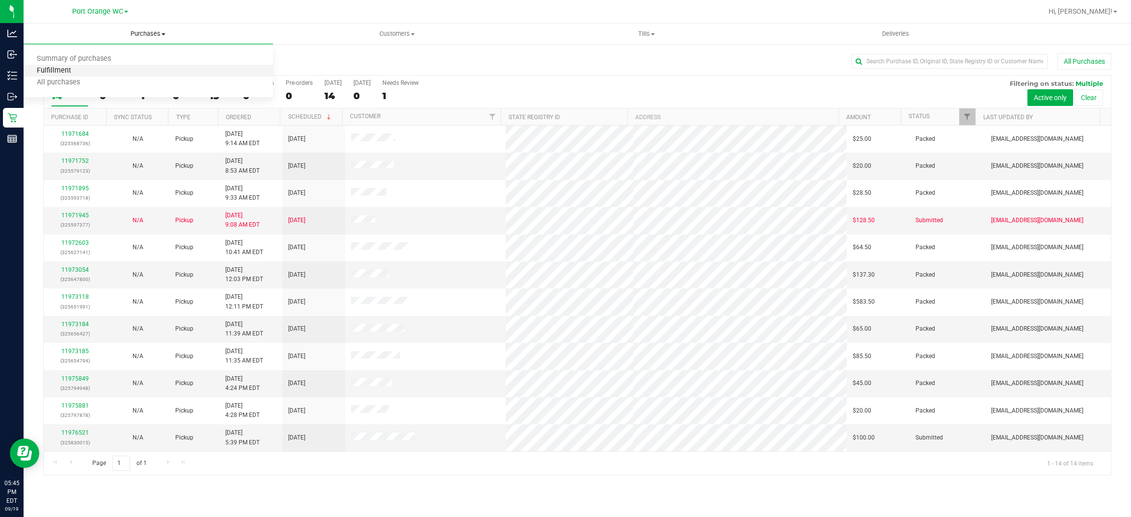
click at [50, 72] on span "Fulfillment" at bounding box center [54, 71] width 61 height 8
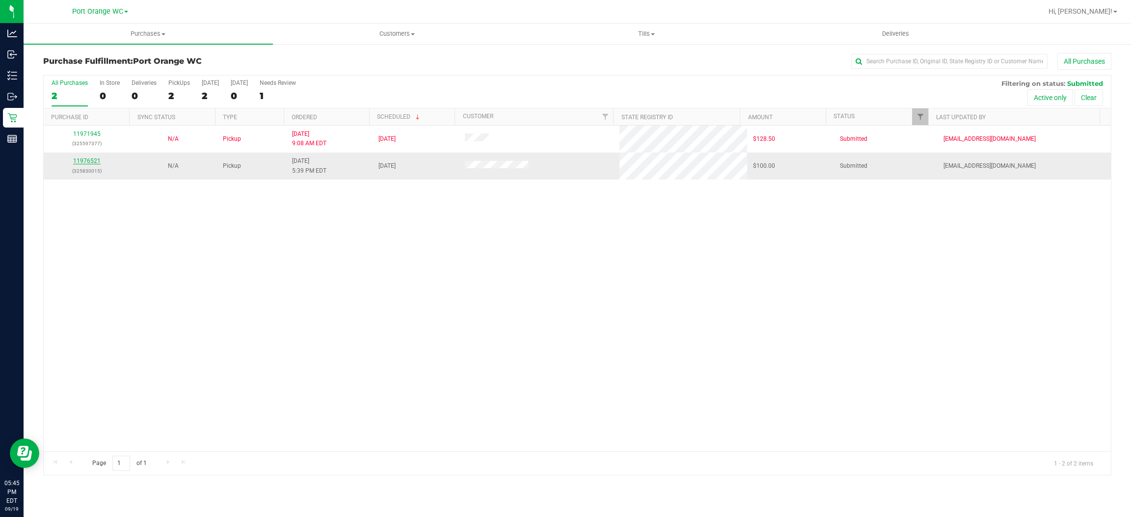
click at [81, 163] on link "11976521" at bounding box center [86, 161] width 27 height 7
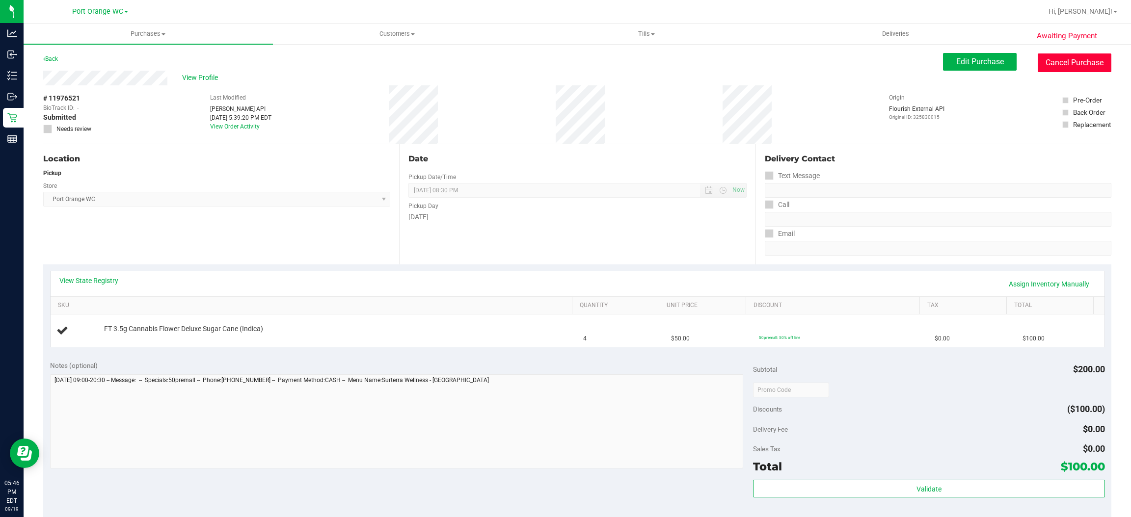
click at [1056, 68] on button "Cancel Purchase" at bounding box center [1074, 62] width 74 height 19
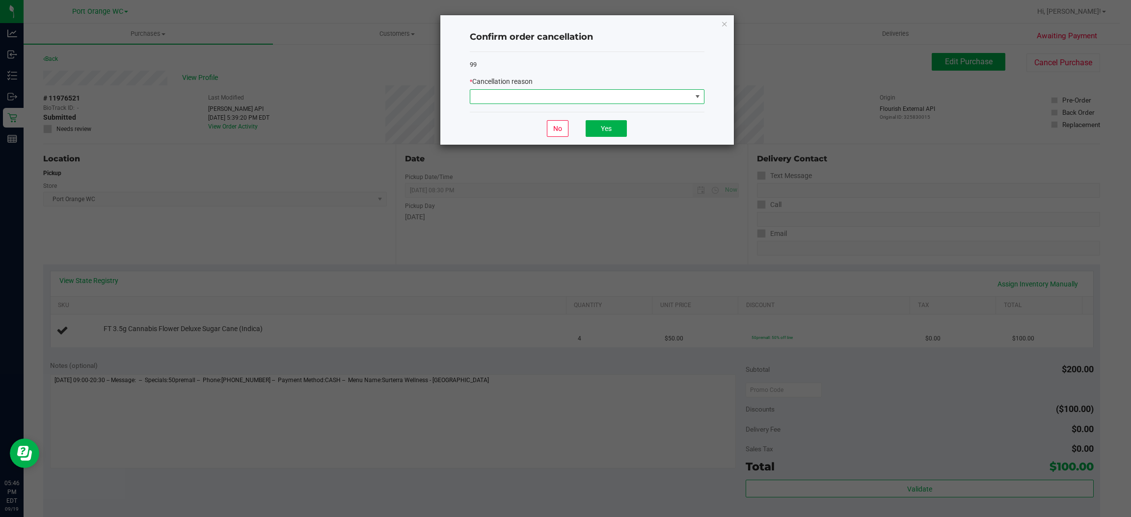
click at [683, 97] on span at bounding box center [580, 97] width 221 height 14
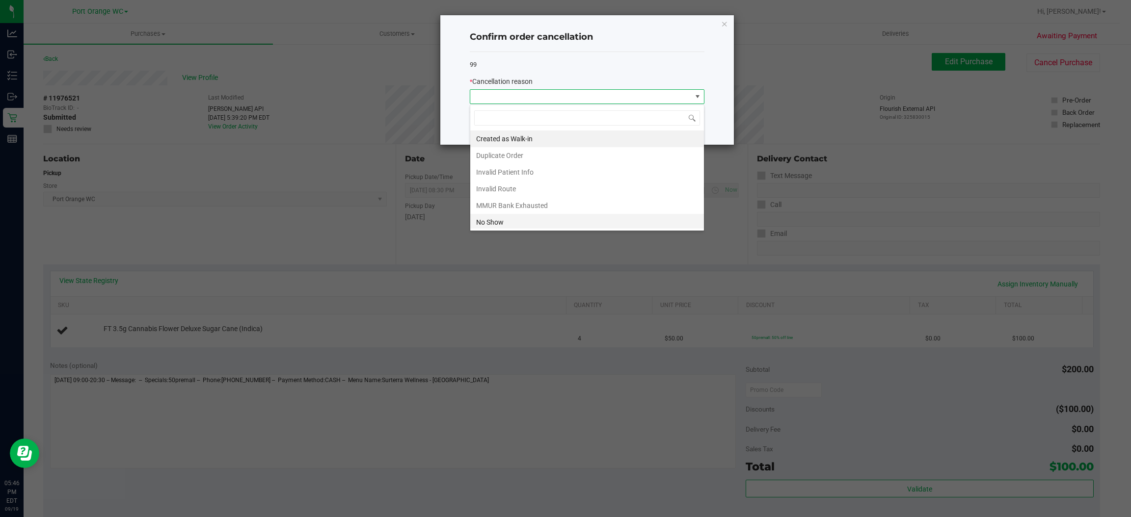
scroll to position [53, 0]
click at [496, 185] on li "Other" at bounding box center [587, 187] width 234 height 17
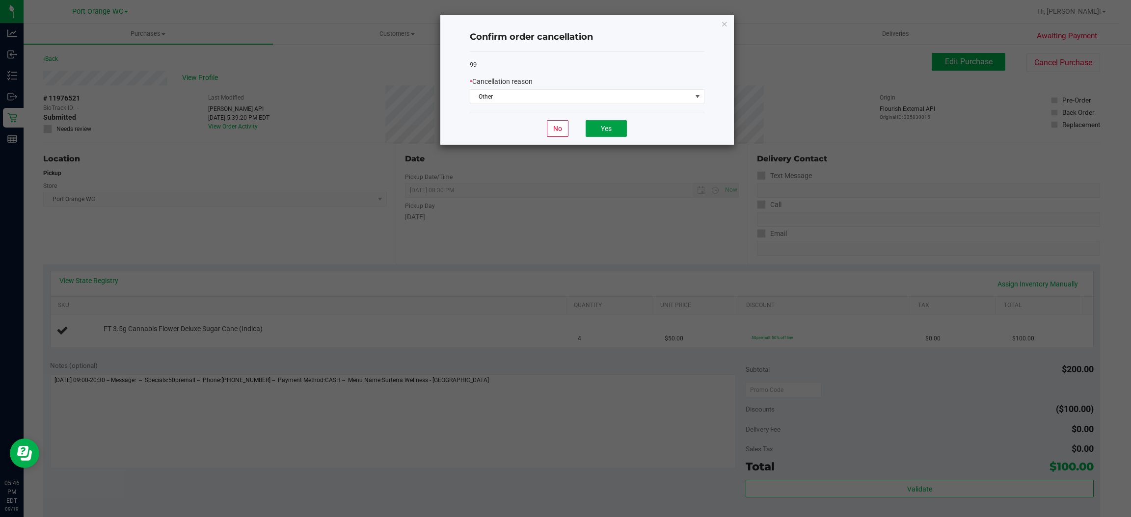
click at [623, 129] on button "Yes" at bounding box center [605, 128] width 41 height 17
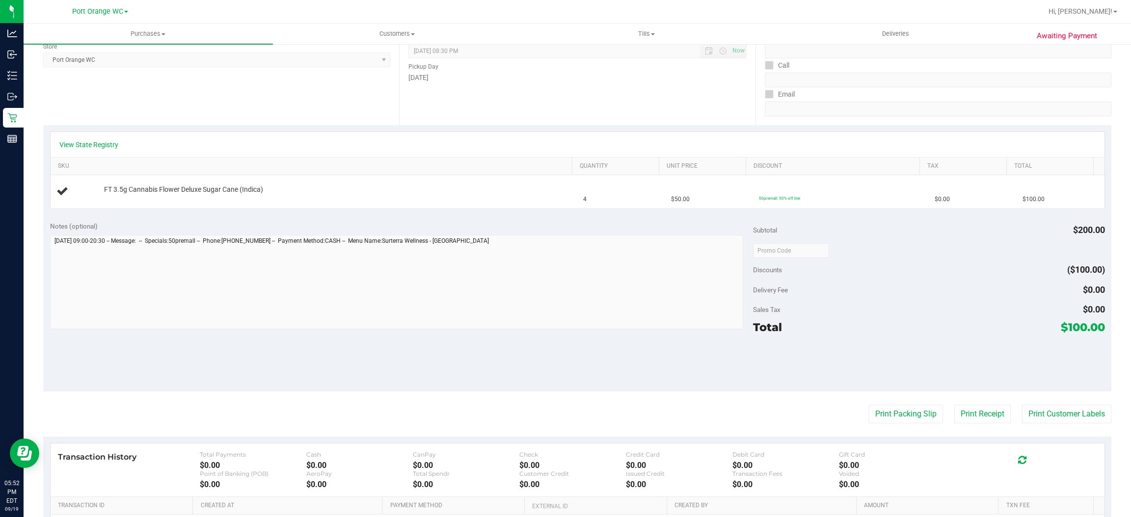
scroll to position [0, 0]
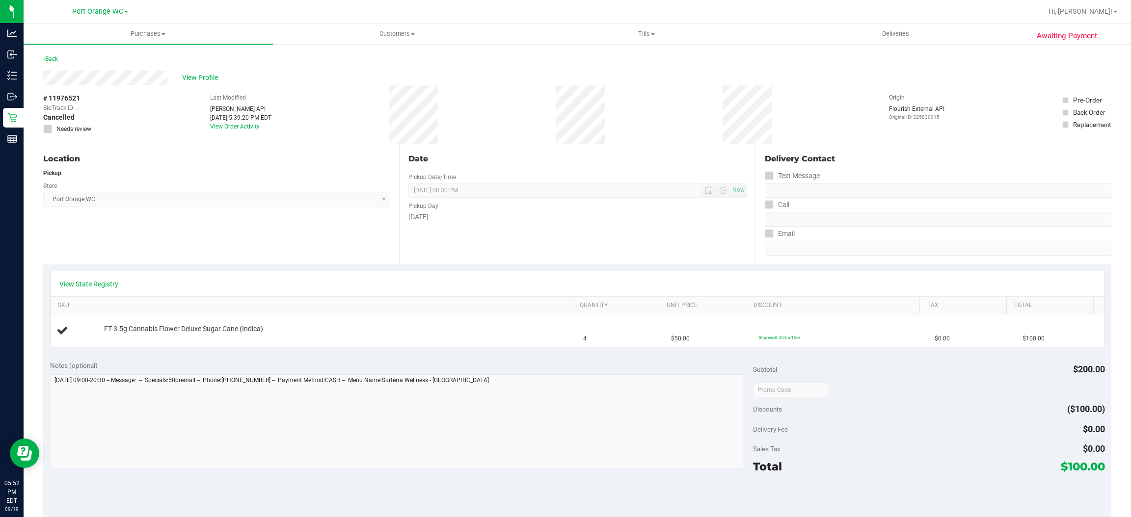
click at [55, 56] on link "Back" at bounding box center [50, 58] width 15 height 7
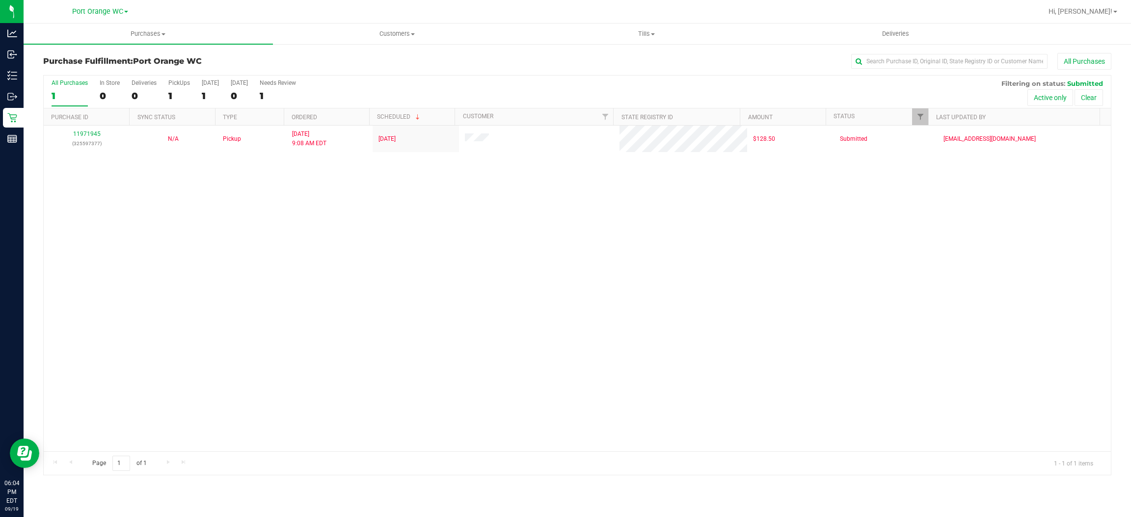
click at [214, 334] on div "11971945 (325597377) N/A Pickup [DATE] 9:08 AM EDT 9/19/2025 $128.50 Submitted …" at bounding box center [577, 289] width 1067 height 326
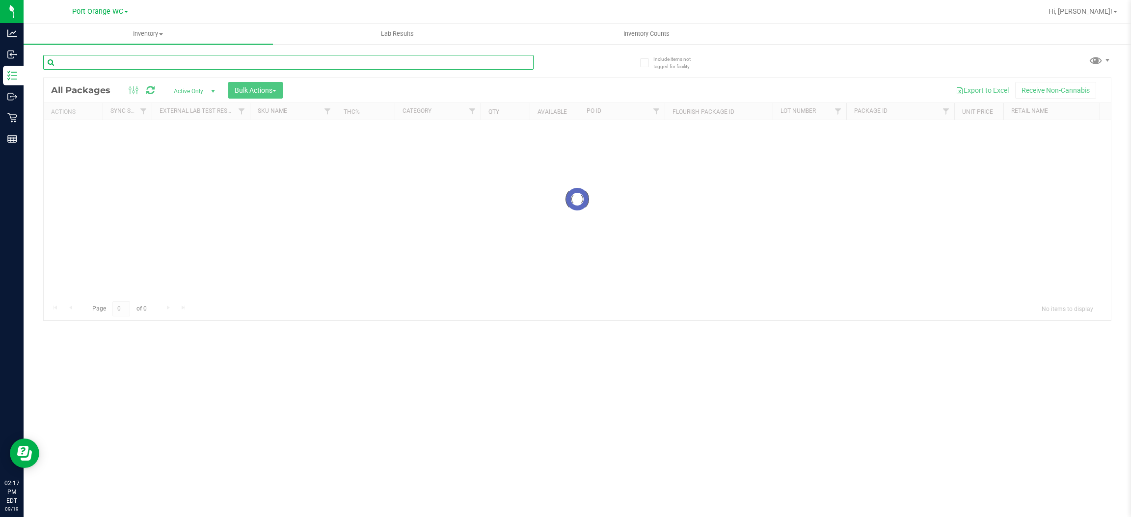
click at [228, 64] on input "text" at bounding box center [288, 62] width 490 height 15
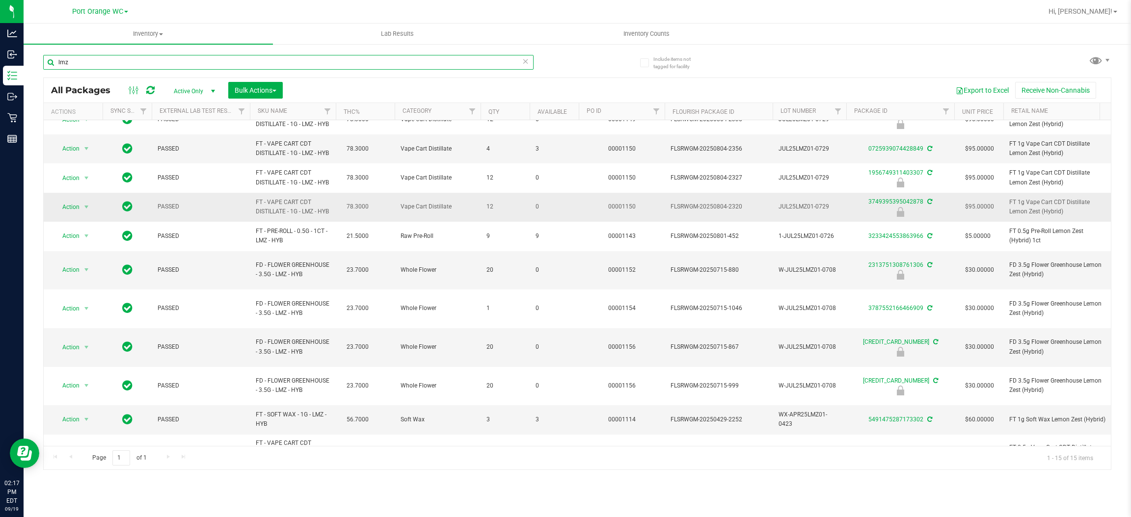
scroll to position [160, 0]
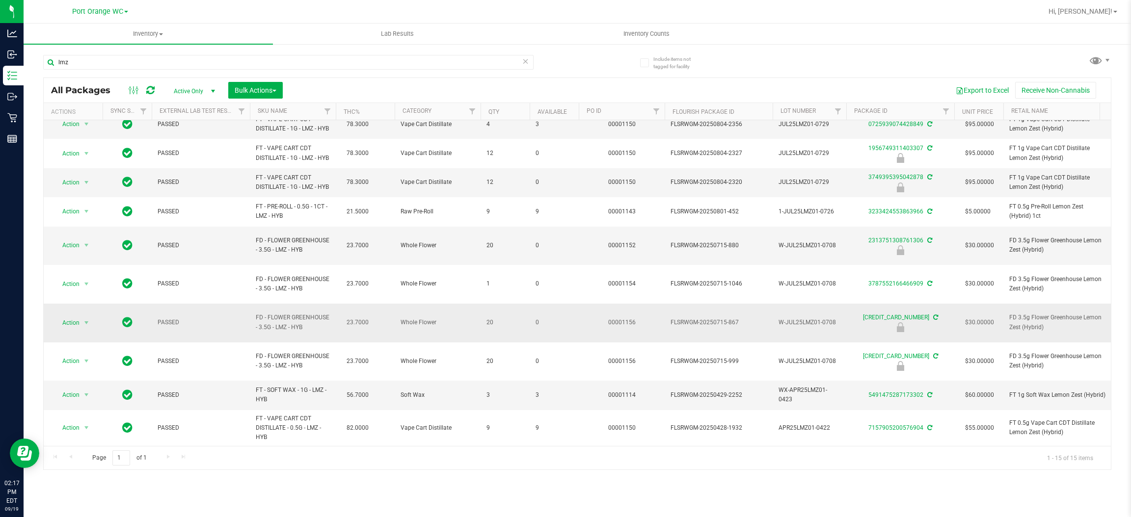
click at [313, 318] on span "FD - FLOWER GREENHOUSE - 3.5G - LMZ - HYB" at bounding box center [293, 322] width 74 height 19
click at [196, 67] on input "lmz" at bounding box center [288, 62] width 490 height 15
click at [196, 68] on input "lmz" at bounding box center [288, 62] width 490 height 15
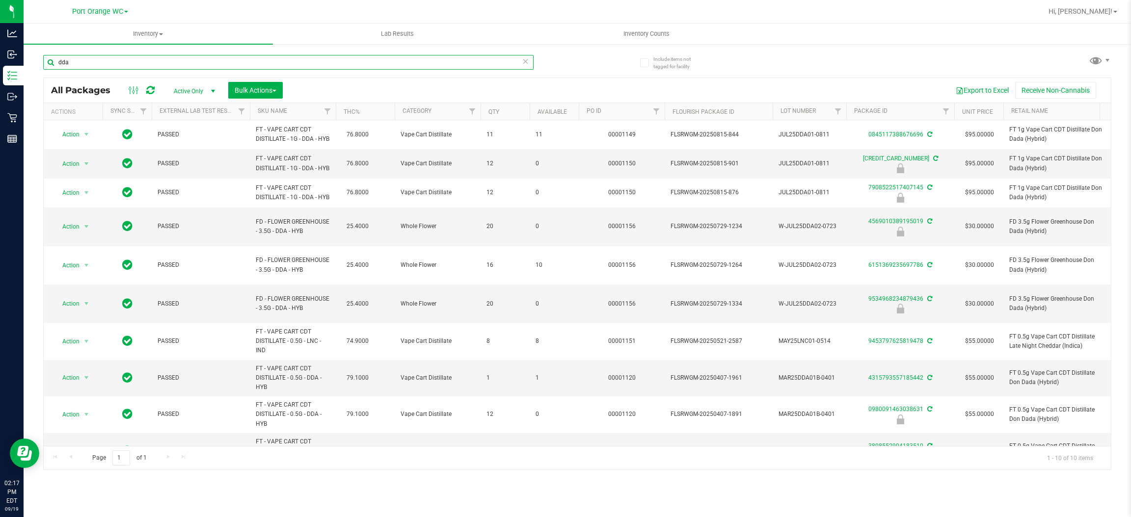
click at [282, 57] on input "dda" at bounding box center [288, 62] width 490 height 15
click at [282, 58] on input "dda" at bounding box center [288, 62] width 490 height 15
type input "dda"
click at [761, 470] on div "All Packages Active Only Active Only Lab Samples Locked All External Internal B…" at bounding box center [577, 274] width 1068 height 393
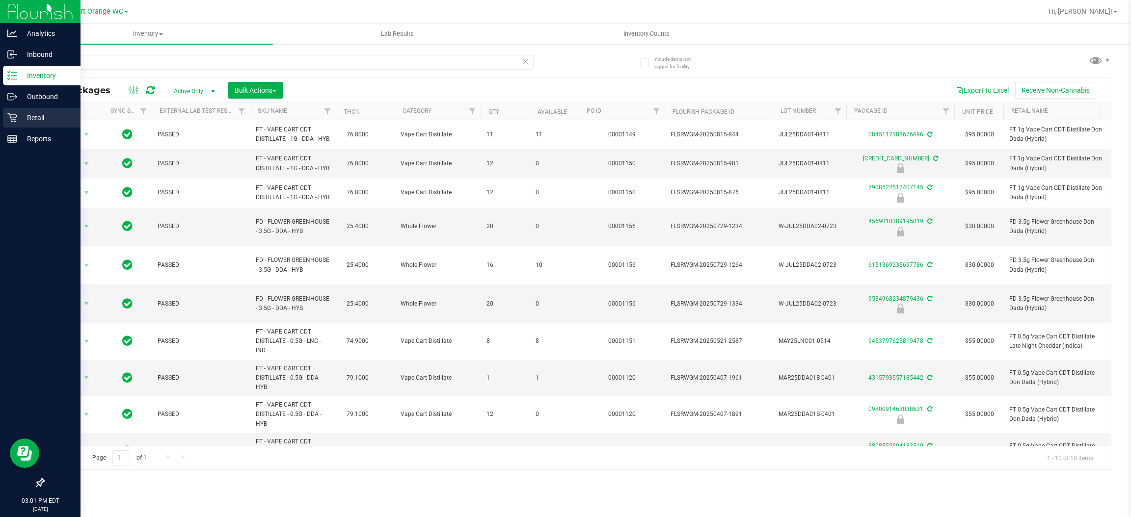
click at [25, 121] on p "Retail" at bounding box center [46, 118] width 59 height 12
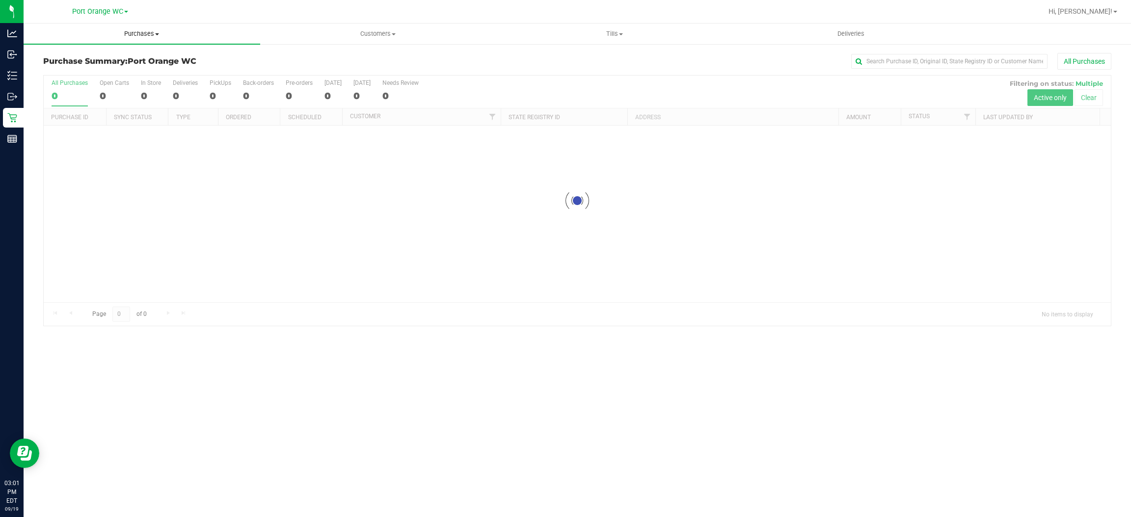
click at [136, 40] on uib-tab-heading "Purchases Summary of purchases Fulfillment All purchases" at bounding box center [142, 34] width 237 height 21
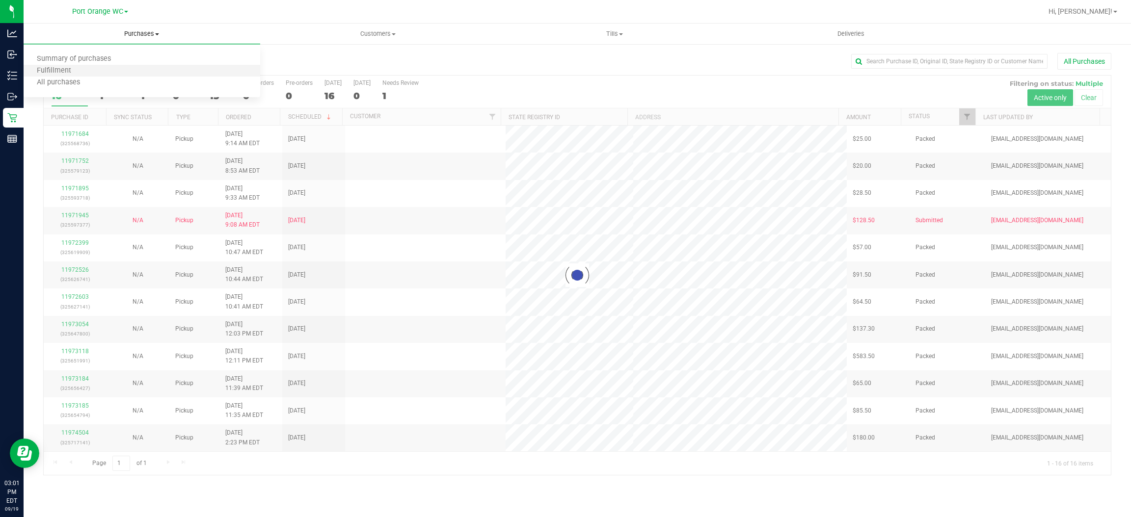
click at [117, 67] on li "Fulfillment" at bounding box center [142, 71] width 237 height 12
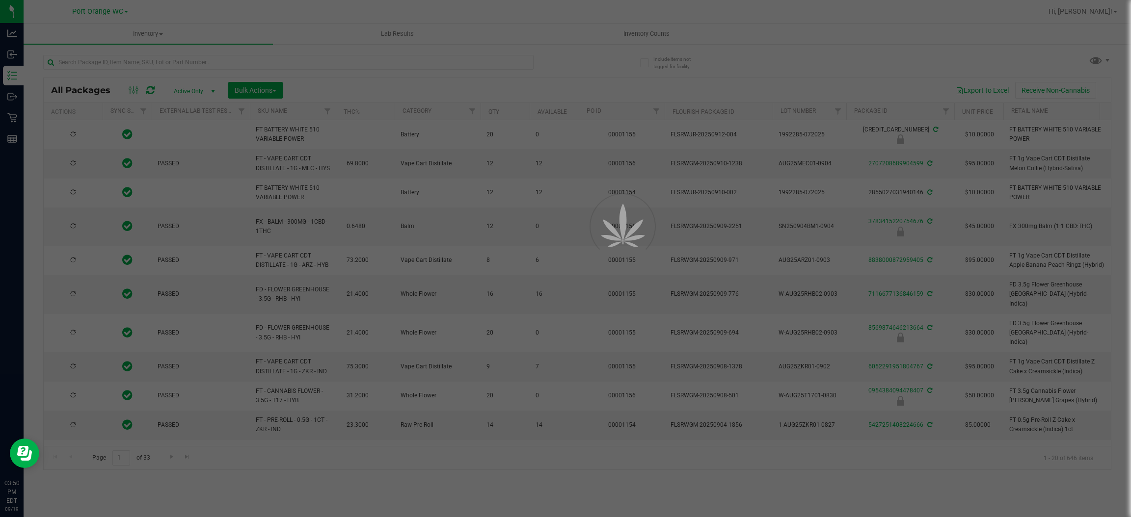
click at [161, 63] on div at bounding box center [565, 258] width 1131 height 517
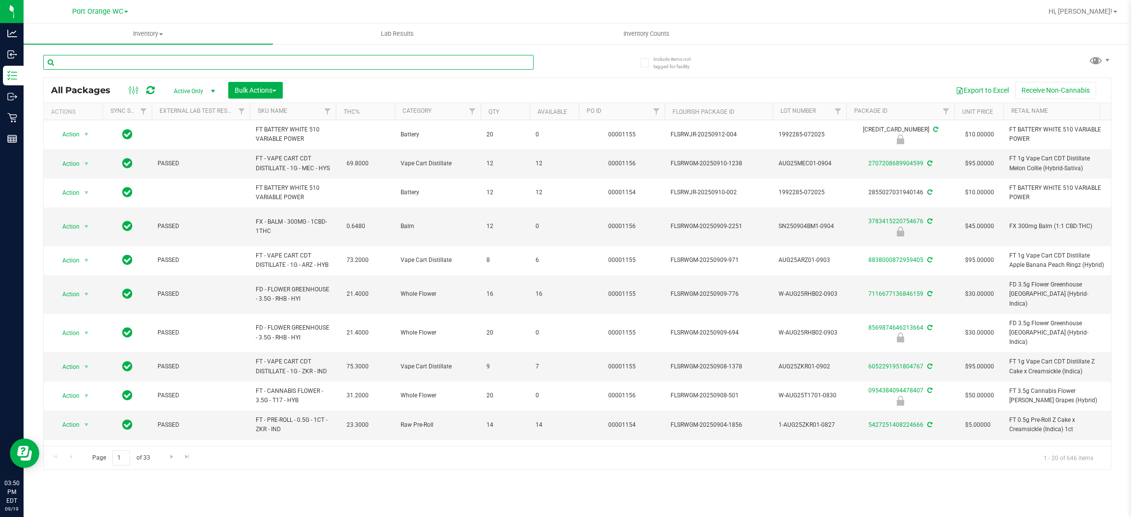
click at [161, 63] on input "text" at bounding box center [288, 62] width 490 height 15
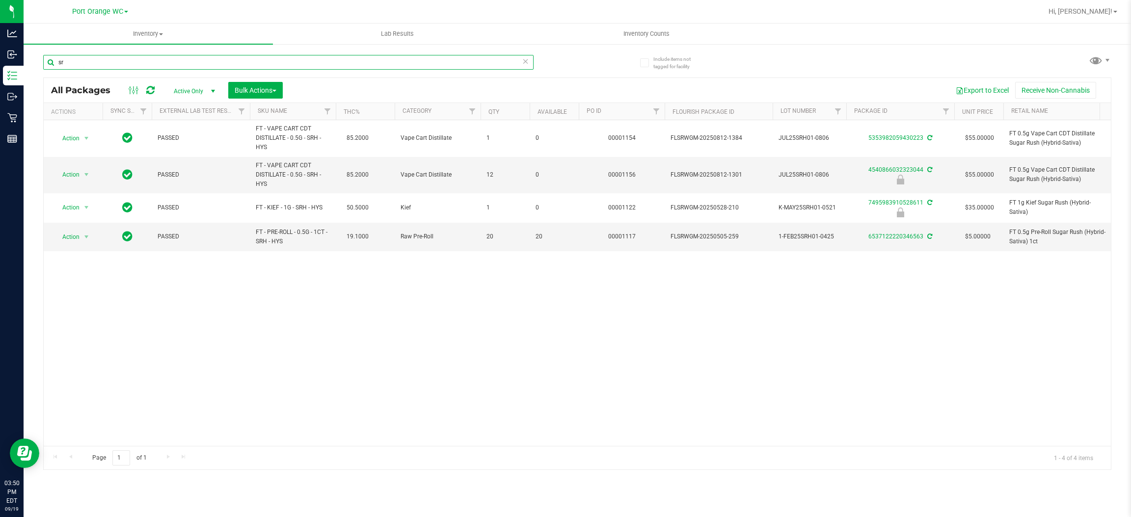
type input "s"
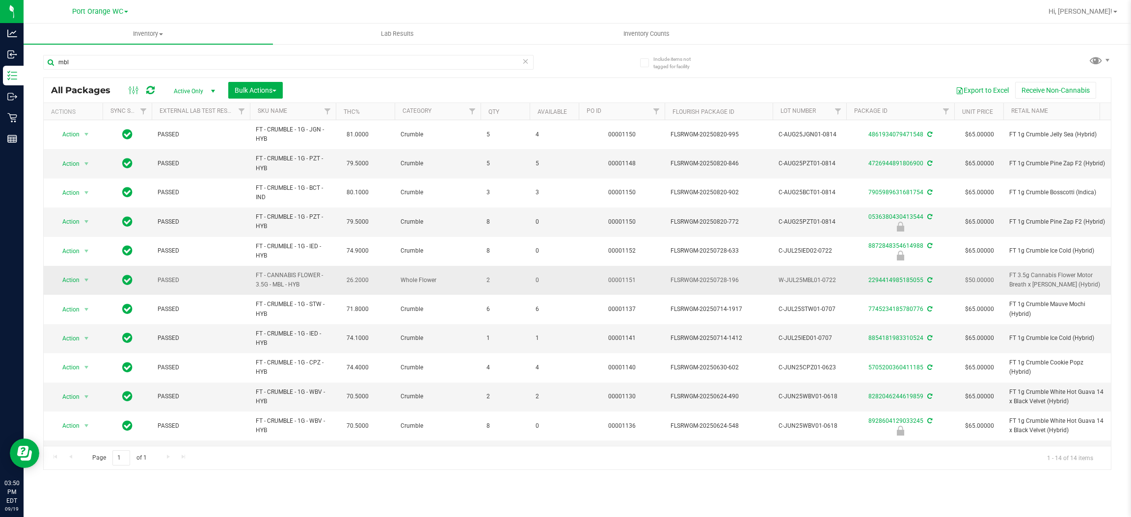
click at [278, 281] on span "FT - CANNABIS FLOWER - 3.5G - MBL - HYB" at bounding box center [293, 280] width 74 height 19
copy td "FT - CANNABIS FLOWER - 3.5G - MBL - HYB"
click at [301, 67] on input "mbl" at bounding box center [288, 62] width 490 height 15
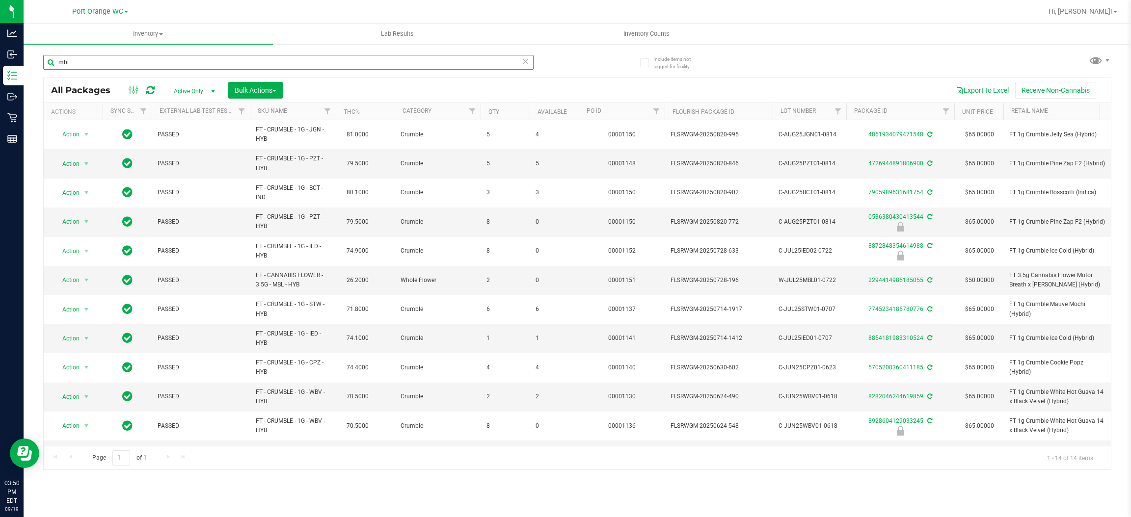
click at [301, 69] on input "mbl" at bounding box center [288, 62] width 490 height 15
paste input "FT - CANNABIS FLOWER - 3.5G - MBL - HYB"
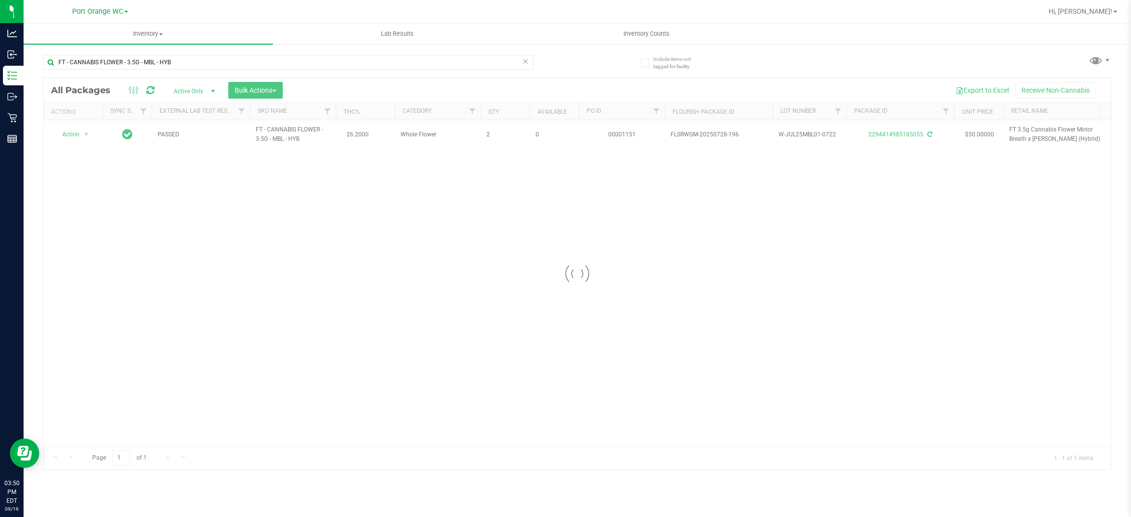
click at [401, 344] on div at bounding box center [577, 274] width 1067 height 392
click at [198, 311] on div "Action Action Adjust qty Create package Edit attributes Global inventory Locate…" at bounding box center [577, 283] width 1067 height 326
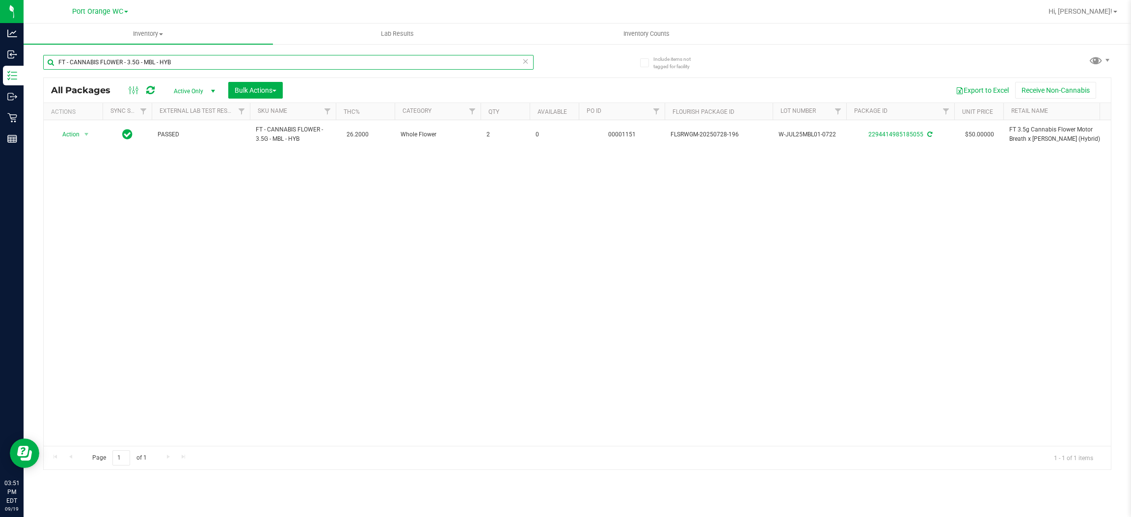
click at [244, 63] on input "FT - CANNABIS FLOWER - 3.5G - MBL - HYB" at bounding box center [288, 62] width 490 height 15
type input "F"
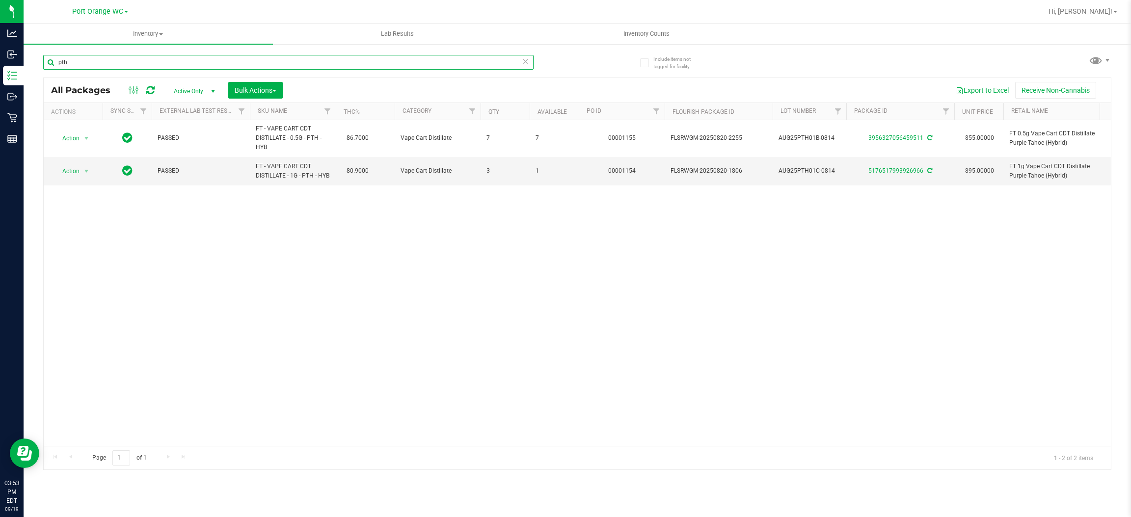
type input "pth"
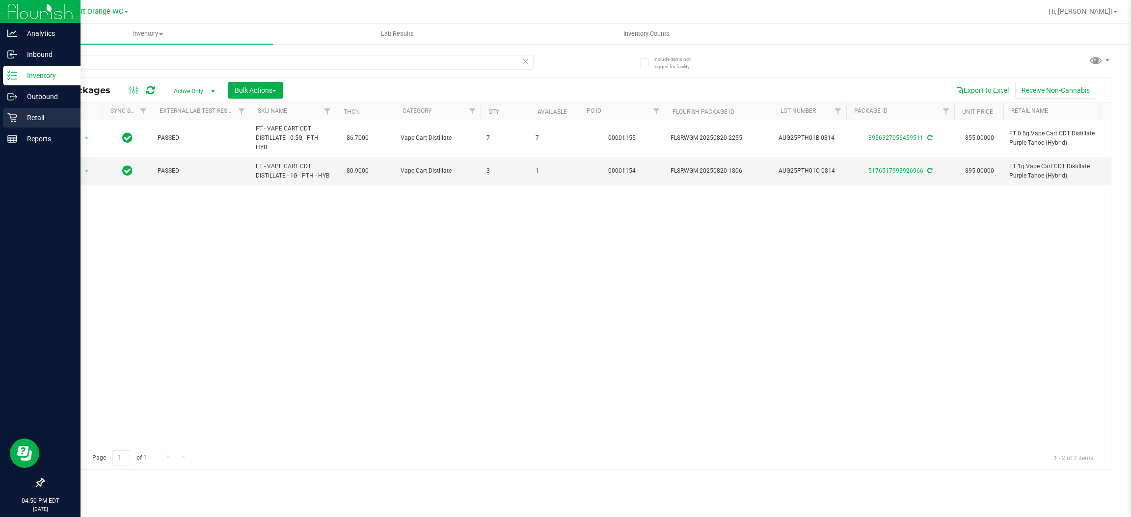
click at [37, 118] on p "Retail" at bounding box center [46, 118] width 59 height 12
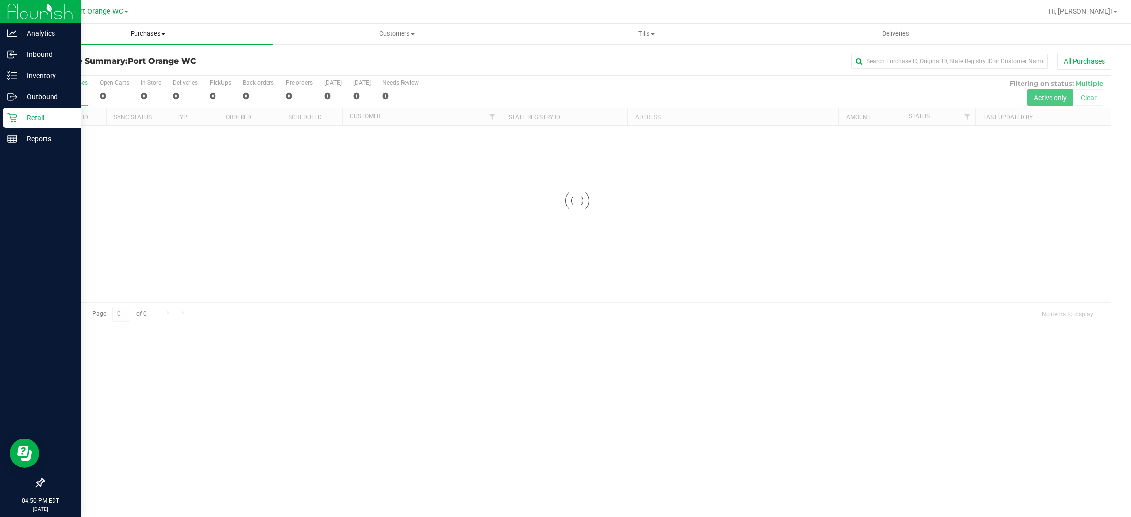
click at [150, 31] on span "Purchases" at bounding box center [148, 33] width 249 height 9
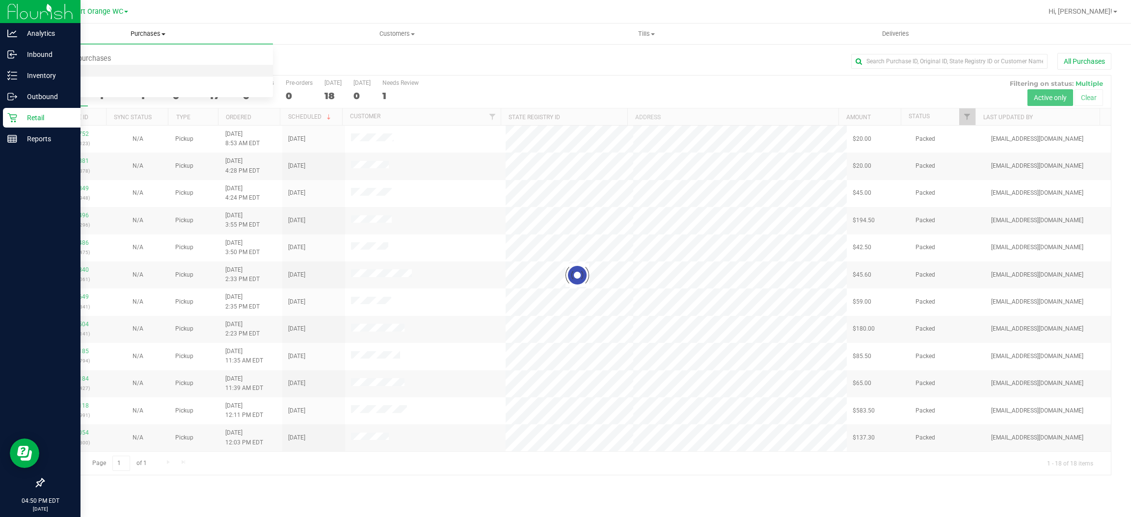
click at [50, 73] on span "Fulfillment" at bounding box center [54, 71] width 61 height 8
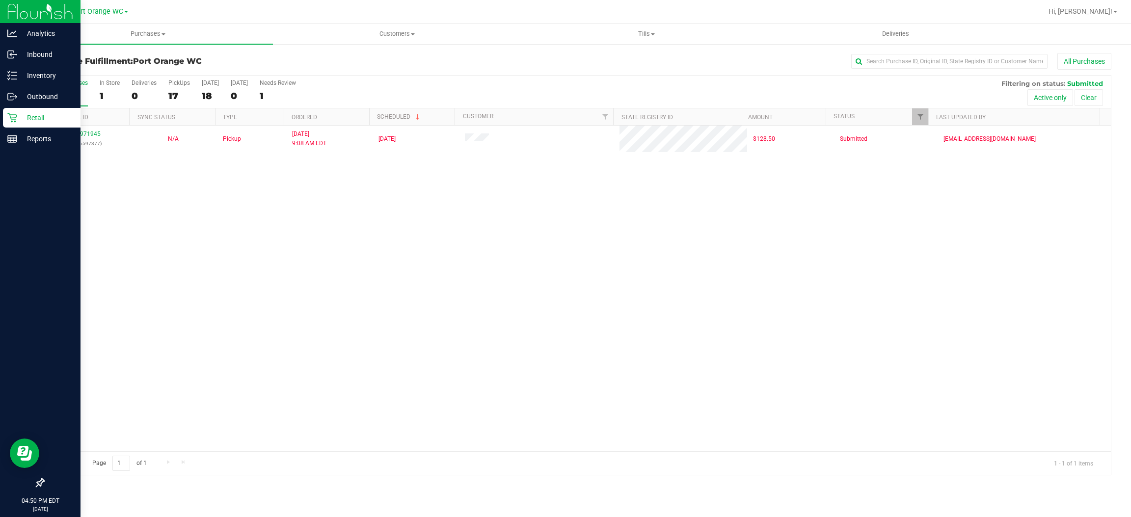
click at [364, 222] on div "11971945 (325597377) N/A Pickup [DATE] 9:08 AM EDT 9/19/2025 $128.50 Submitted …" at bounding box center [577, 289] width 1067 height 326
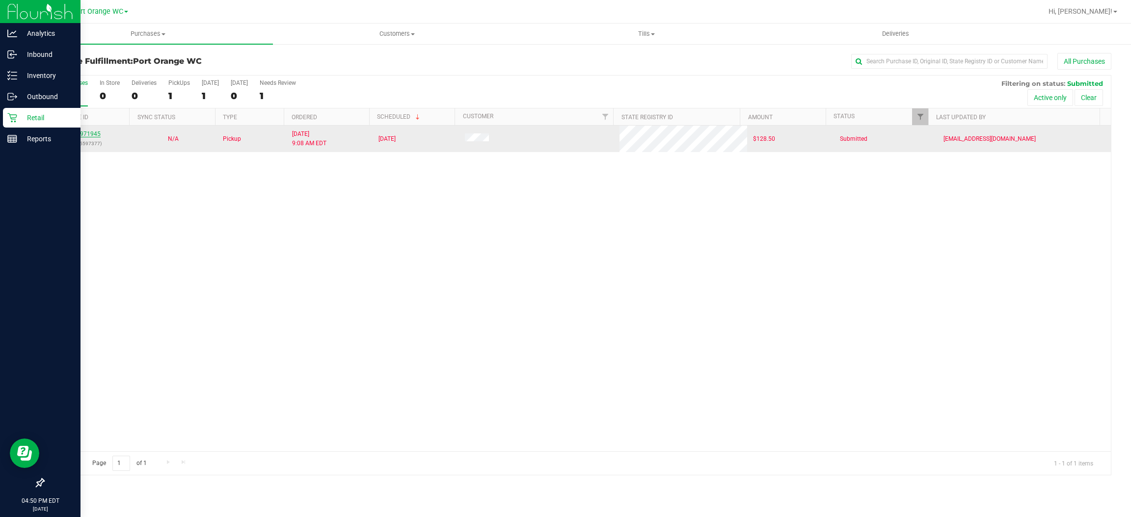
click at [78, 134] on link "11971945" at bounding box center [86, 134] width 27 height 7
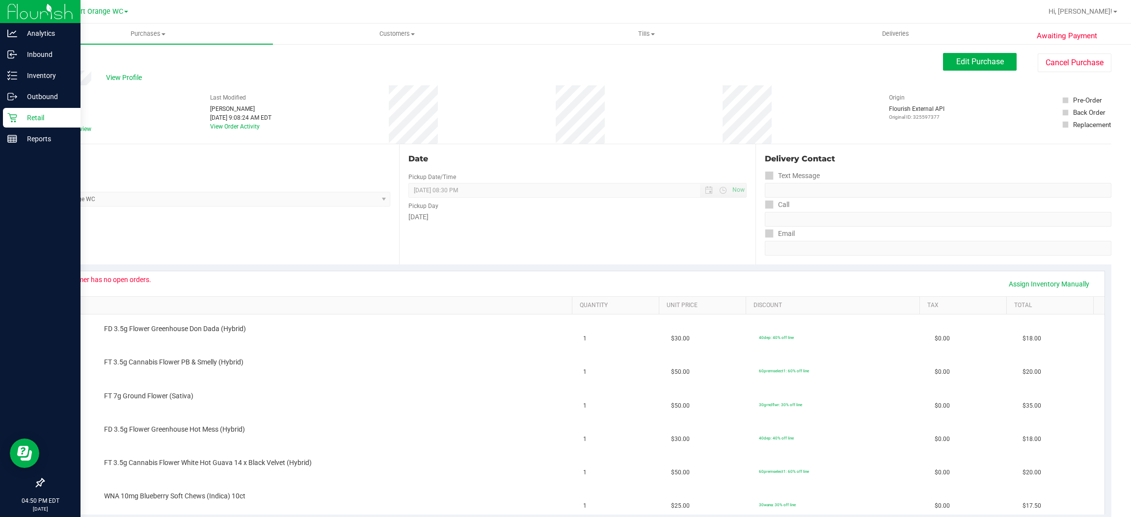
click at [52, 60] on link "Back" at bounding box center [50, 58] width 15 height 7
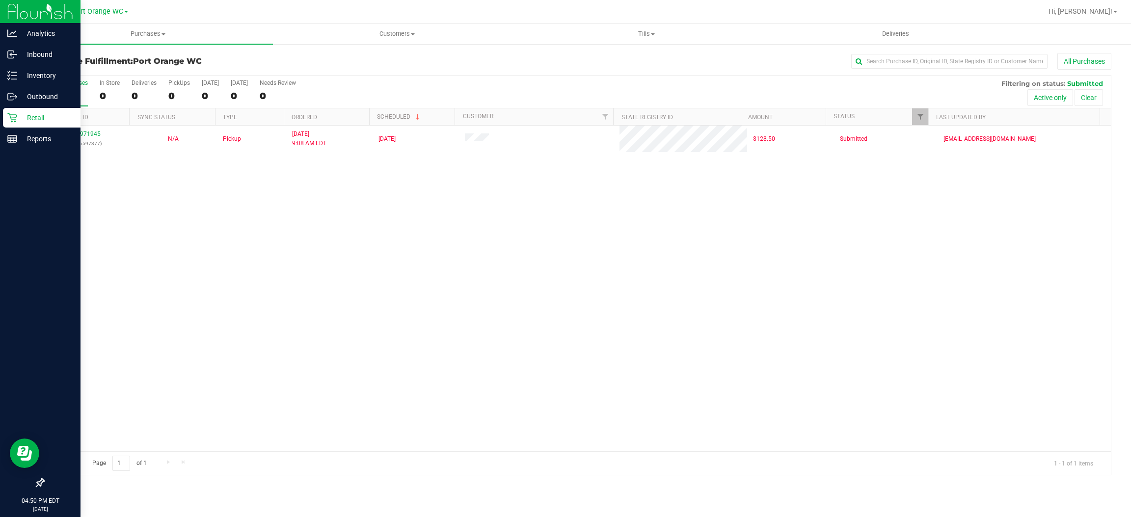
drag, startPoint x: 406, startPoint y: 332, endPoint x: 414, endPoint y: 323, distance: 11.5
click at [408, 331] on div "11971945 (325597377) N/A Pickup [DATE] 9:08 AM EDT 9/19/2025 $128.50 Submitted …" at bounding box center [577, 289] width 1067 height 326
click at [40, 62] on div "Inbound" at bounding box center [42, 55] width 78 height 20
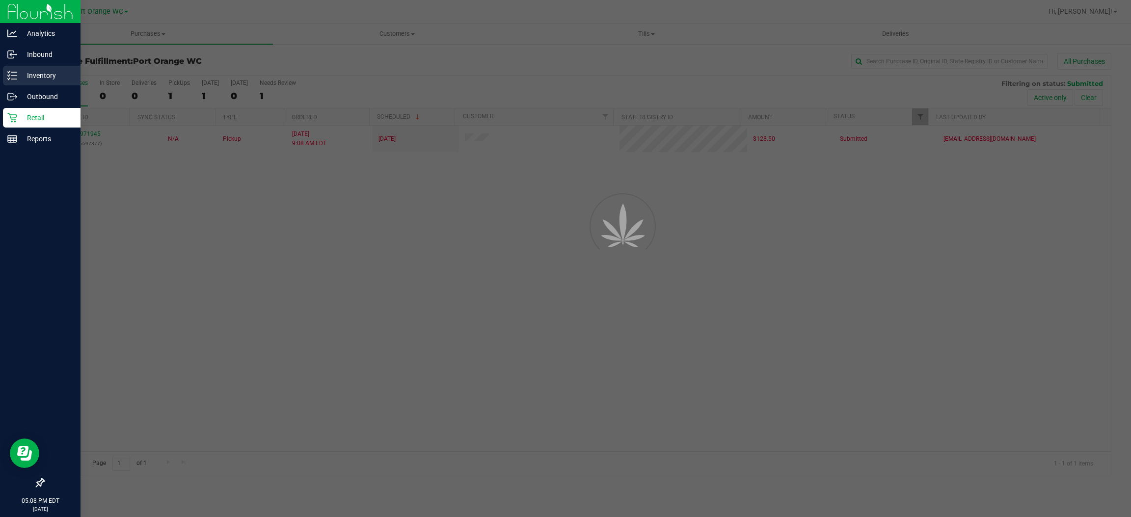
click at [34, 73] on p "Inventory" at bounding box center [46, 76] width 59 height 12
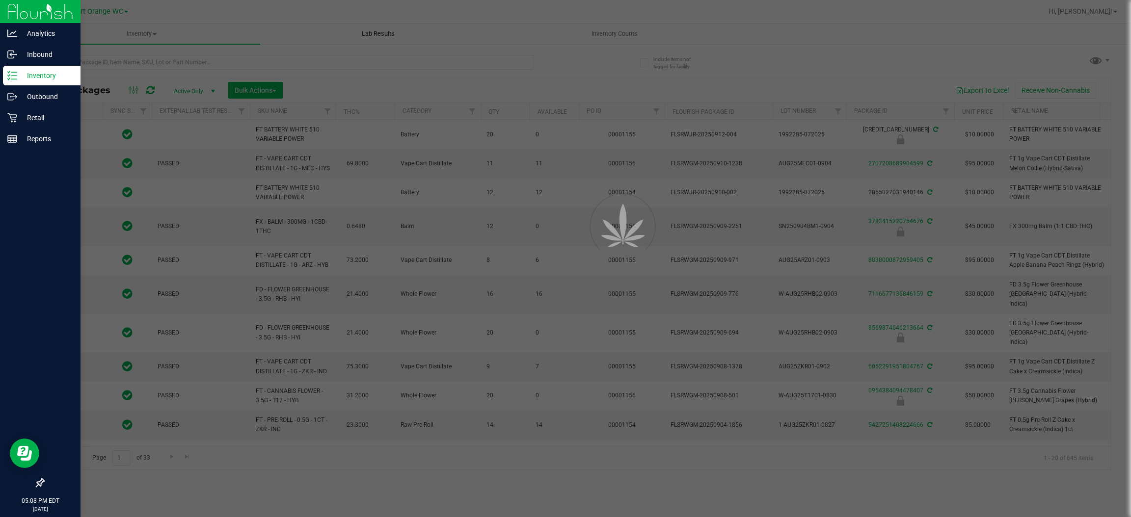
click at [262, 62] on div at bounding box center [565, 258] width 1131 height 517
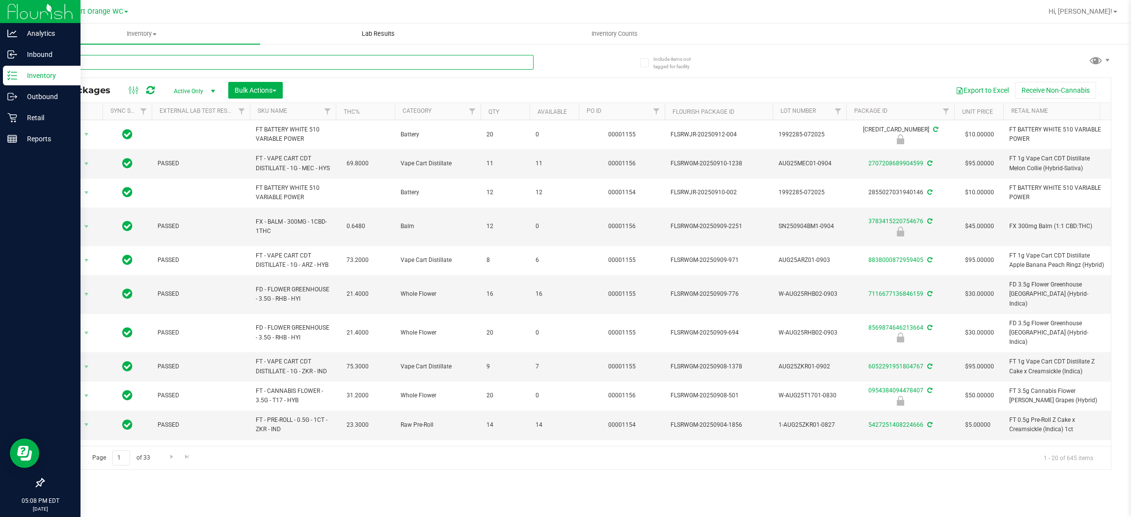
click at [262, 62] on input "text" at bounding box center [288, 62] width 490 height 15
click at [251, 57] on input "text" at bounding box center [288, 62] width 490 height 15
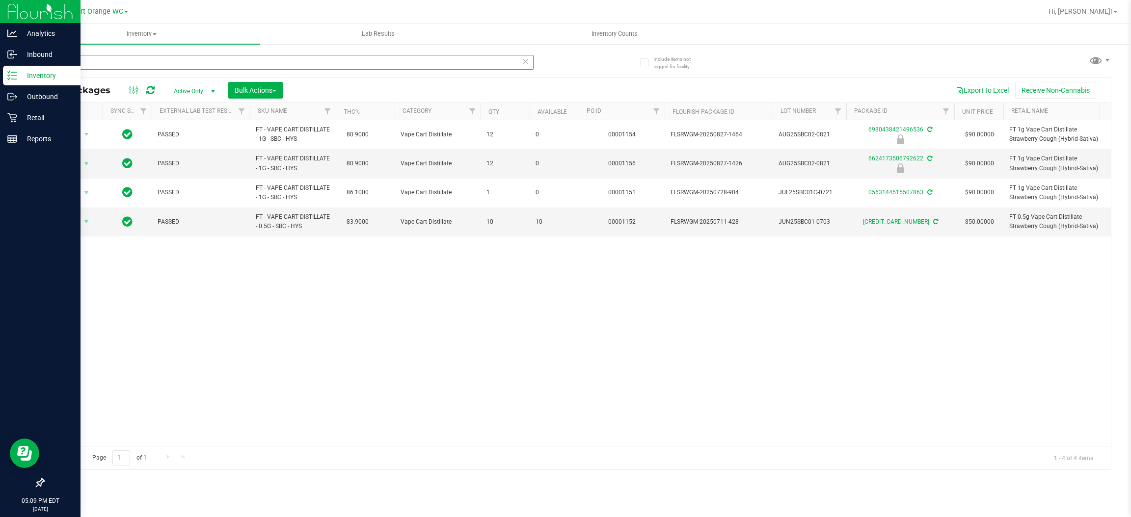
type input "s"
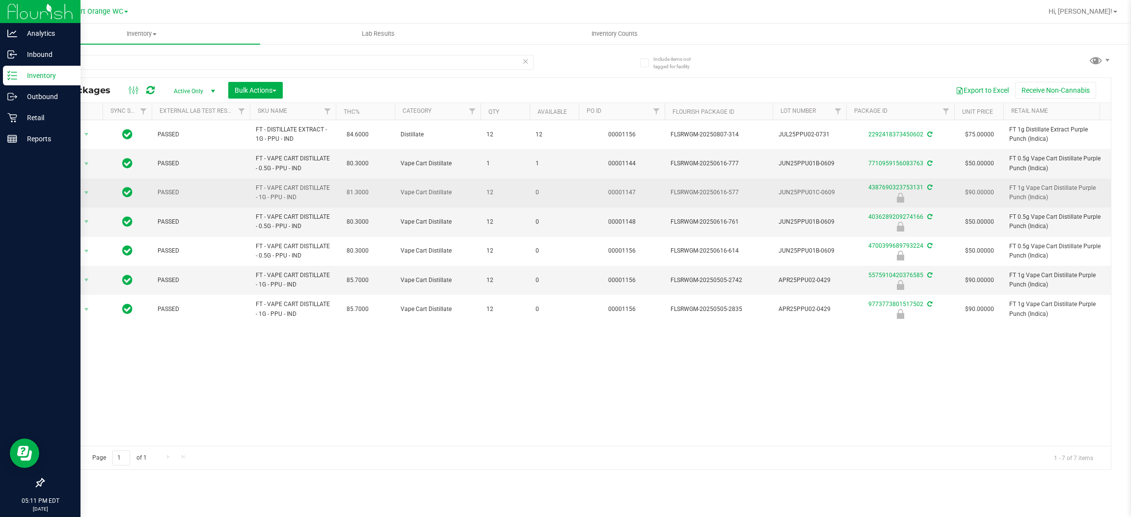
click at [285, 197] on span "FT - VAPE CART DISTILLATE - 1G - PPU - IND" at bounding box center [293, 193] width 74 height 19
copy td "FT - VAPE CART DISTILLATE - 1G - PPU - IND"
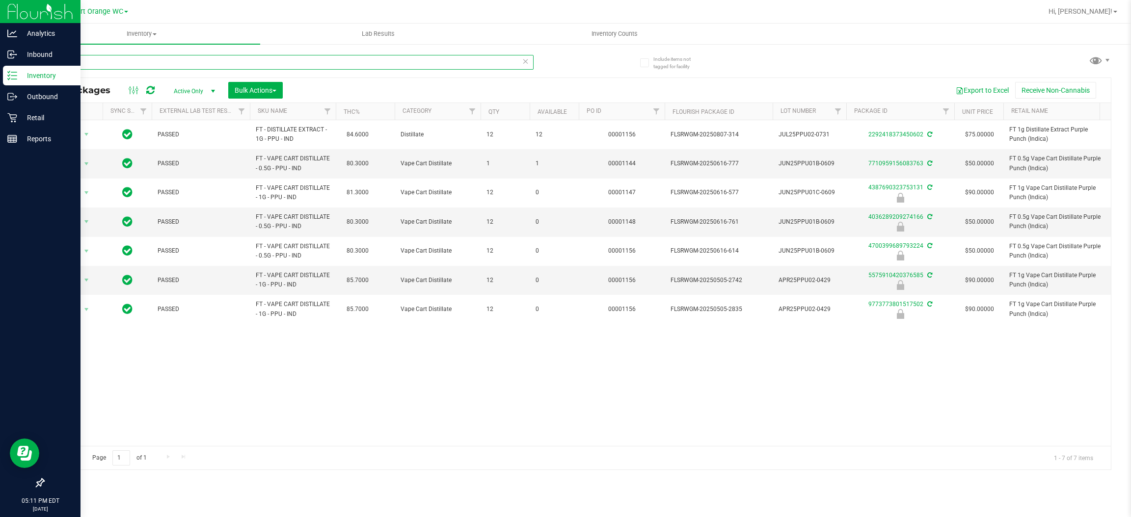
click at [256, 66] on input "ppu" at bounding box center [288, 62] width 490 height 15
paste input "FT - VAPE CART DISTILLATE - 1G - PPU - IND"
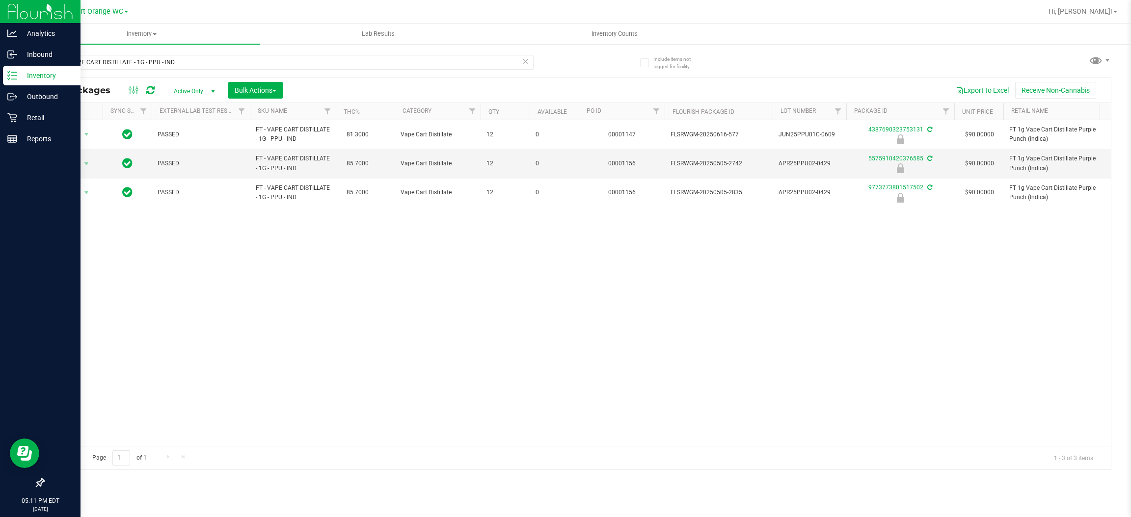
click at [443, 285] on div "Action Action Edit attributes Global inventory Locate package Package audit log…" at bounding box center [577, 283] width 1067 height 326
click at [211, 60] on input "FT - VAPE CART DISTILLATE - 1G - PPU - IND" at bounding box center [288, 62] width 490 height 15
type input "F"
type input "6624173506792622"
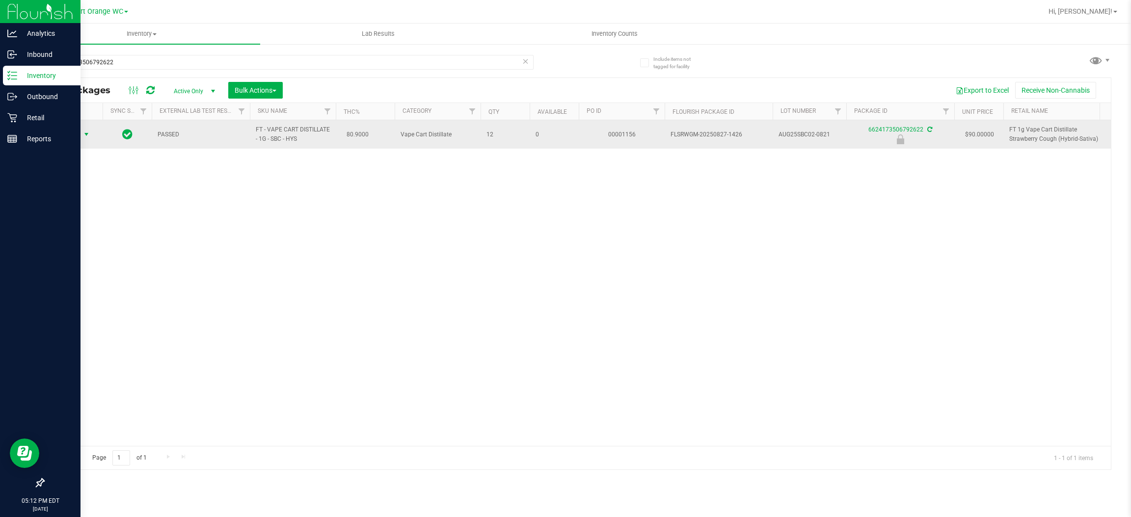
click at [85, 134] on span "select" at bounding box center [86, 135] width 8 height 8
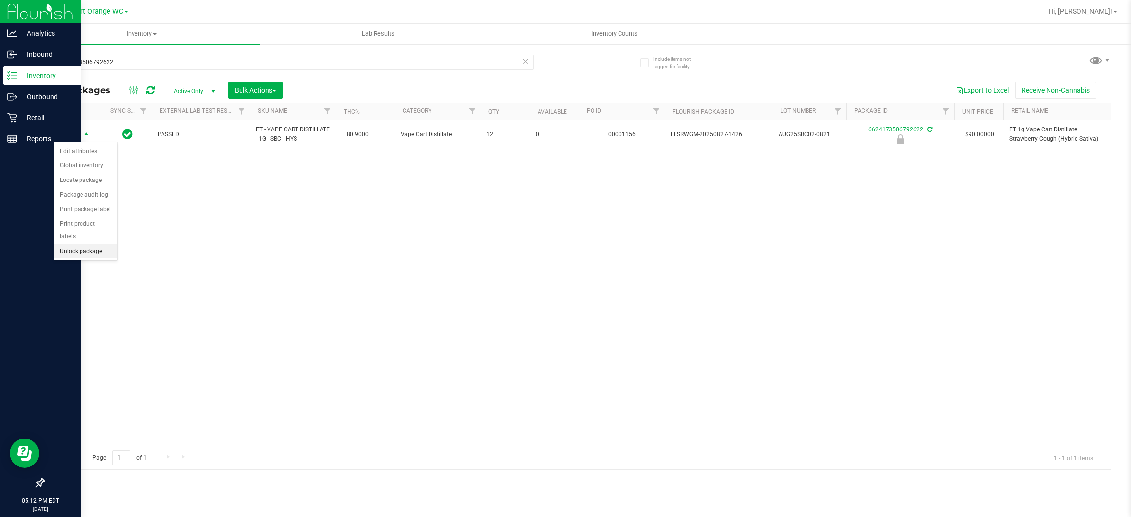
click at [82, 244] on li "Unlock package" at bounding box center [85, 251] width 63 height 15
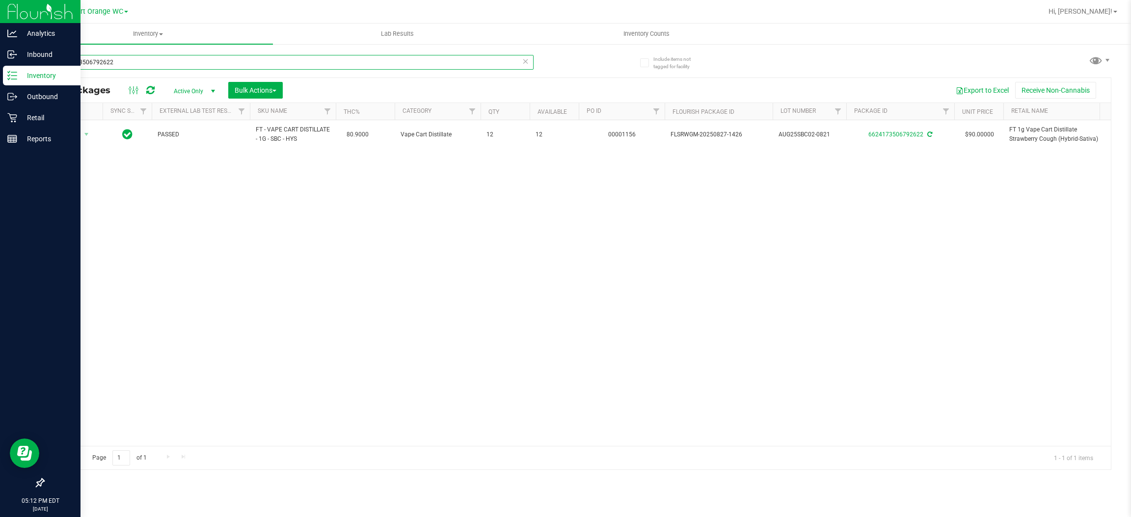
click at [149, 62] on input "6624173506792622" at bounding box center [288, 62] width 490 height 15
type input "6"
type input "5575910420376585"
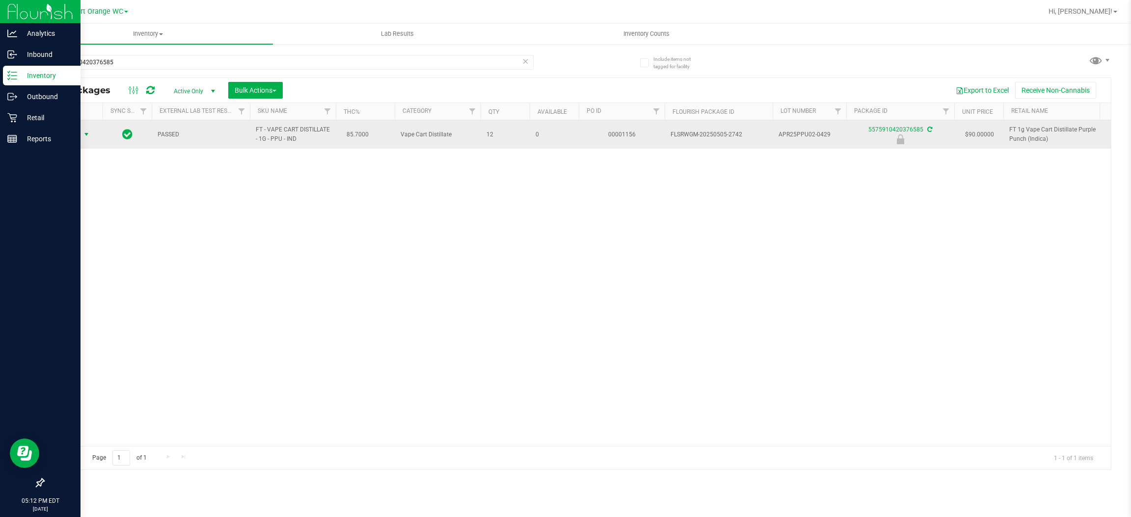
click at [86, 134] on span "select" at bounding box center [86, 135] width 8 height 8
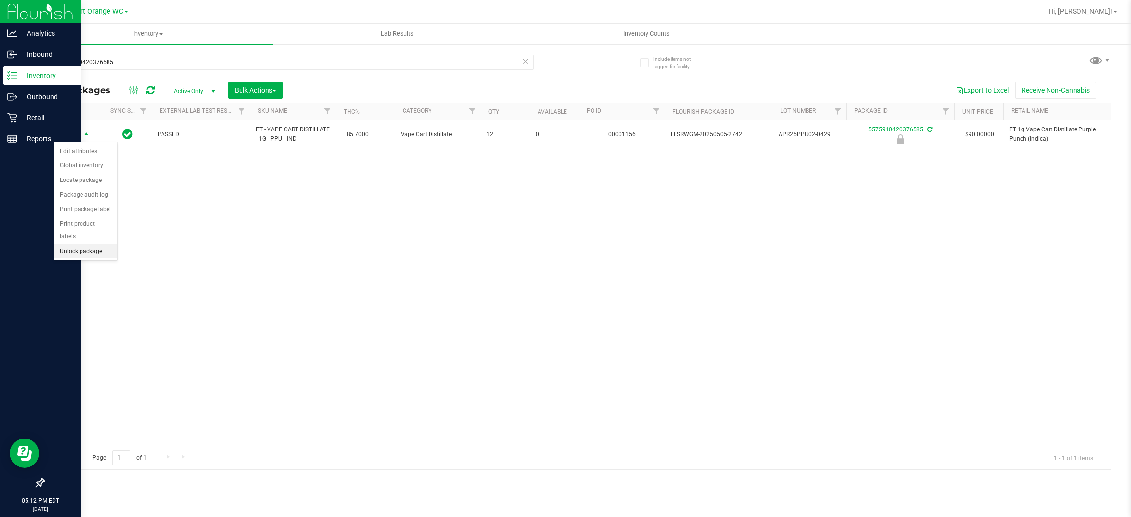
click at [72, 244] on li "Unlock package" at bounding box center [85, 251] width 63 height 15
click at [358, 270] on div "Action Action Adjust qty Create package Edit attributes Global inventory Locate…" at bounding box center [577, 283] width 1067 height 326
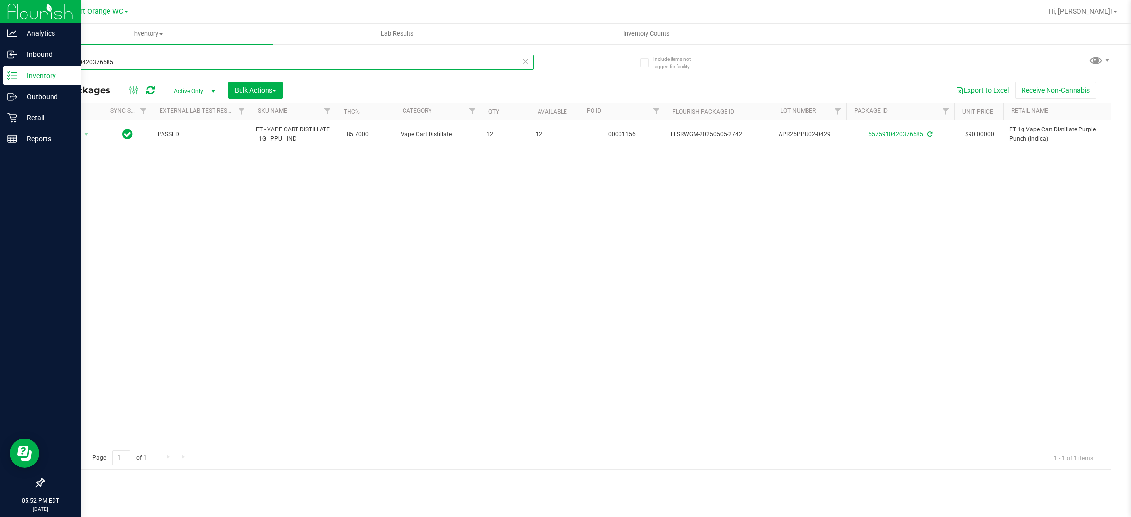
click at [136, 60] on input "5575910420376585" at bounding box center [288, 62] width 490 height 15
click at [136, 59] on input "5575910420376585" at bounding box center [288, 62] width 490 height 15
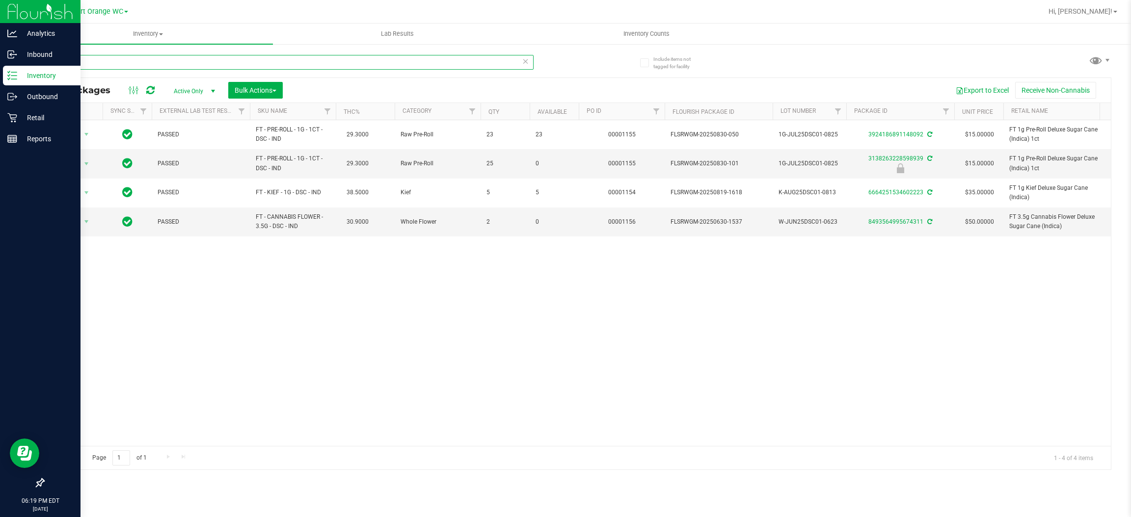
click at [264, 65] on input "dsc" at bounding box center [288, 62] width 490 height 15
type input "dscW-JUL25BCT01-0723"
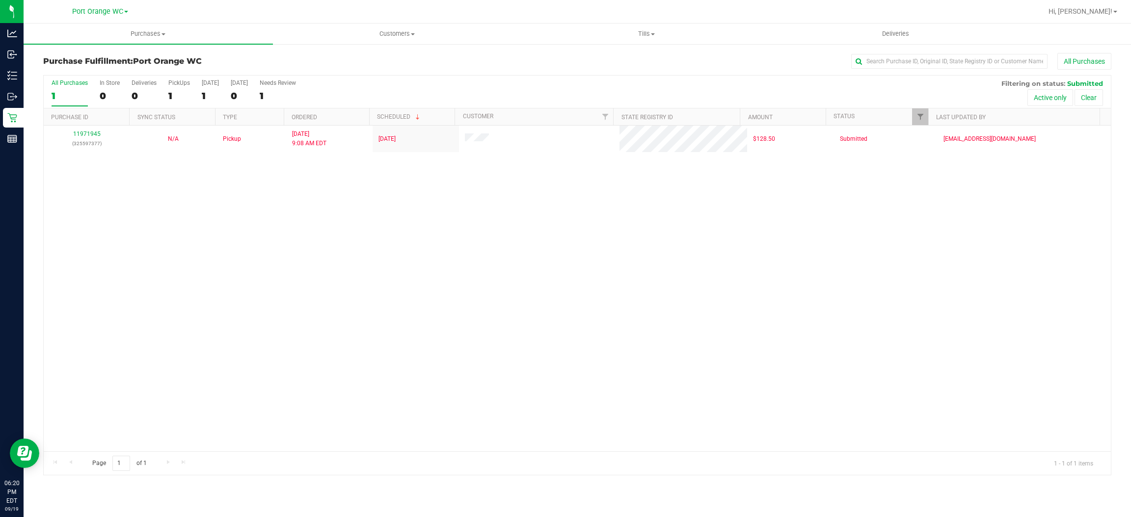
click at [242, 268] on div "11971945 (325597377) N/A Pickup [DATE] 9:08 AM EDT 9/19/2025 $128.50 Submitted …" at bounding box center [577, 289] width 1067 height 326
click at [260, 292] on div "11971945 (325597377) N/A Pickup [DATE] 9:08 AM EDT 9/19/2025 $128.50 Submitted …" at bounding box center [577, 289] width 1067 height 326
click at [236, 232] on div "11971945 (325597377) N/A Pickup [DATE] 9:08 AM EDT 9/19/2025 $128.50 Submitted …" at bounding box center [577, 289] width 1067 height 326
click at [1096, 10] on span "Hi, [PERSON_NAME]!" at bounding box center [1080, 11] width 64 height 8
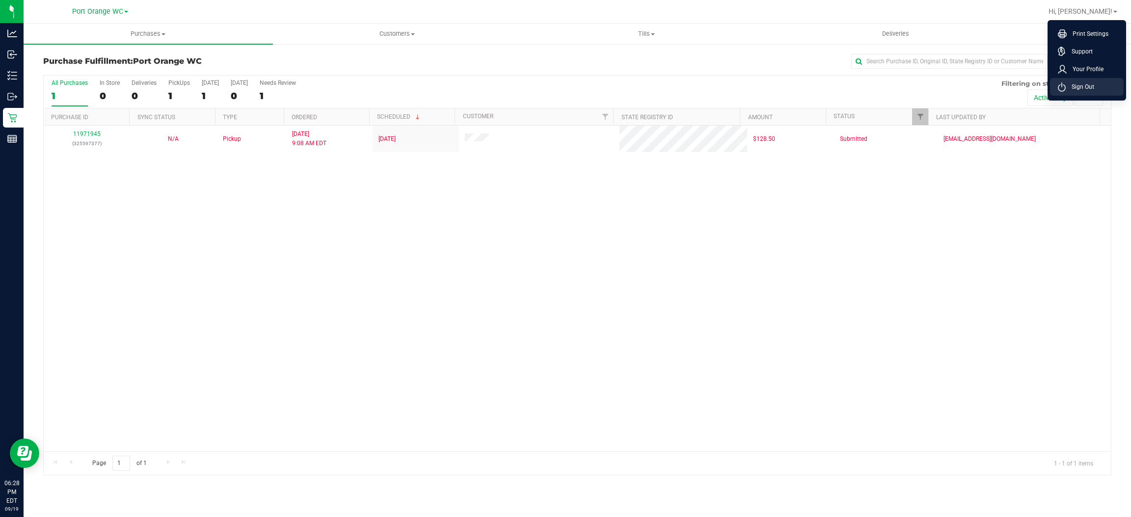
click at [1086, 88] on span "Sign Out" at bounding box center [1079, 87] width 28 height 10
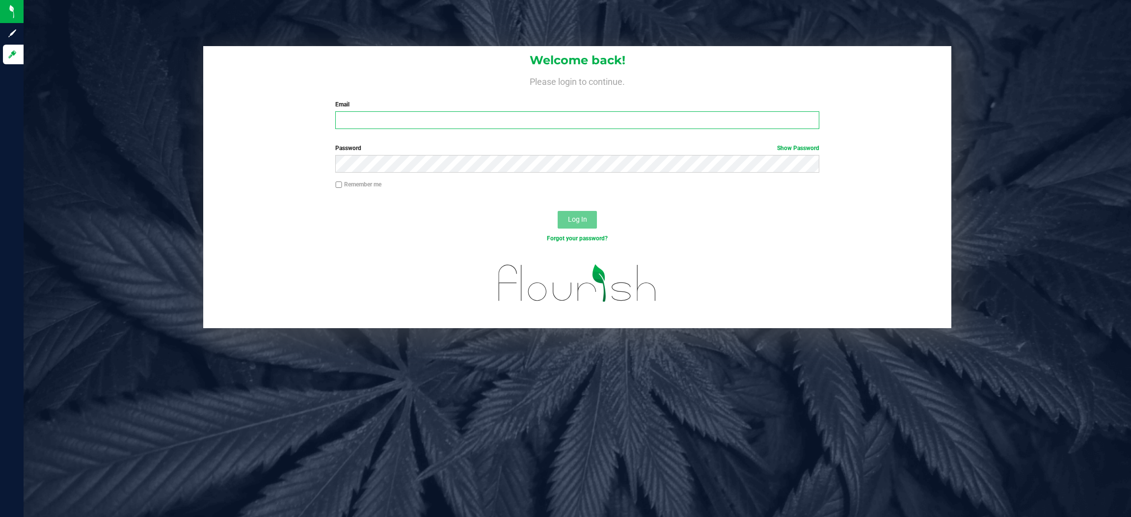
click at [437, 120] on input "Email" at bounding box center [577, 120] width 484 height 18
type input "[EMAIL_ADDRESS][DOMAIN_NAME]"
click at [557, 211] on button "Log In" at bounding box center [576, 220] width 39 height 18
